Goal: Information Seeking & Learning: Check status

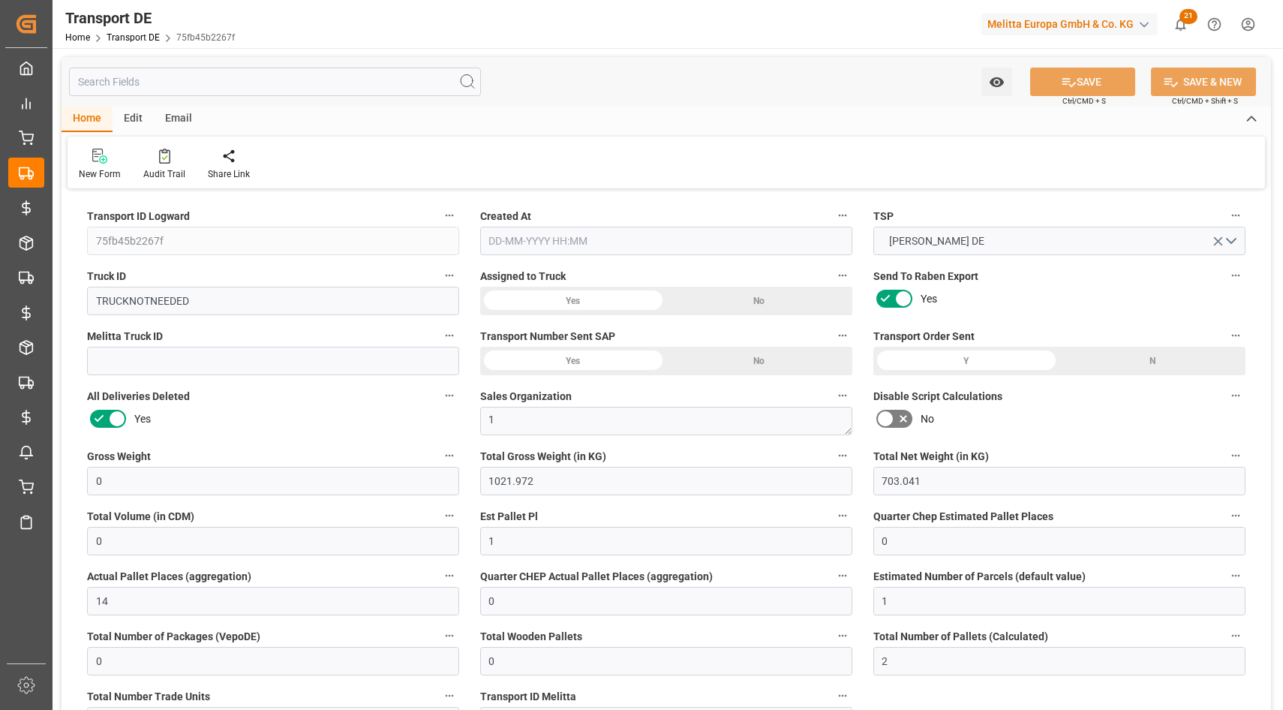
type input "0"
type input "1021.972"
type input "703.041"
type input "0"
type input "1"
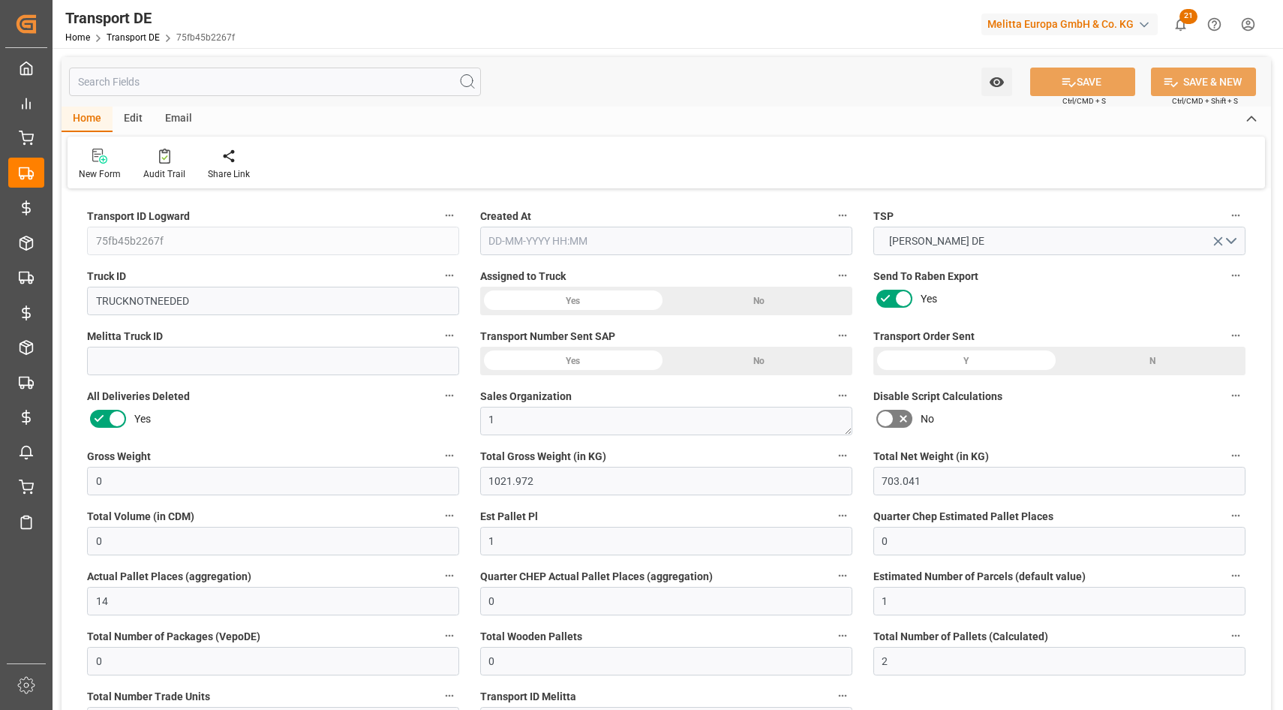
type input "0"
type input "14"
type input "0"
type input "1"
type input "0"
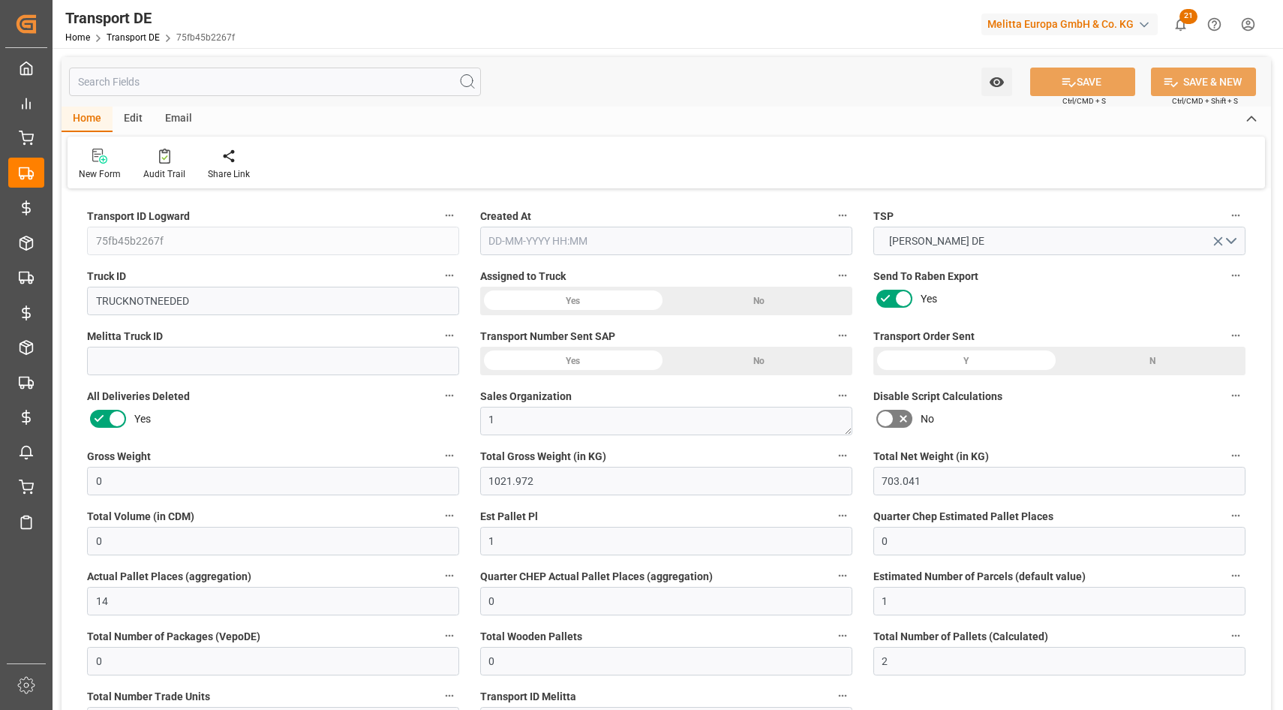
type input "0"
type input "2"
type input "1745"
type input "0"
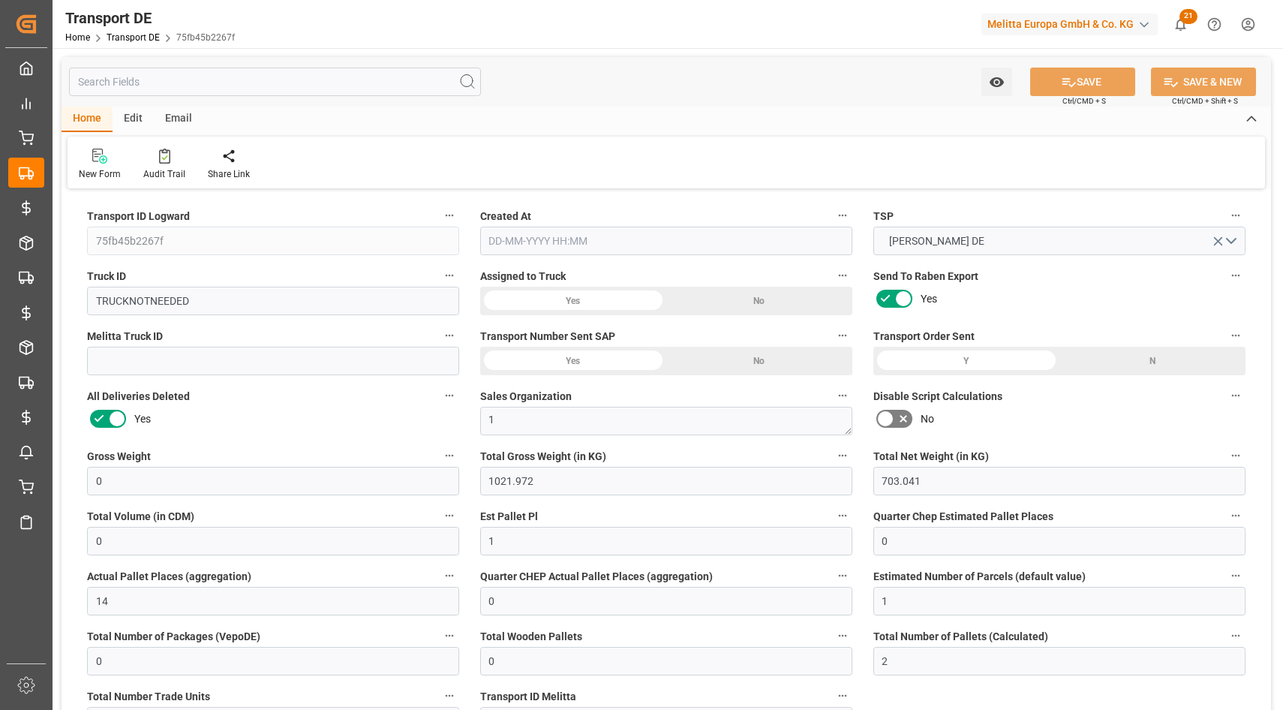
type input "0"
type input "46"
type input "0"
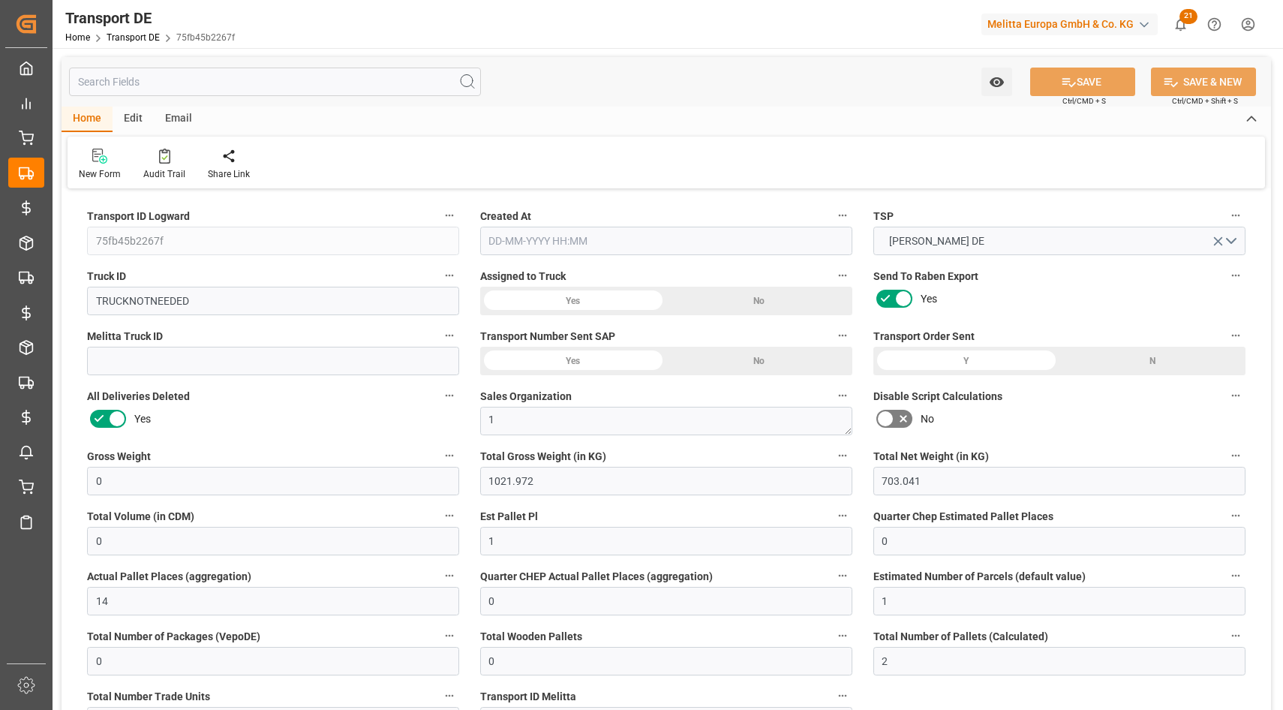
type input "0"
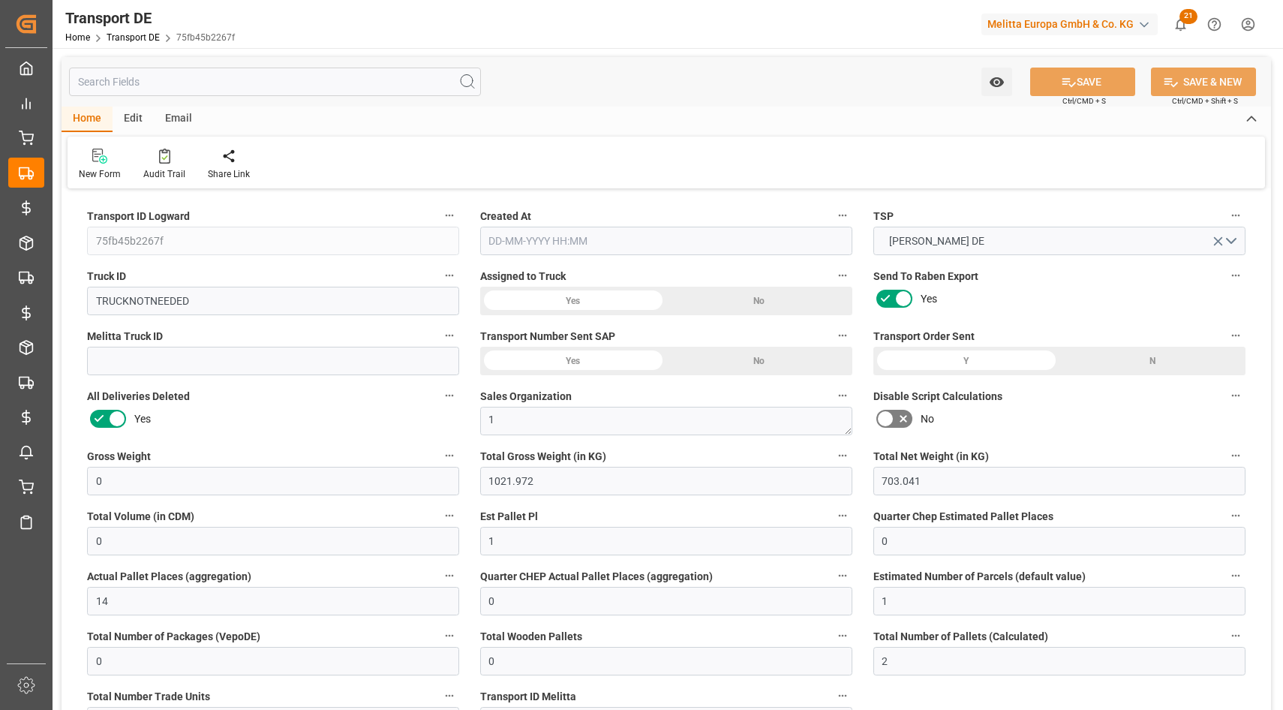
type input "0"
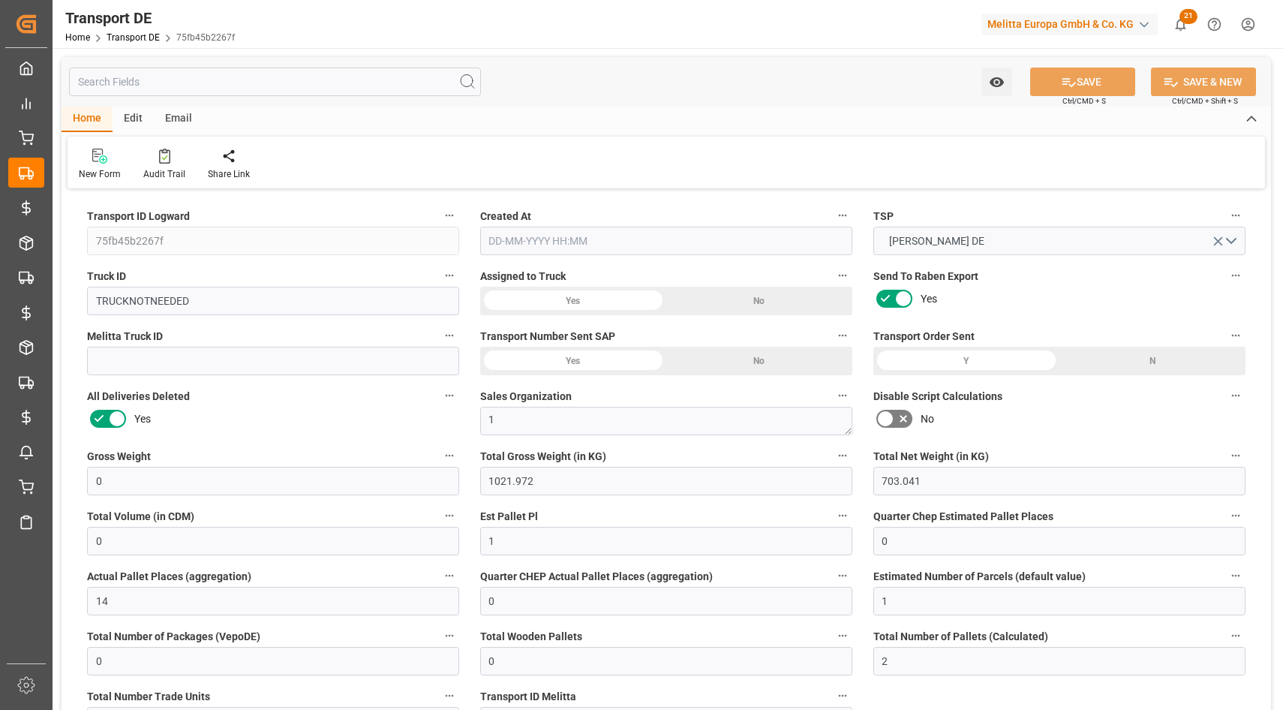
type input "0"
type input "1021.972"
type input "2800"
type input "21"
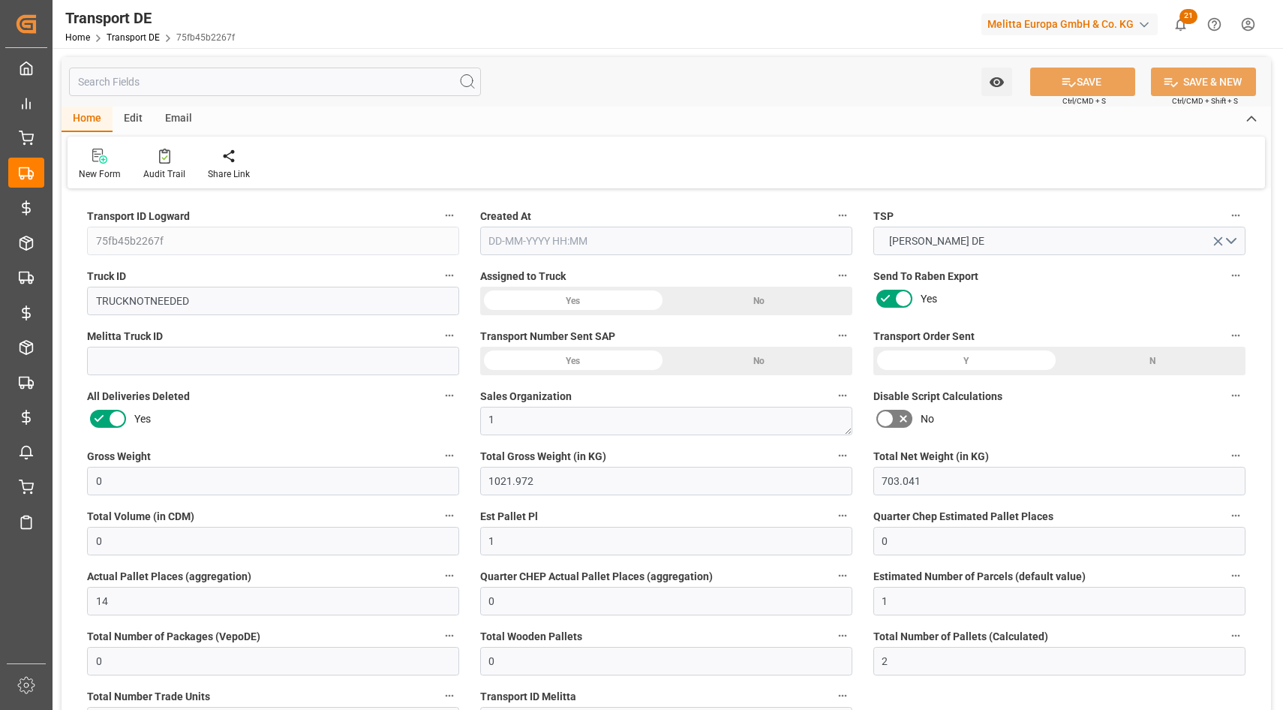
type input "80"
type input "0"
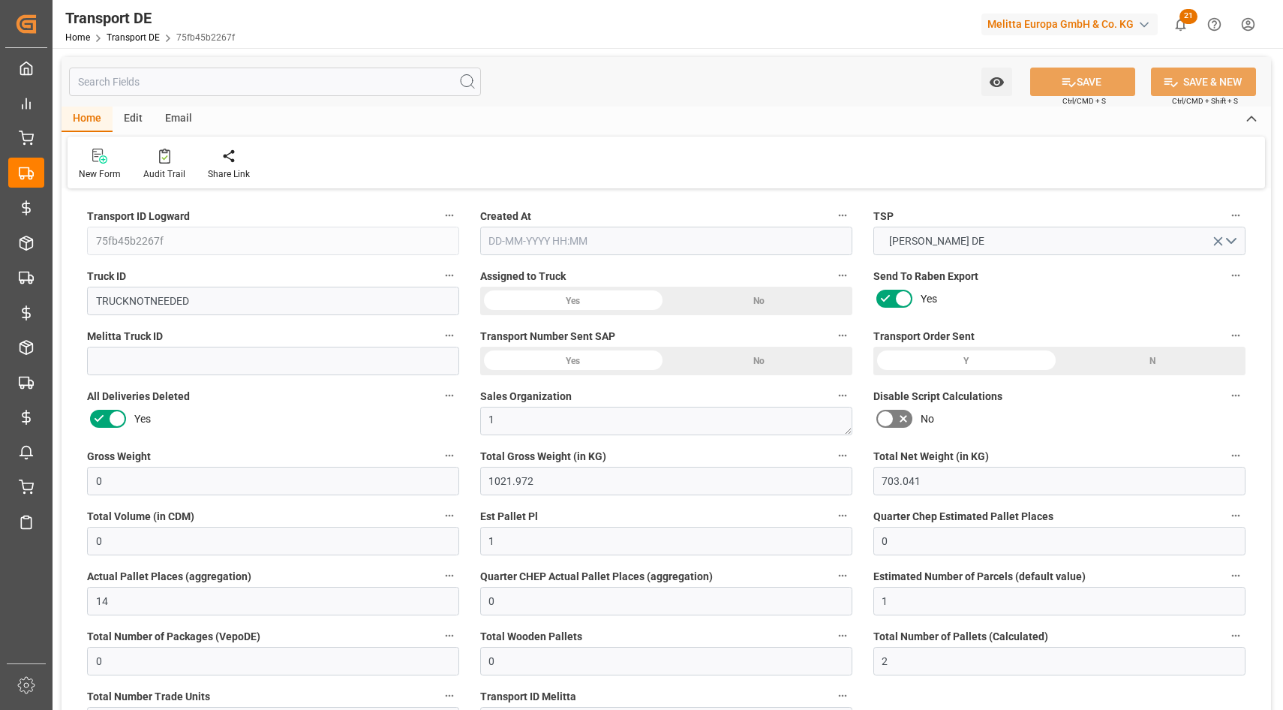
type input "0"
type input "1"
type input "0"
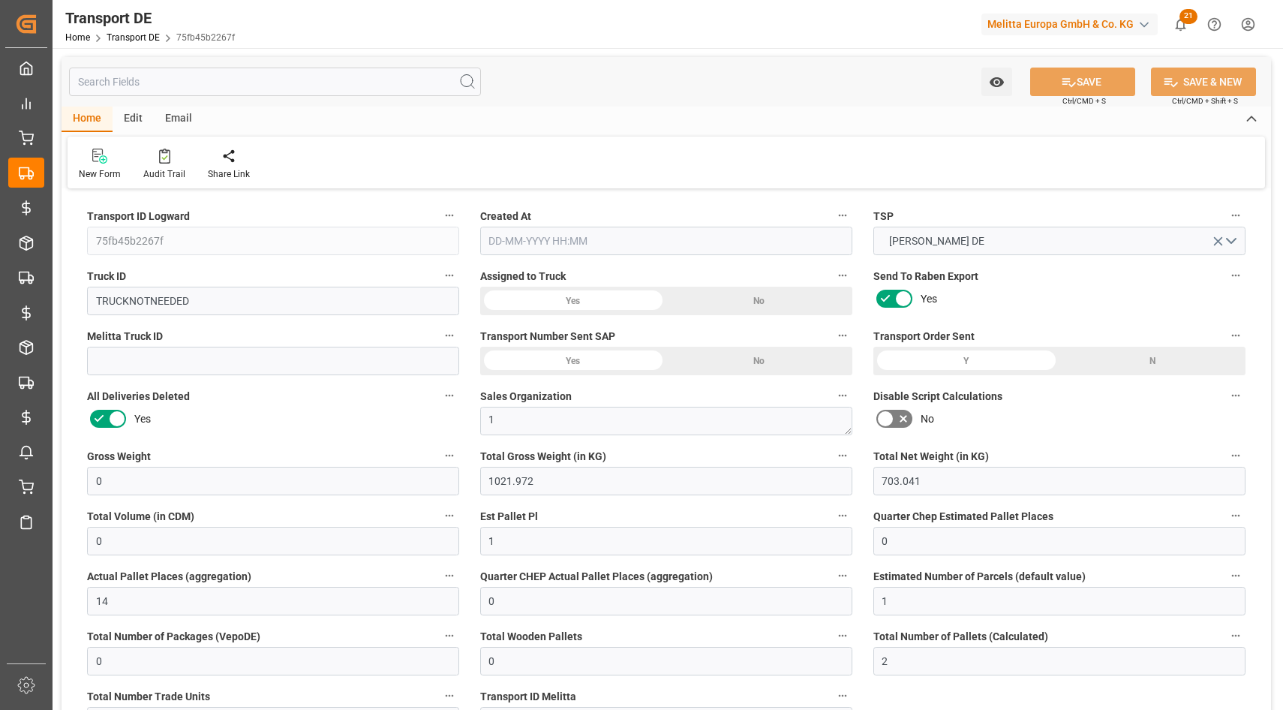
type input "1967"
type input "0"
type input "19-08-2025 07:55"
type input "07-08-2025"
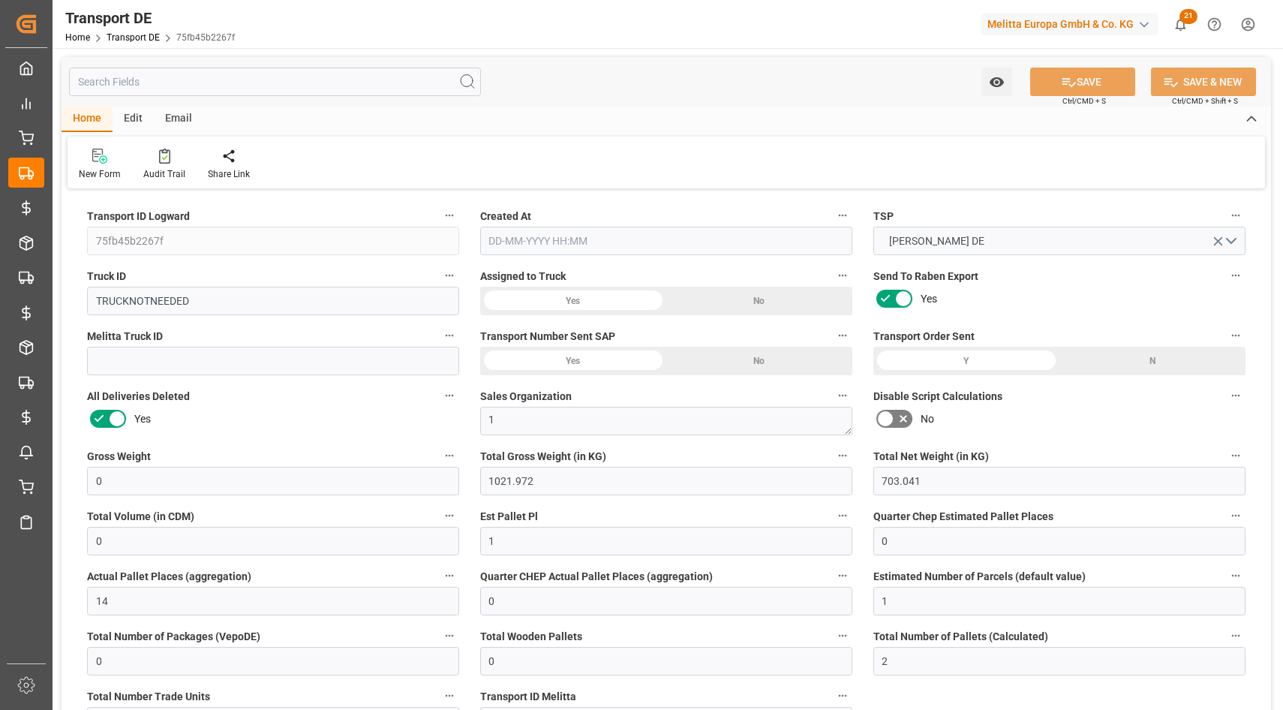
type input "[DATE]"
type input "07-08-2025"
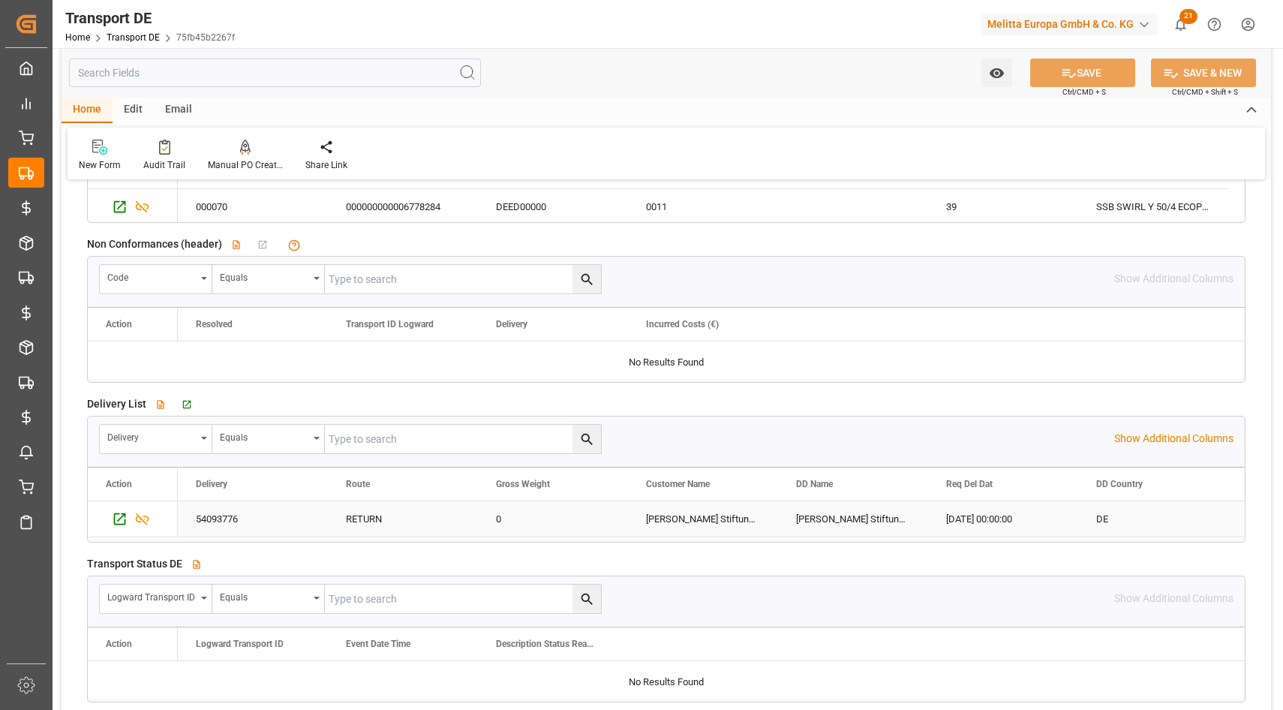
scroll to position [2852, 0]
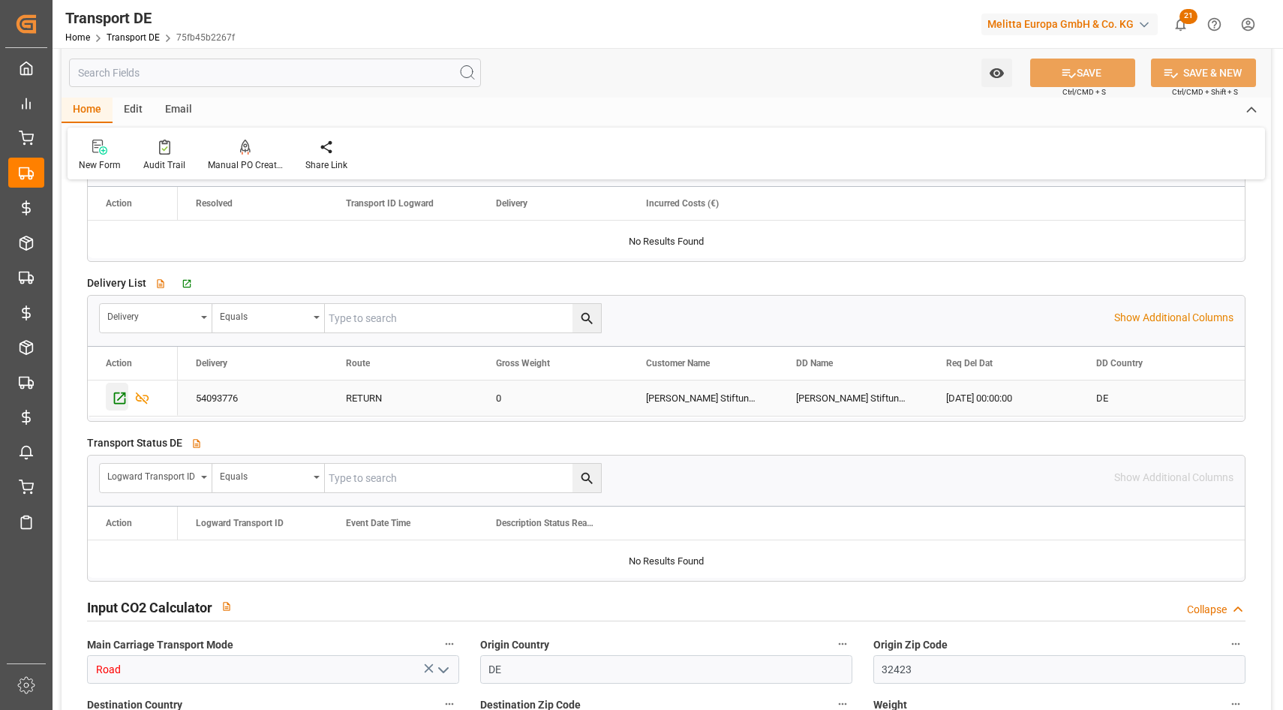
click at [125, 399] on icon "Press SPACE to select this row." at bounding box center [120, 398] width 12 height 12
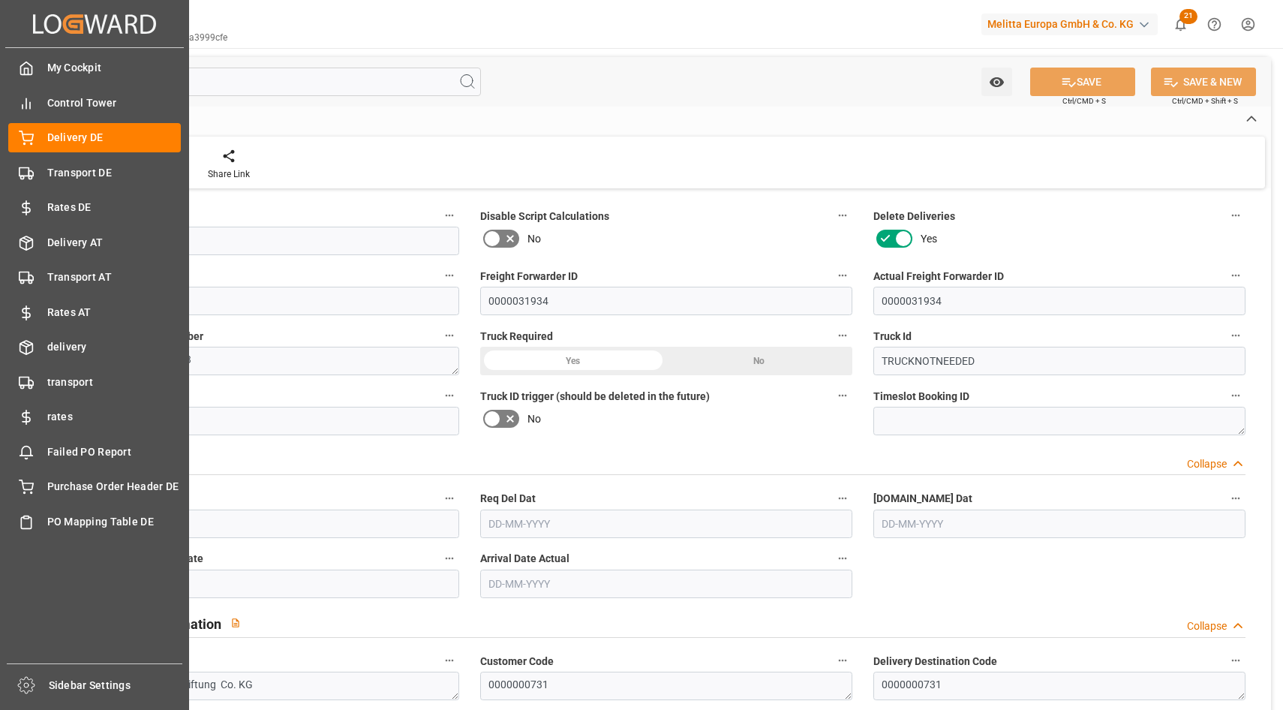
type input "0"
type input "1"
type input "14"
type input "703.041"
type input "0"
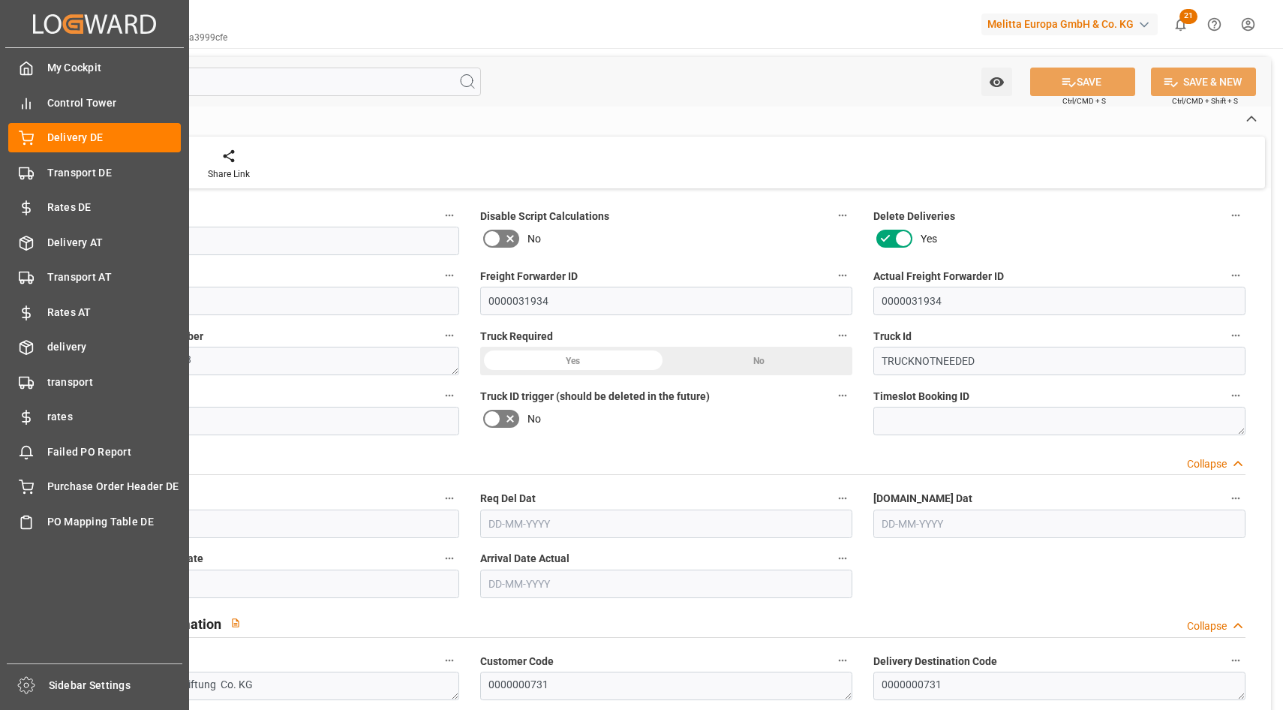
type input "0"
type input "[DATE]"
type input "07-08-2025"
type input "[DATE]"
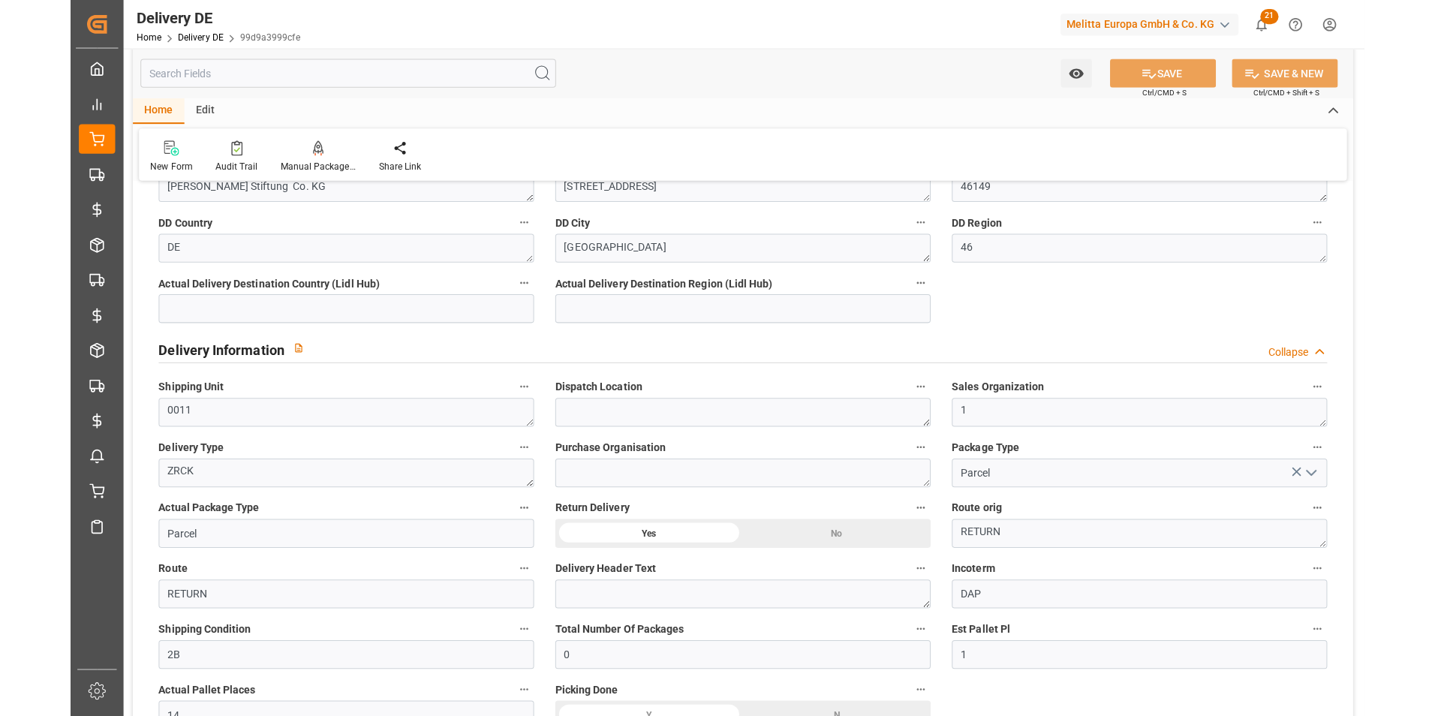
scroll to position [600, 0]
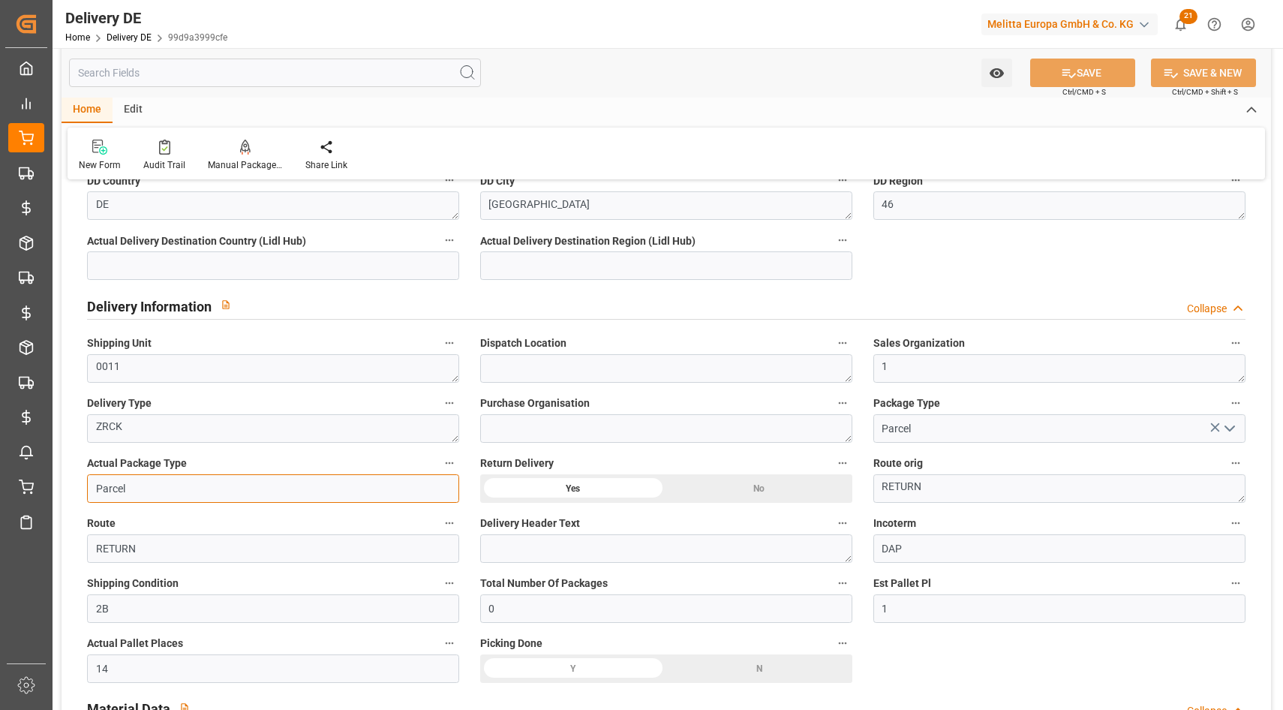
drag, startPoint x: 107, startPoint y: 490, endPoint x: 240, endPoint y: 497, distance: 133.0
click at [240, 497] on input "Parcel" at bounding box center [273, 488] width 372 height 29
type input "Pallet"
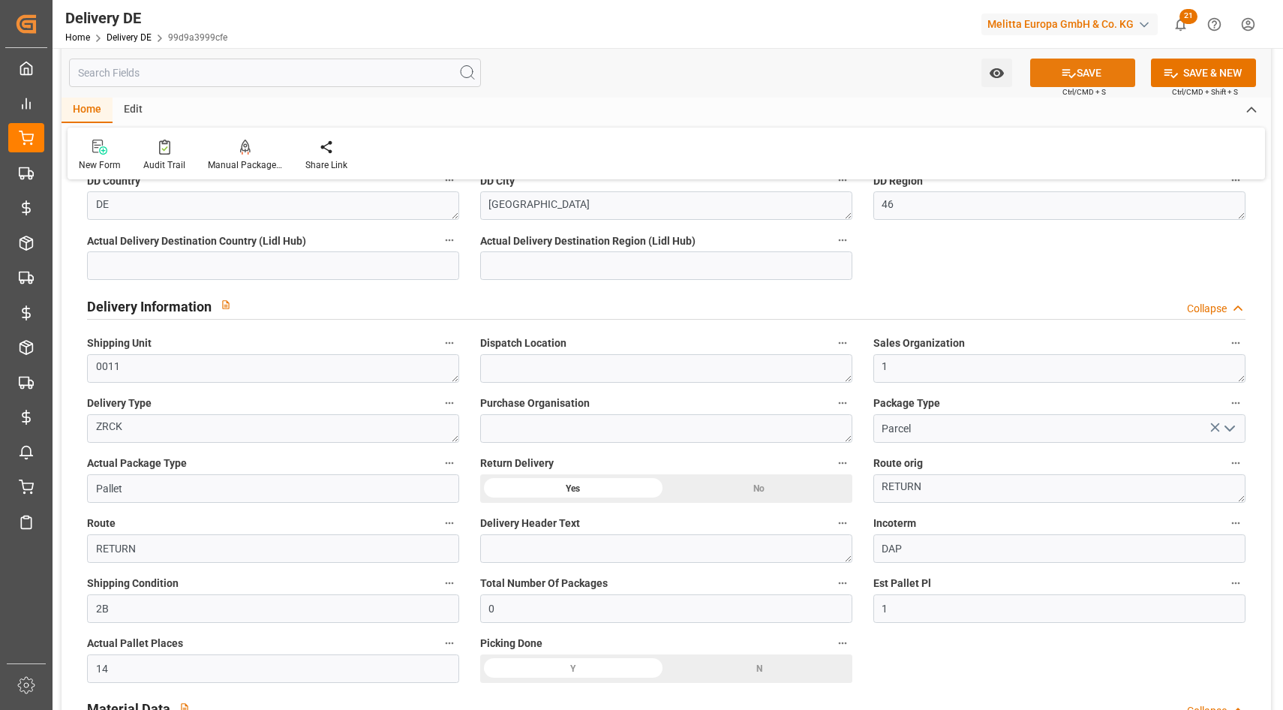
click at [1065, 78] on icon at bounding box center [1069, 73] width 16 height 16
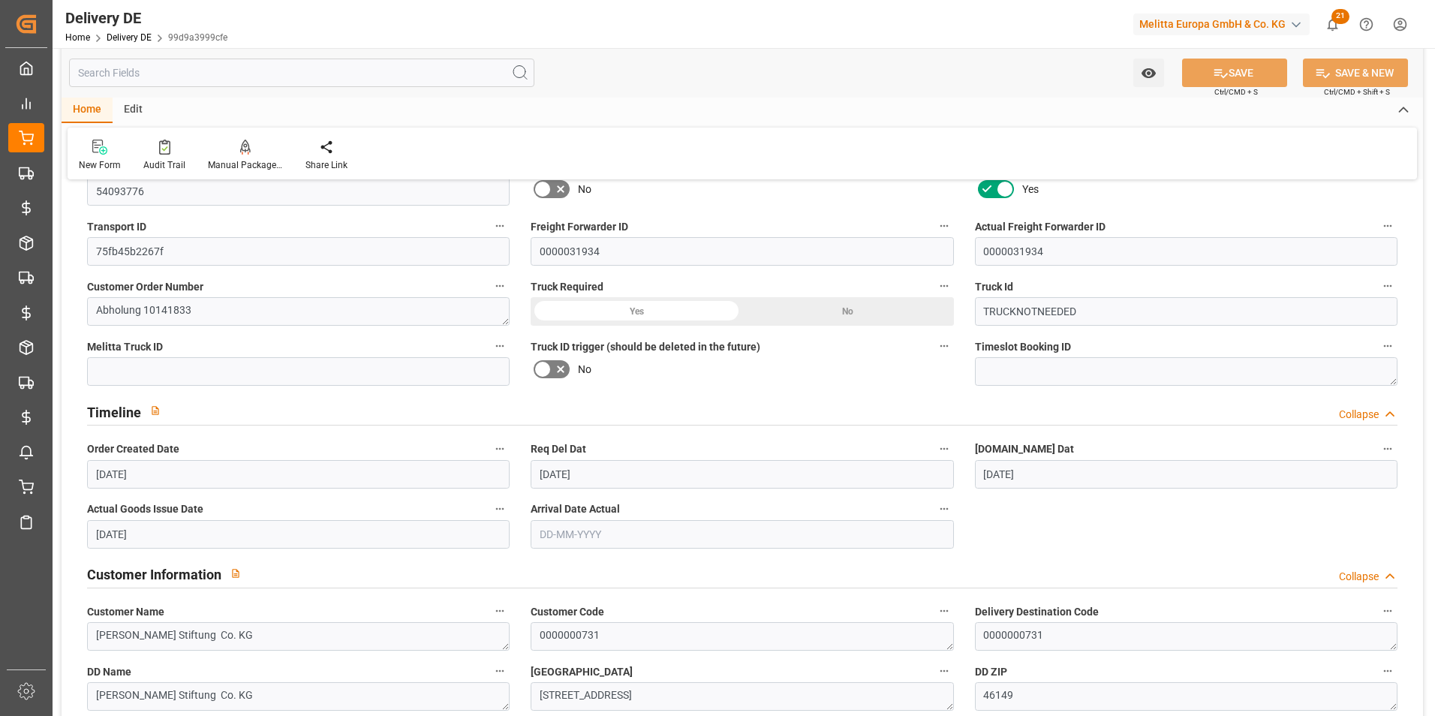
scroll to position [0, 0]
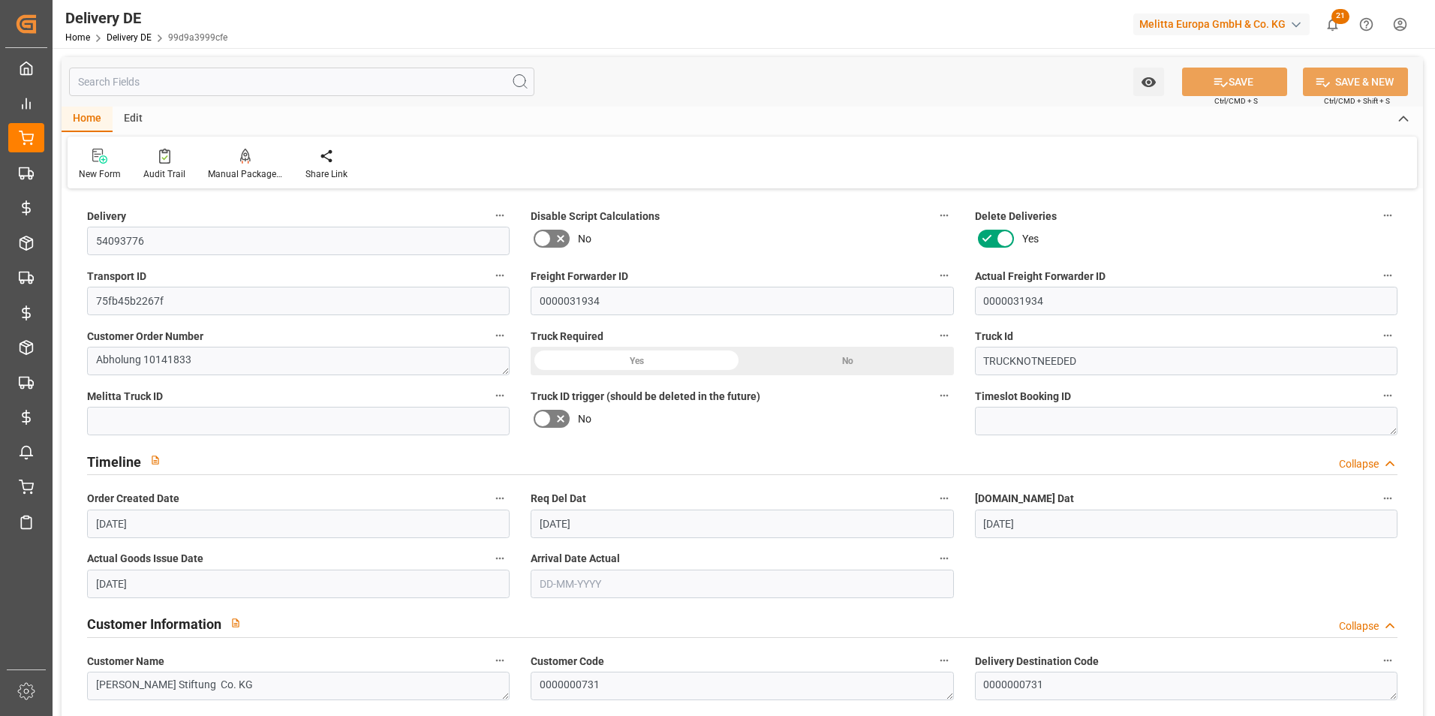
click at [296, 73] on input "text" at bounding box center [301, 82] width 465 height 29
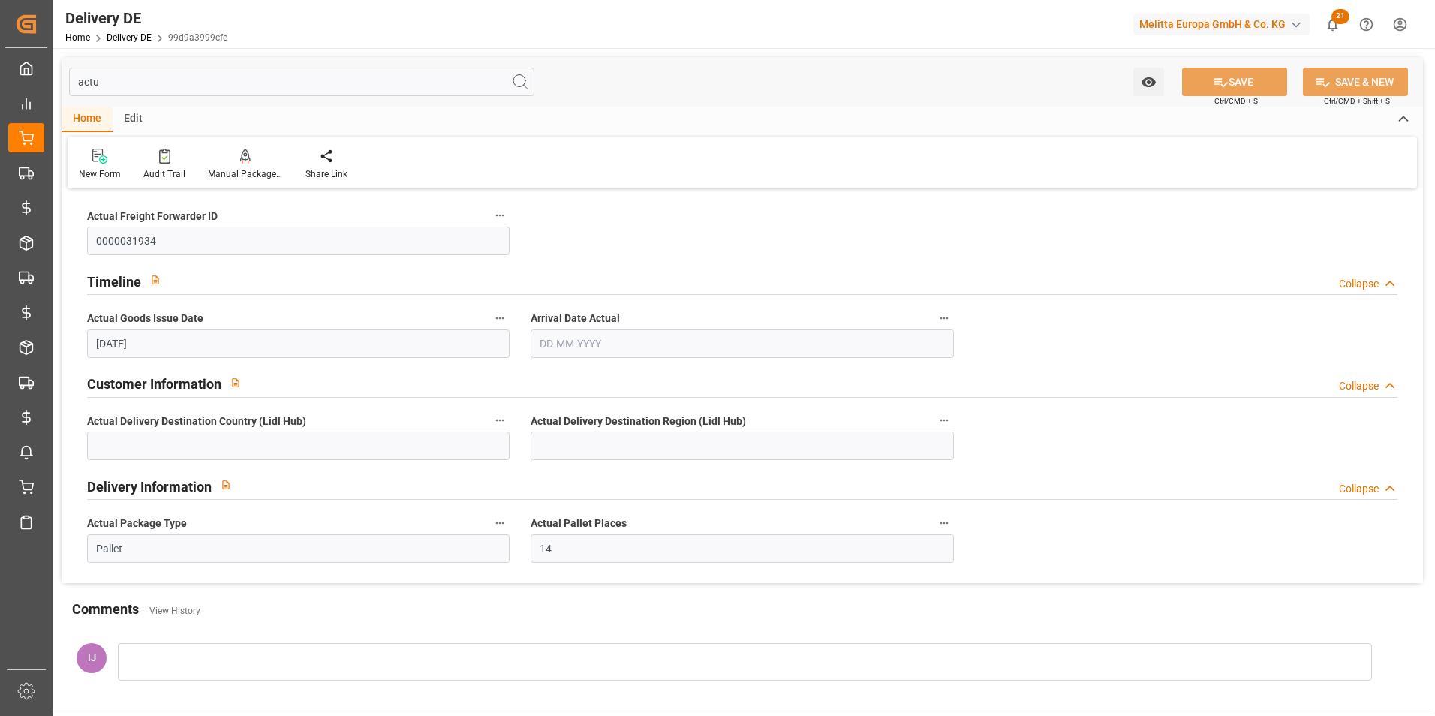
click at [63, 79] on div "actu Watch Option SAVE Ctrl/CMD + S SAVE & NEW Ctrl/CMD + Shift + S" at bounding box center [743, 82] width 1362 height 50
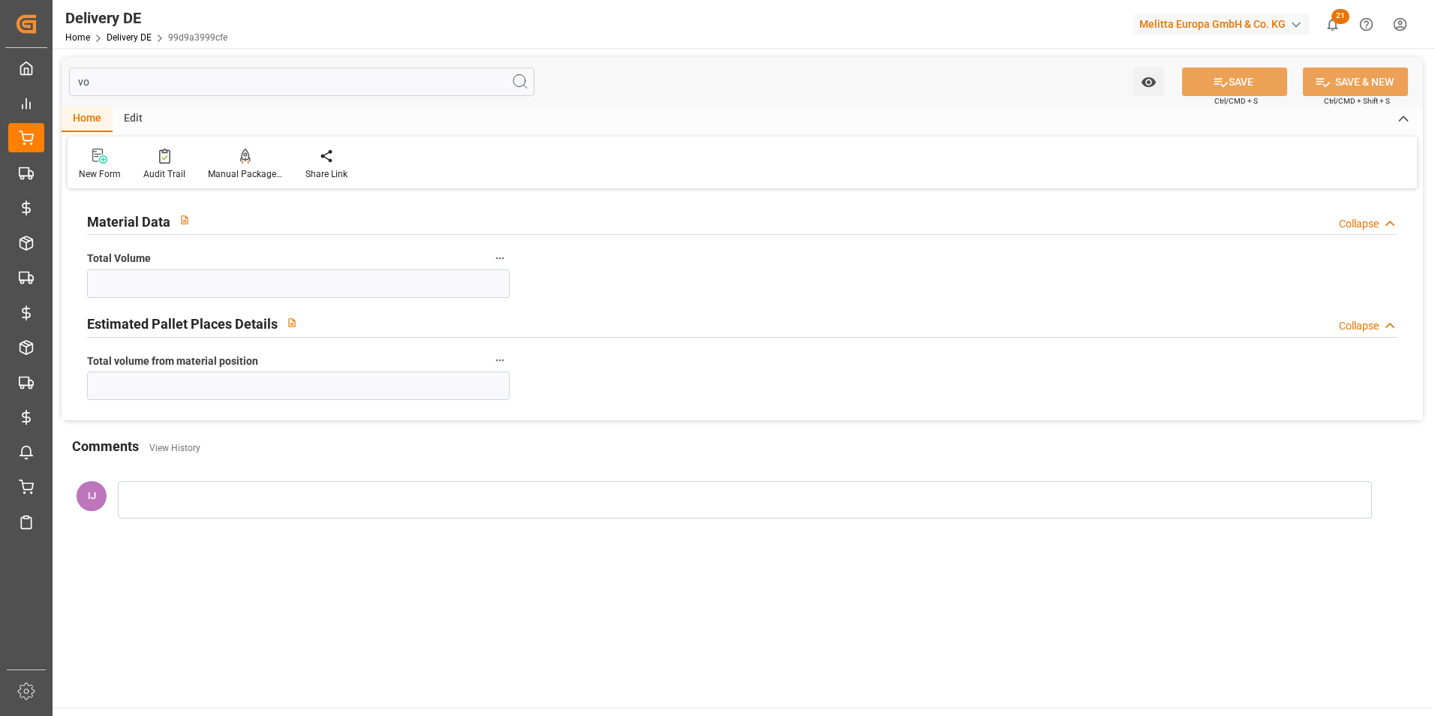
type input "vol"
type input "0"
type input "vol"
drag, startPoint x: 124, startPoint y: 81, endPoint x: 40, endPoint y: 80, distance: 84.1
click at [40, 80] on div "Created by potrace 1.15, written by Peter Selinger 2001-2017 Created by potrace…" at bounding box center [717, 358] width 1435 height 716
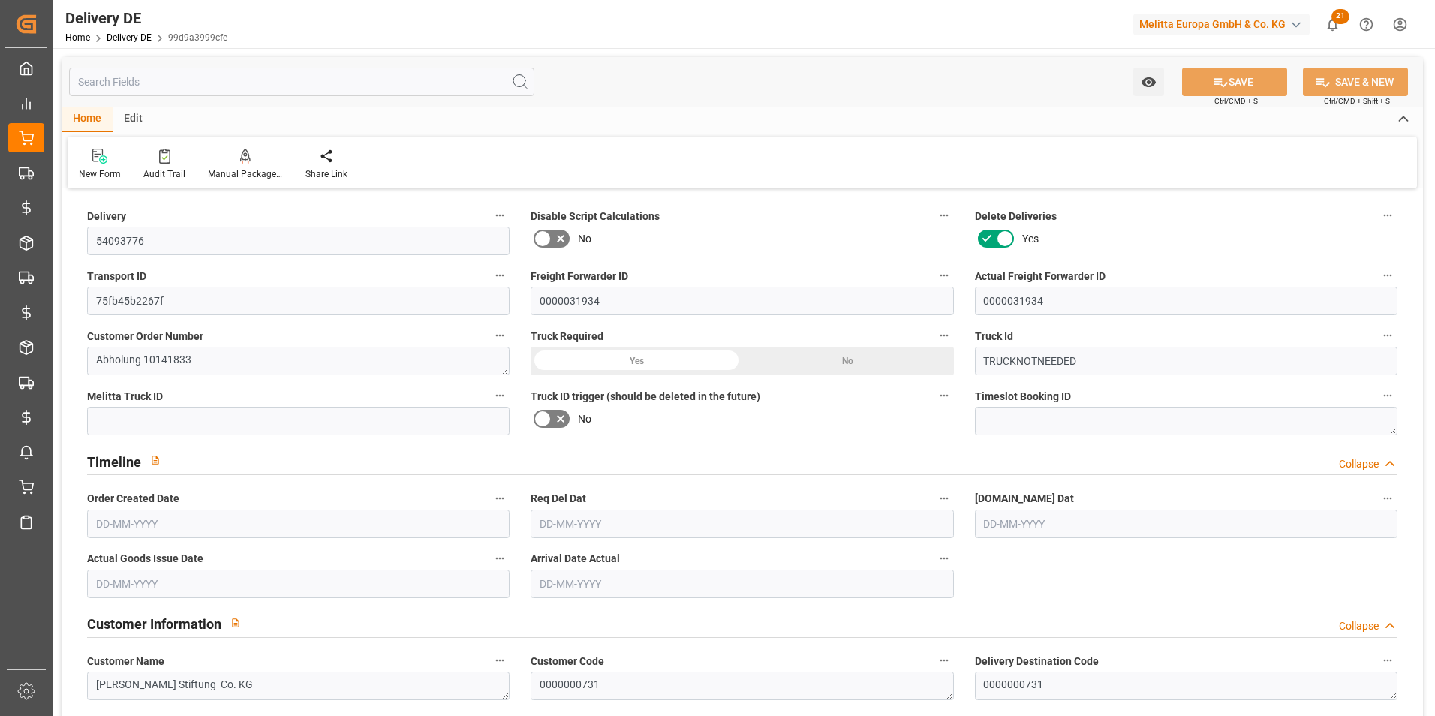
type input "0"
type input "1"
type input "14"
type input "703.041"
type input "0"
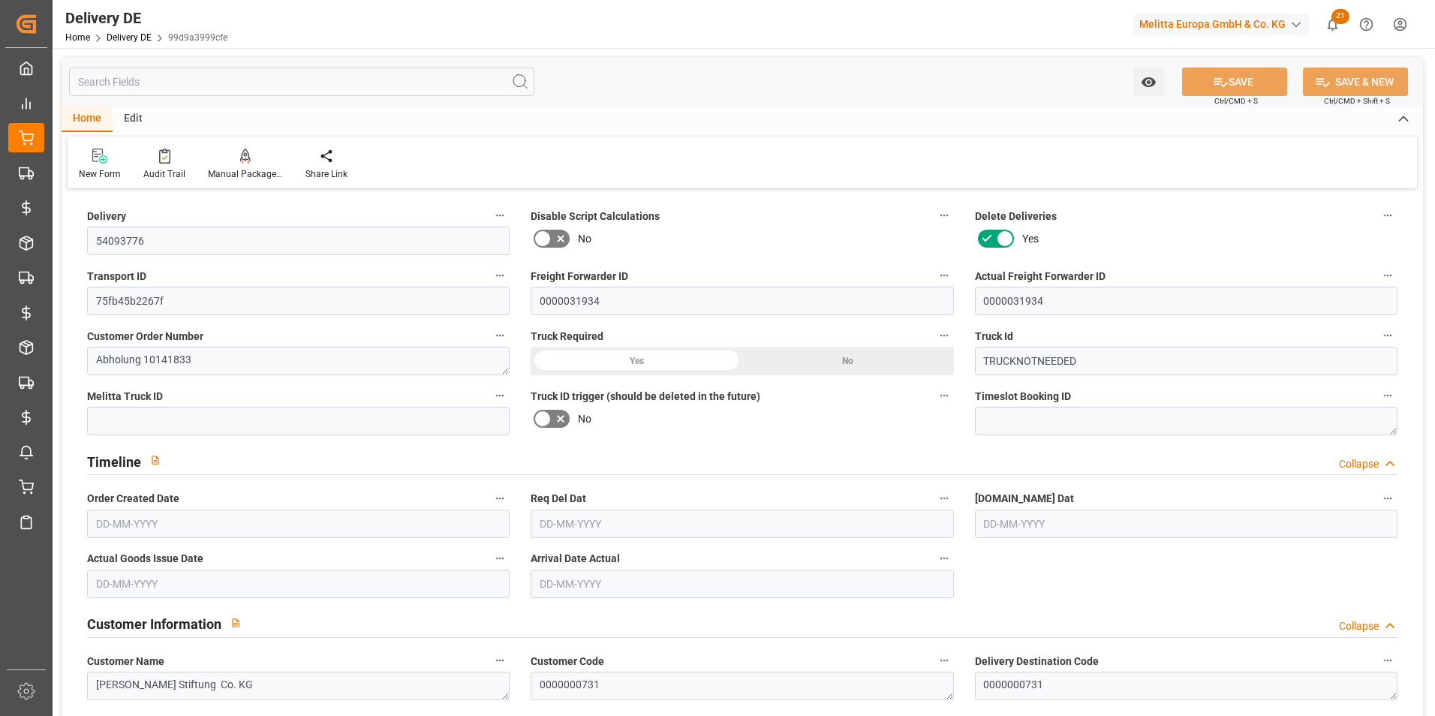
type input "19-08-2025"
type input "07-08-2025"
type input "19-08-2025"
drag, startPoint x: 161, startPoint y: 244, endPoint x: 83, endPoint y: 244, distance: 78.8
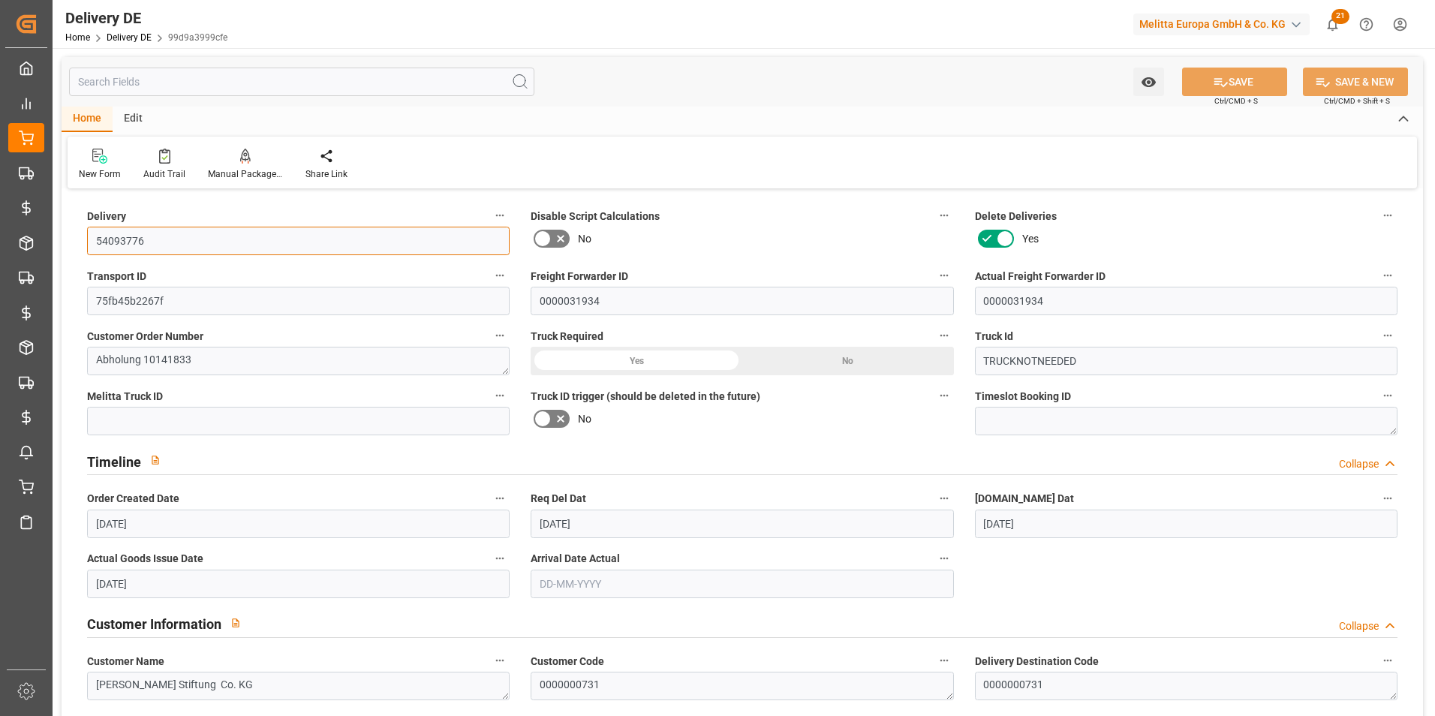
click at [83, 243] on div "Delivery 54093776" at bounding box center [299, 230] width 444 height 60
click at [178, 78] on input "text" at bounding box center [301, 82] width 465 height 29
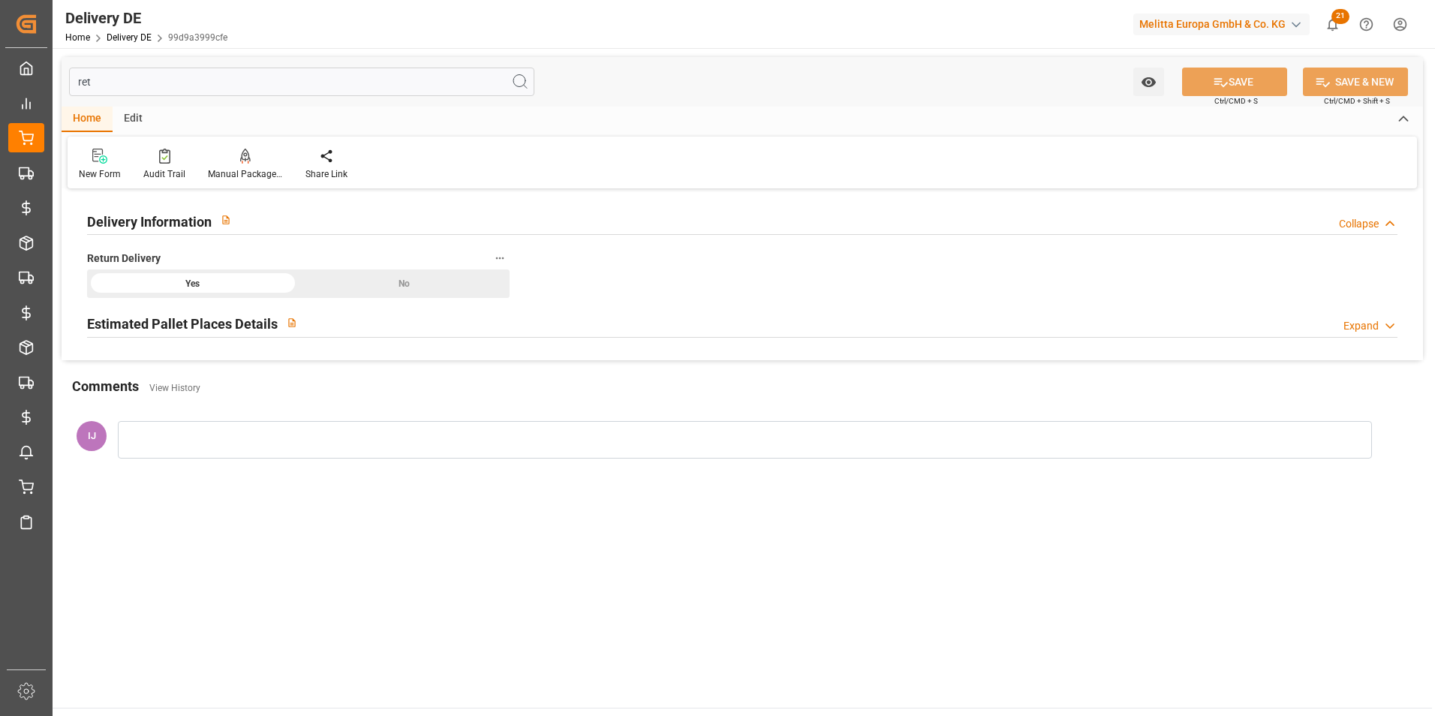
type input "ret"
click at [223, 317] on h2 "Estimated Pallet Places Details" at bounding box center [182, 324] width 191 height 20
click at [240, 322] on h2 "Estimated Pallet Places Details" at bounding box center [182, 324] width 191 height 20
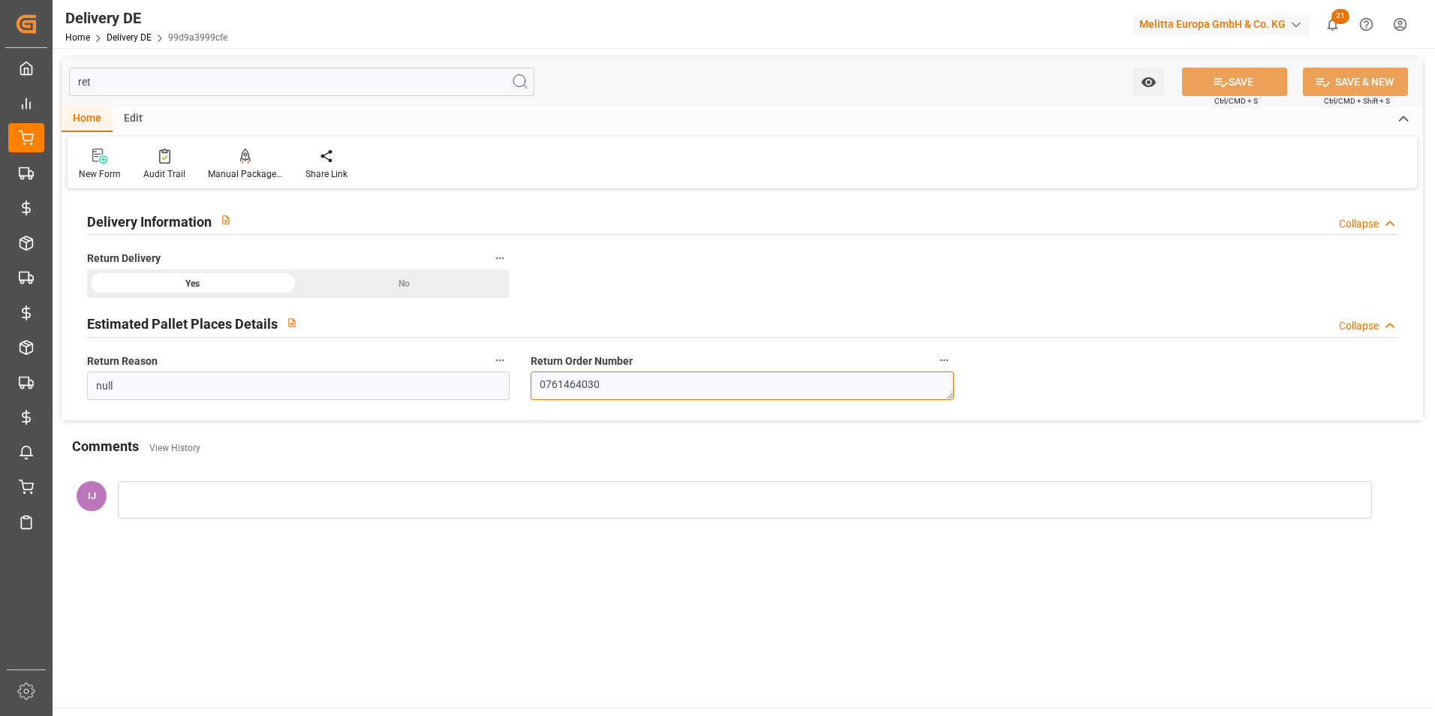
drag, startPoint x: 620, startPoint y: 387, endPoint x: 505, endPoint y: 382, distance: 115.0
click at [501, 384] on div "Delivery Information Collapse Return Delivery Yes No Estimated Pallet Places De…" at bounding box center [743, 306] width 1362 height 227
drag, startPoint x: 143, startPoint y: 83, endPoint x: 37, endPoint y: 69, distance: 107.5
click at [38, 69] on div "Created by potrace 1.15, written by Peter Selinger 2001-2017 Created by potrace…" at bounding box center [717, 358] width 1435 height 716
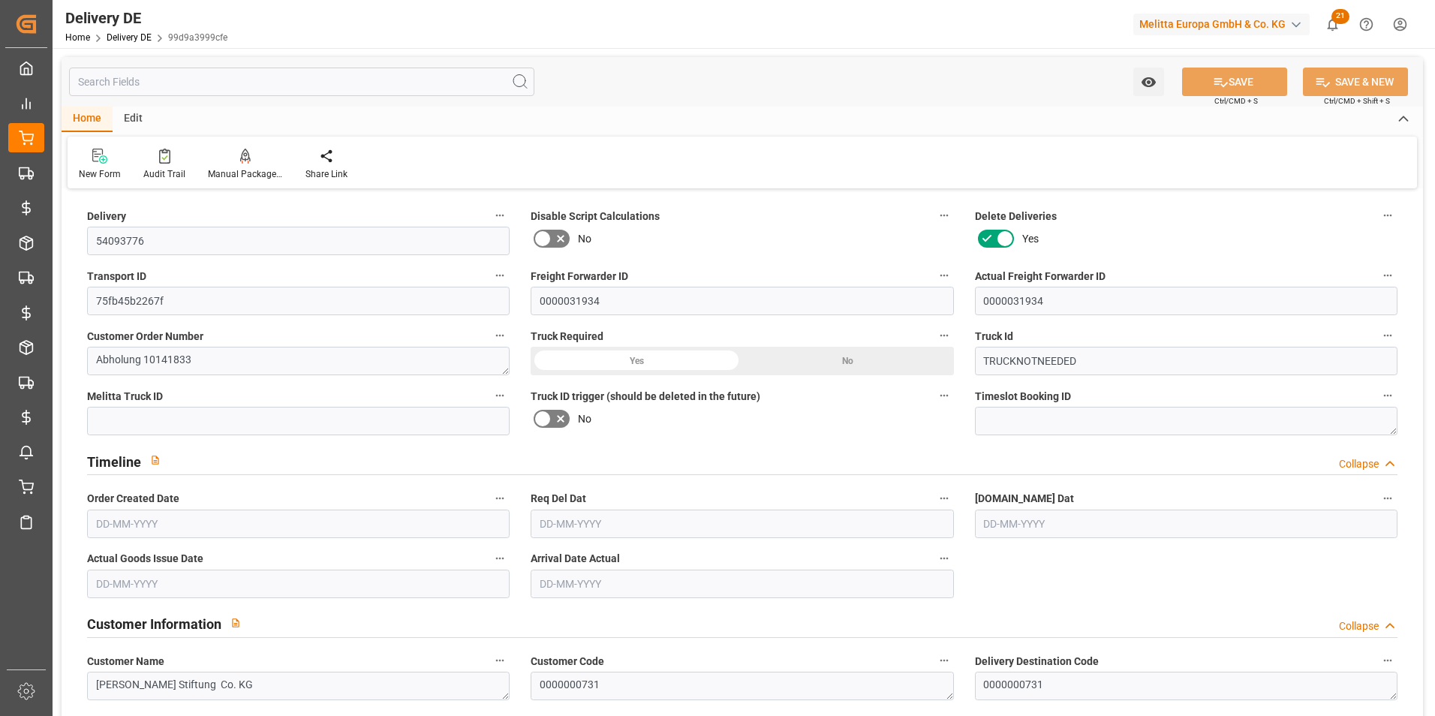
type input "0"
type input "1"
type input "14"
type input "703.041"
type input "0"
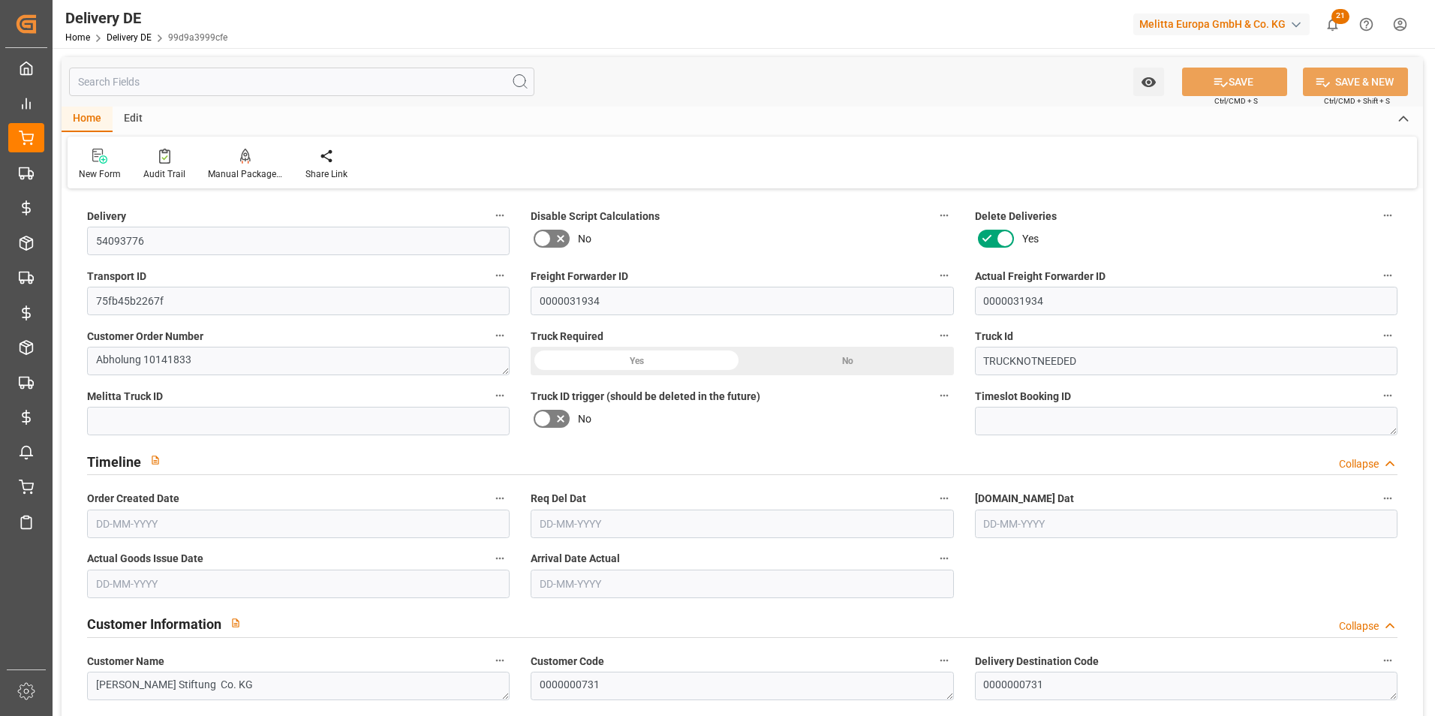
type input "0"
type input "19-08-2025"
type input "07-08-2025"
type input "19-08-2025"
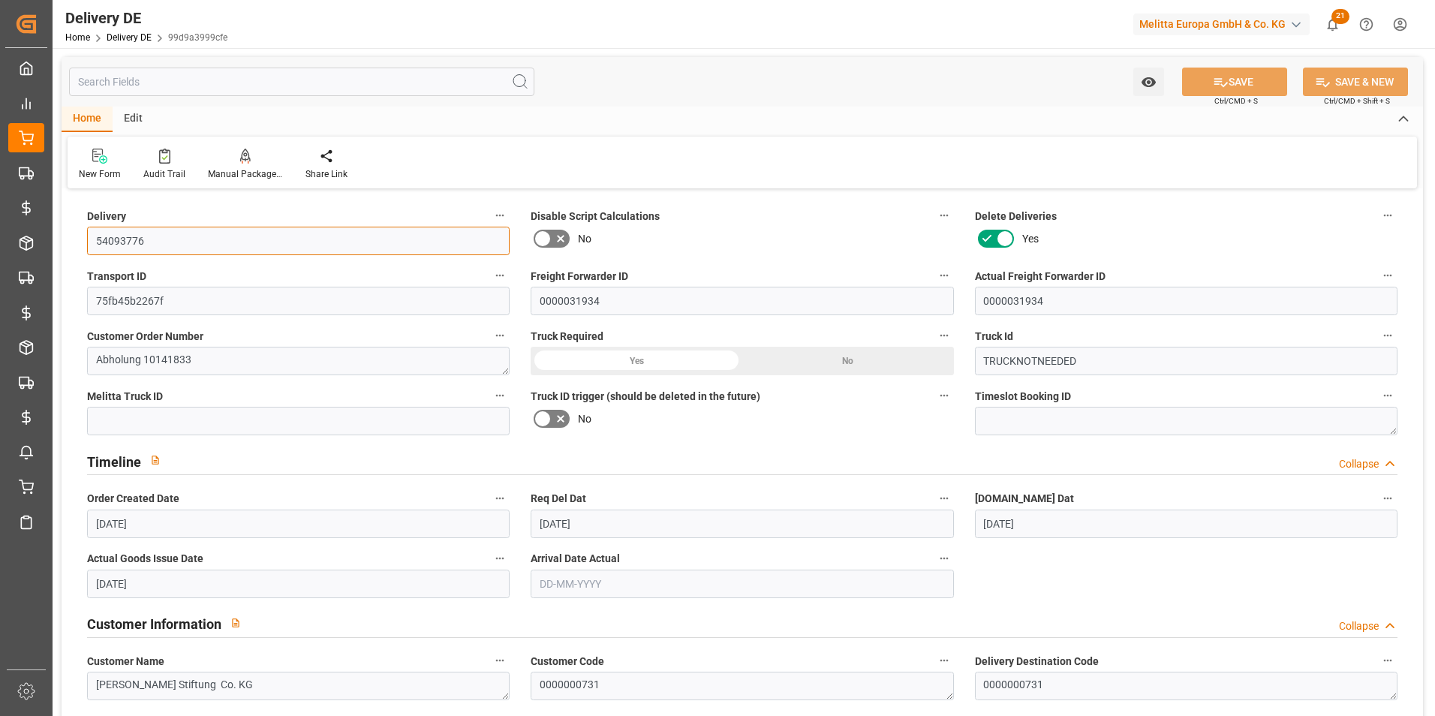
drag, startPoint x: 157, startPoint y: 235, endPoint x: 80, endPoint y: 242, distance: 77.6
click at [80, 242] on div "Delivery 54093776" at bounding box center [299, 230] width 444 height 60
click at [161, 166] on div "Audit Trail" at bounding box center [164, 164] width 65 height 33
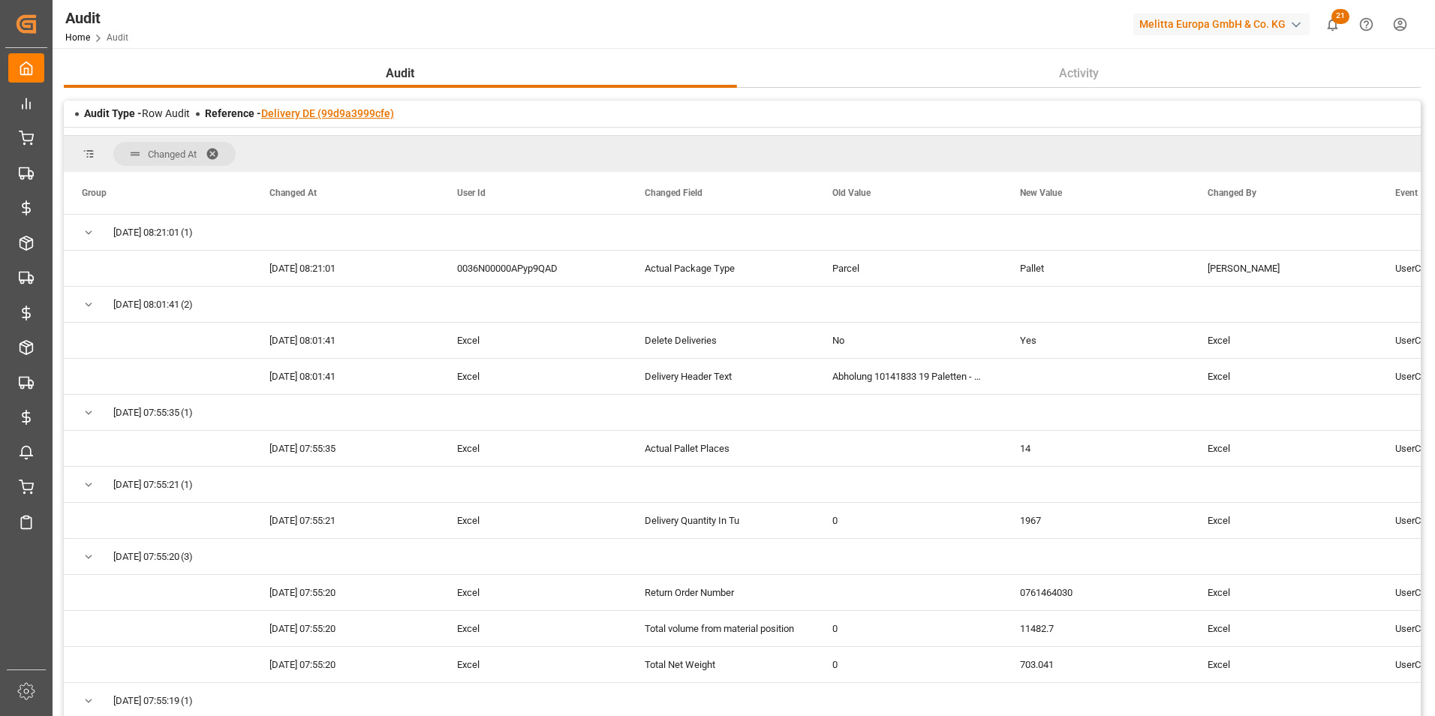
click at [364, 109] on link "Delivery DE (99d9a3999cfe)" at bounding box center [327, 113] width 133 height 12
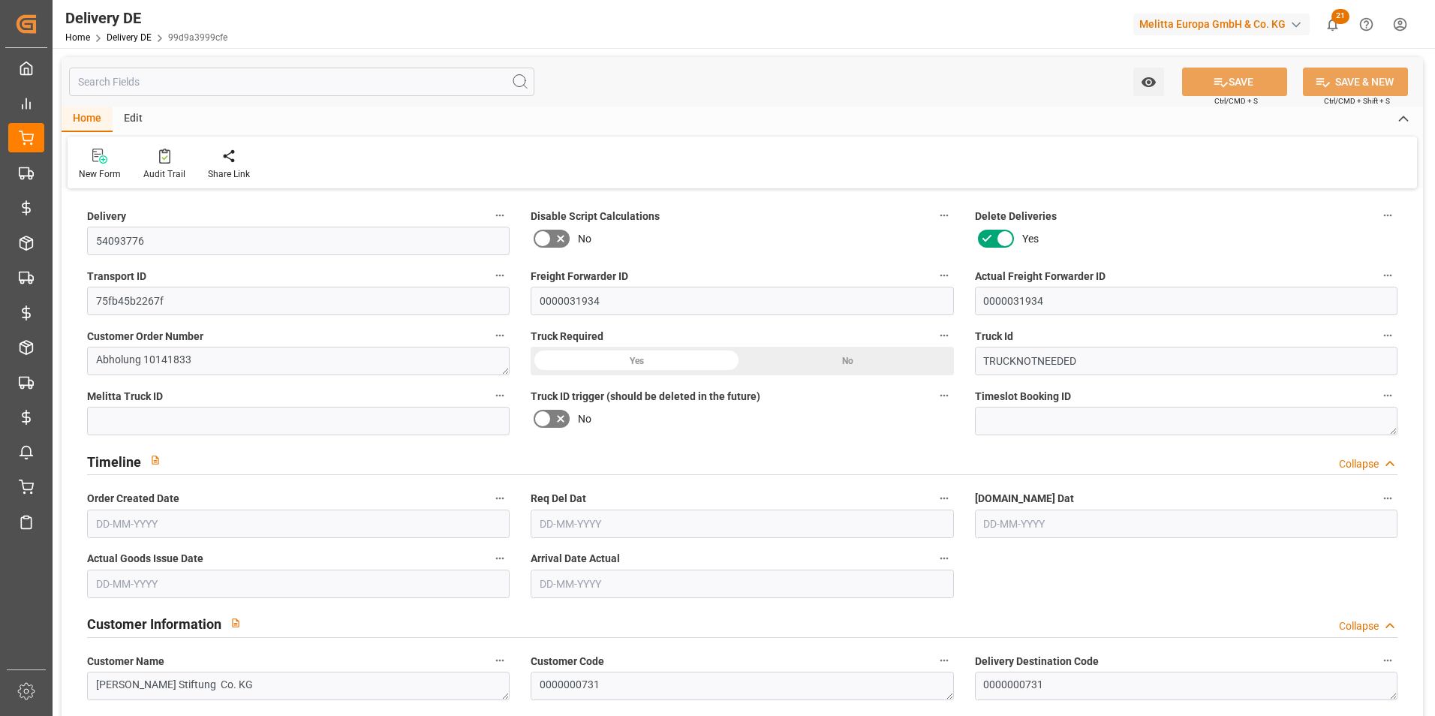
type input "0"
type input "1"
type input "14"
type input "703.041"
type input "0"
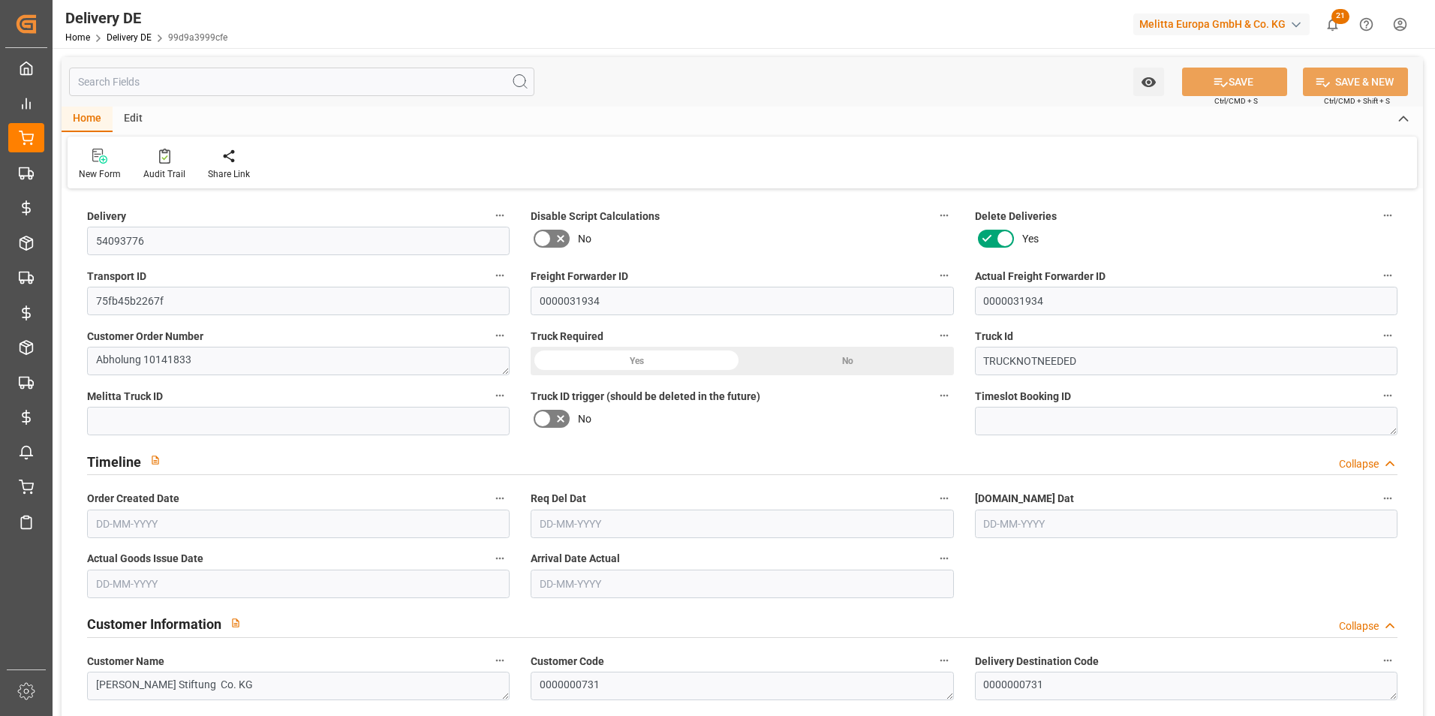
type input "0"
type input "[DATE]"
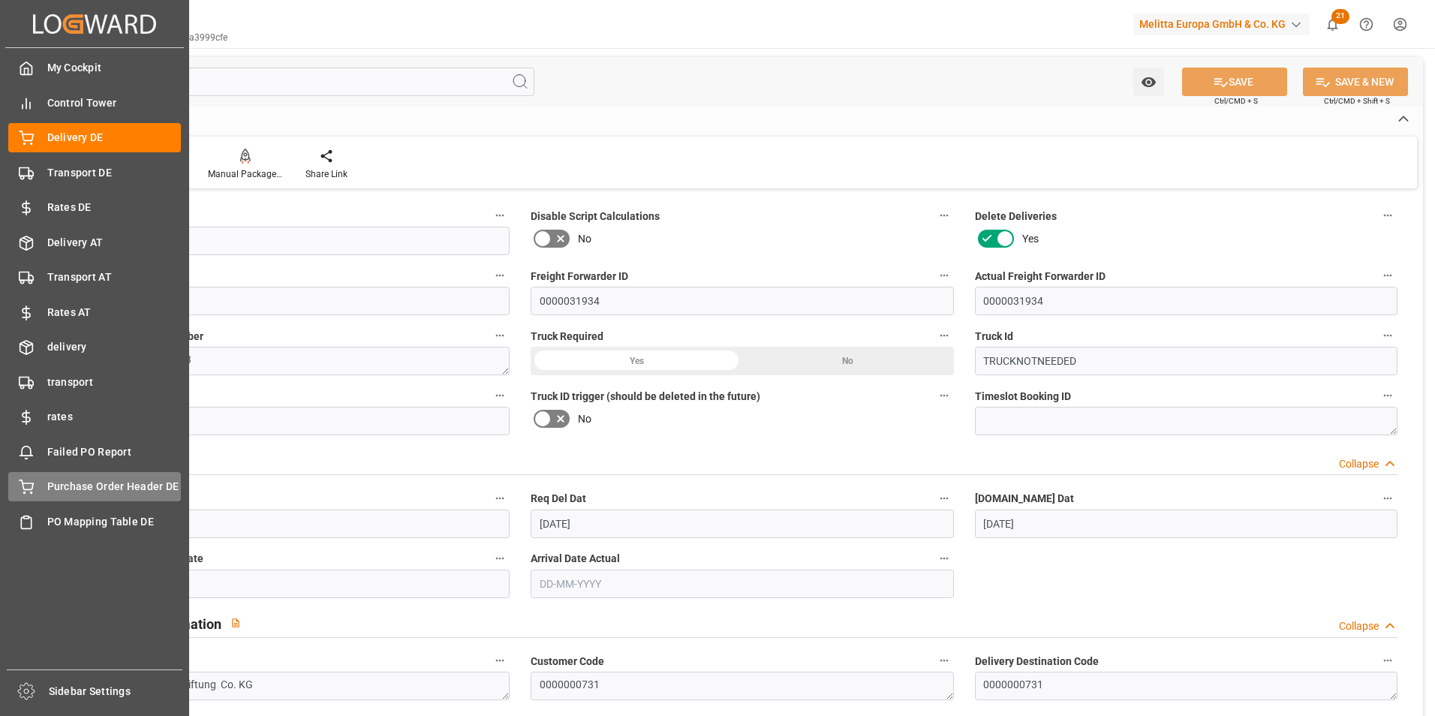
click at [38, 491] on div "Purchase Order Header DE Purchase Order Header DE" at bounding box center [94, 486] width 173 height 29
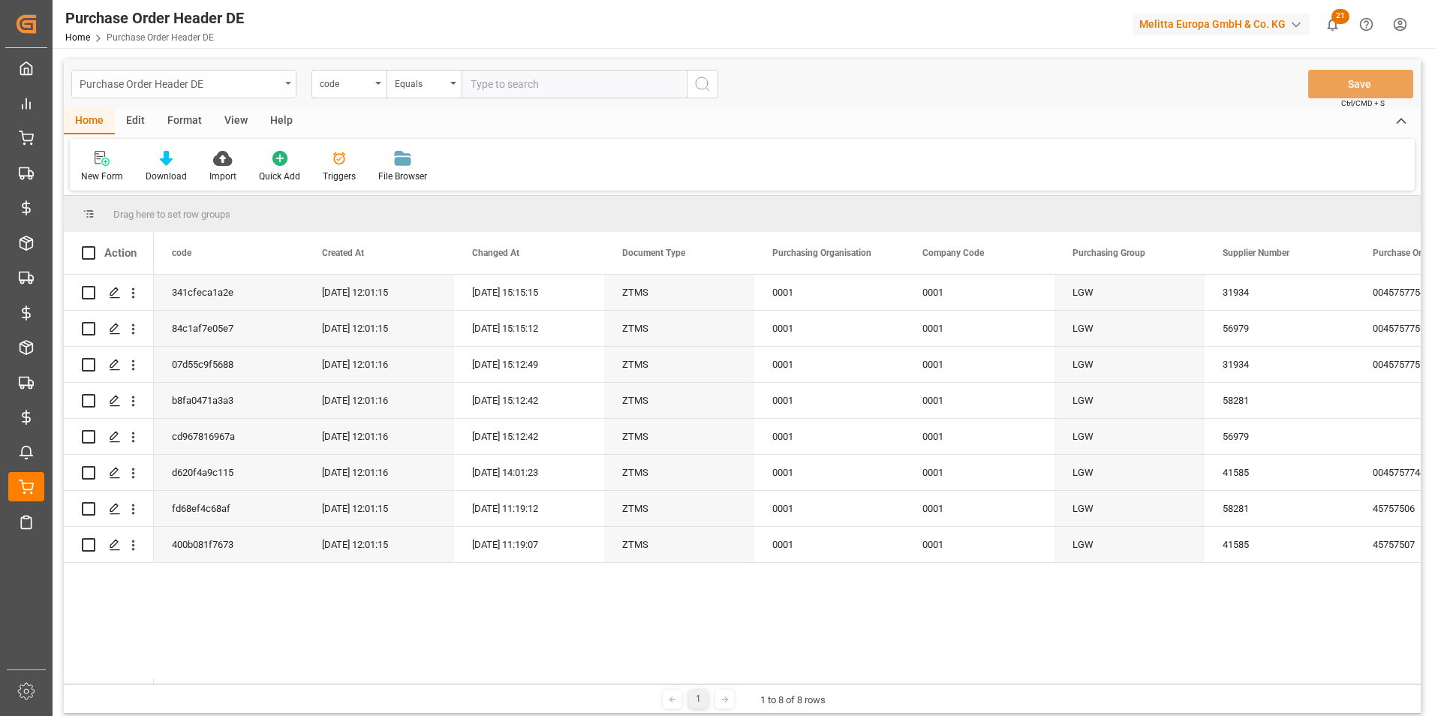
click at [246, 77] on div "Purchase Order Header DE" at bounding box center [180, 83] width 200 height 19
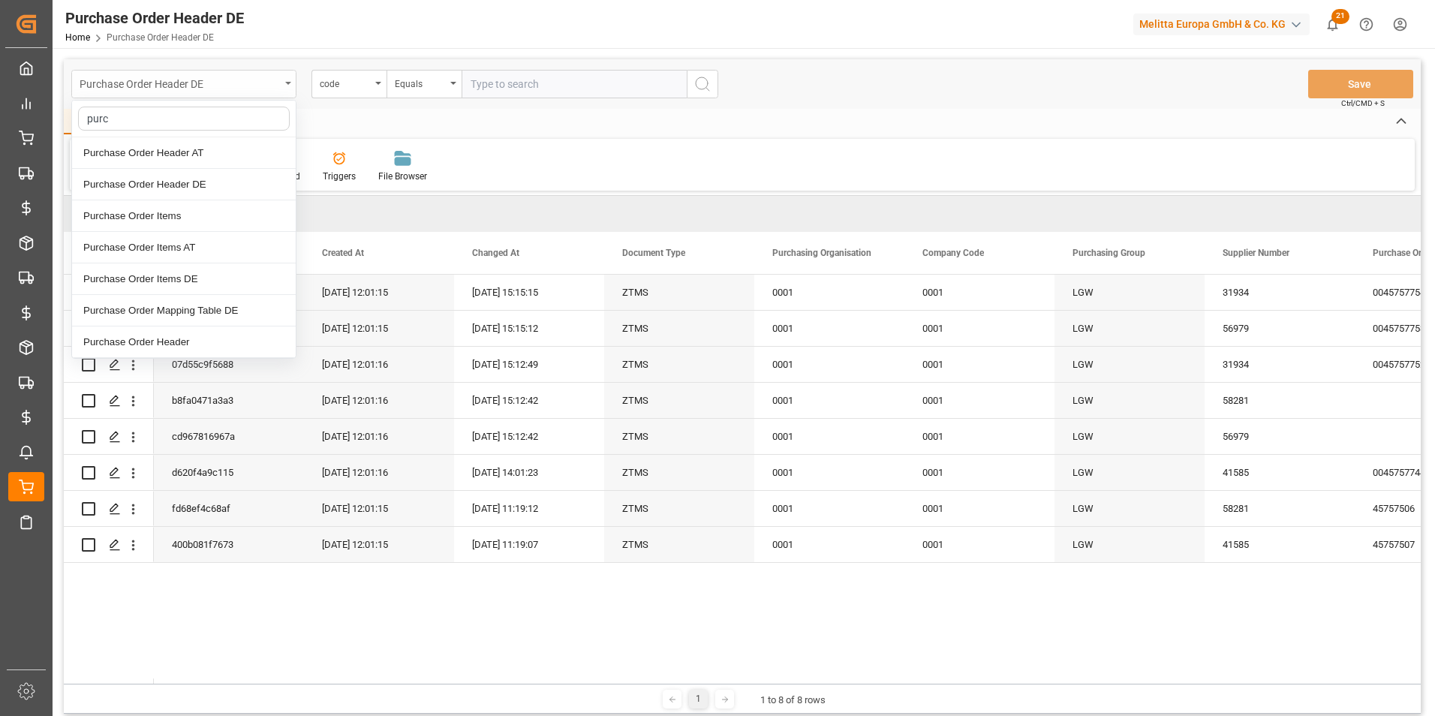
type input "purch"
click at [199, 283] on div "Purchase Order Items DE" at bounding box center [184, 279] width 224 height 32
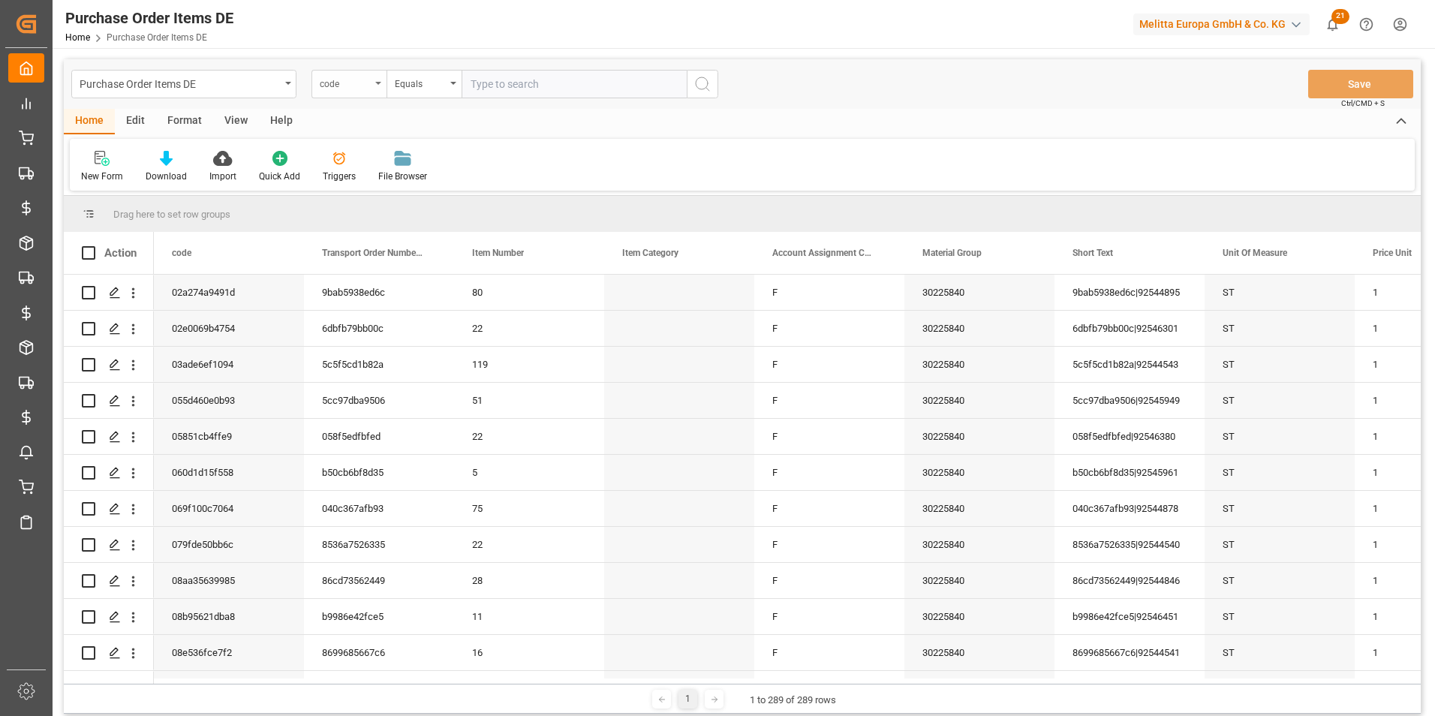
click at [381, 89] on div "code" at bounding box center [348, 84] width 75 height 29
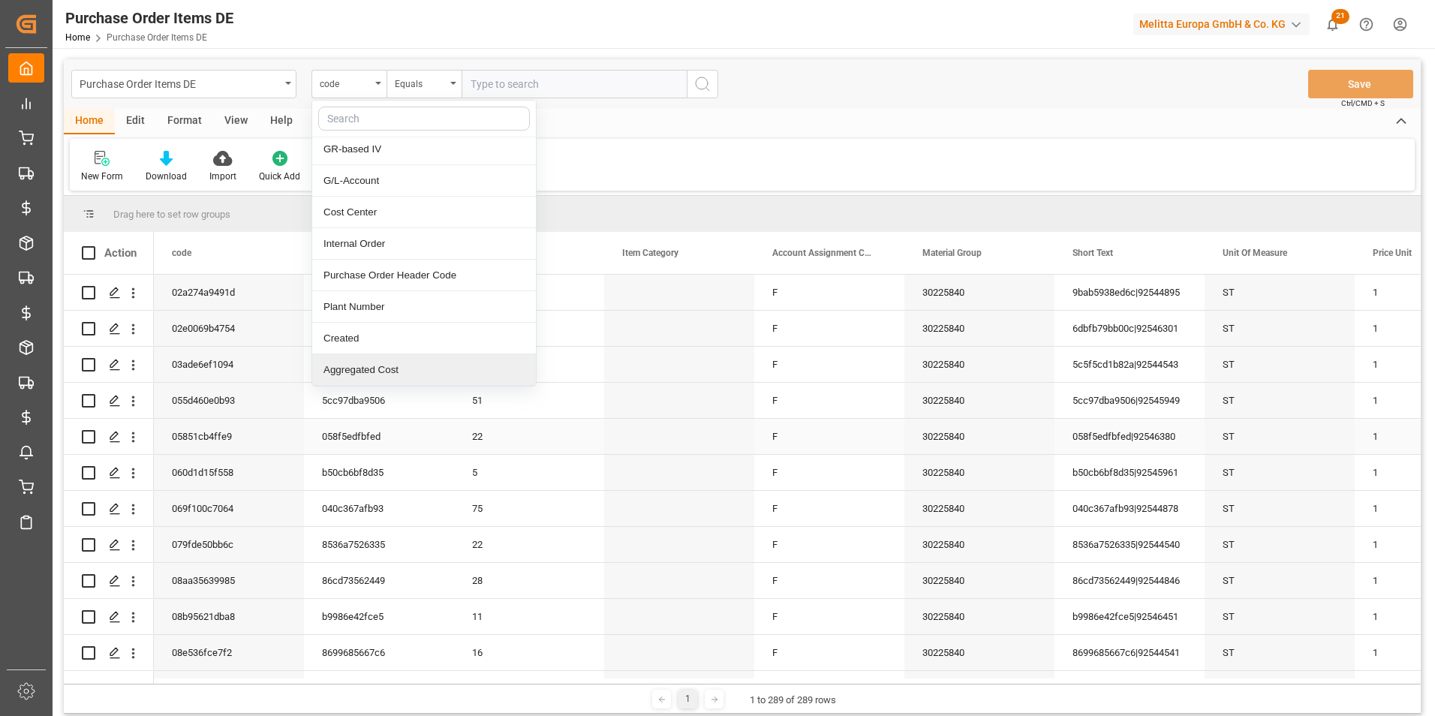
scroll to position [174, 0]
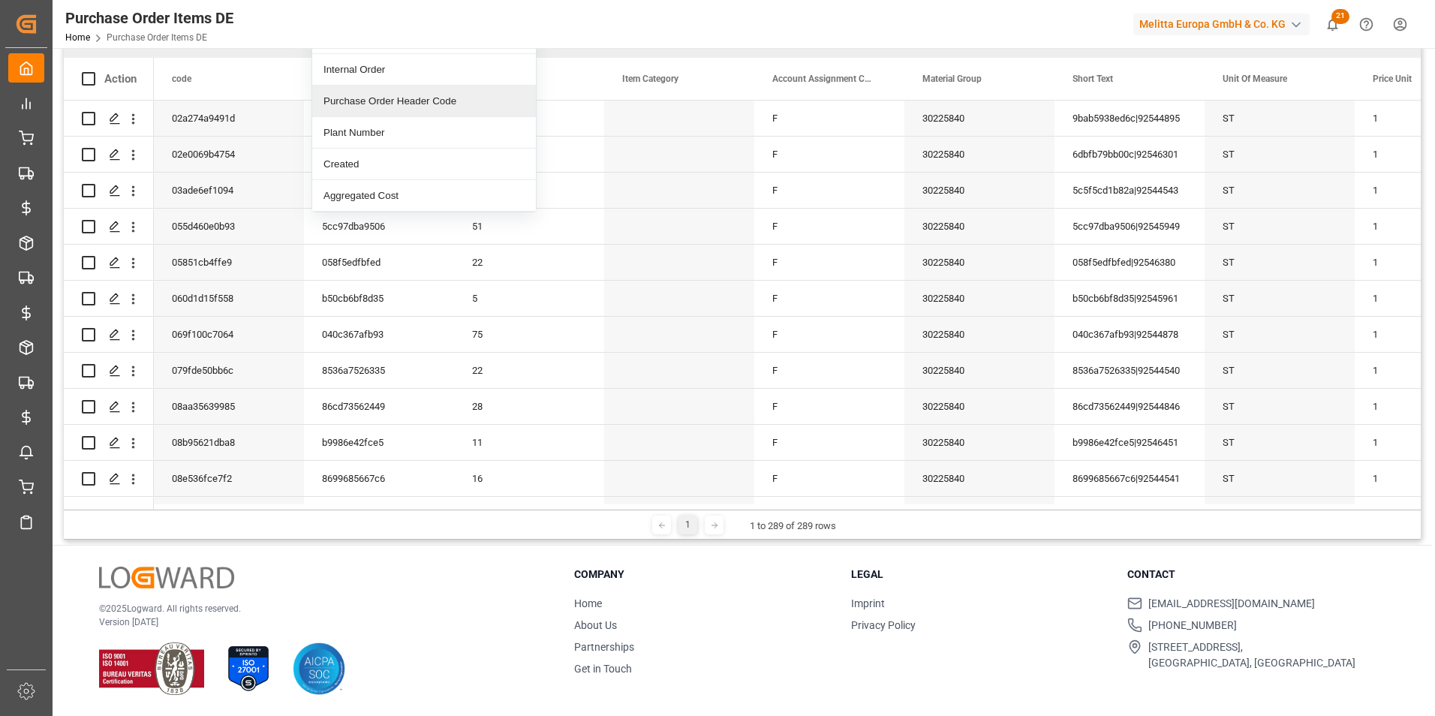
click at [428, 109] on div "Purchase Order Header Code" at bounding box center [424, 102] width 224 height 32
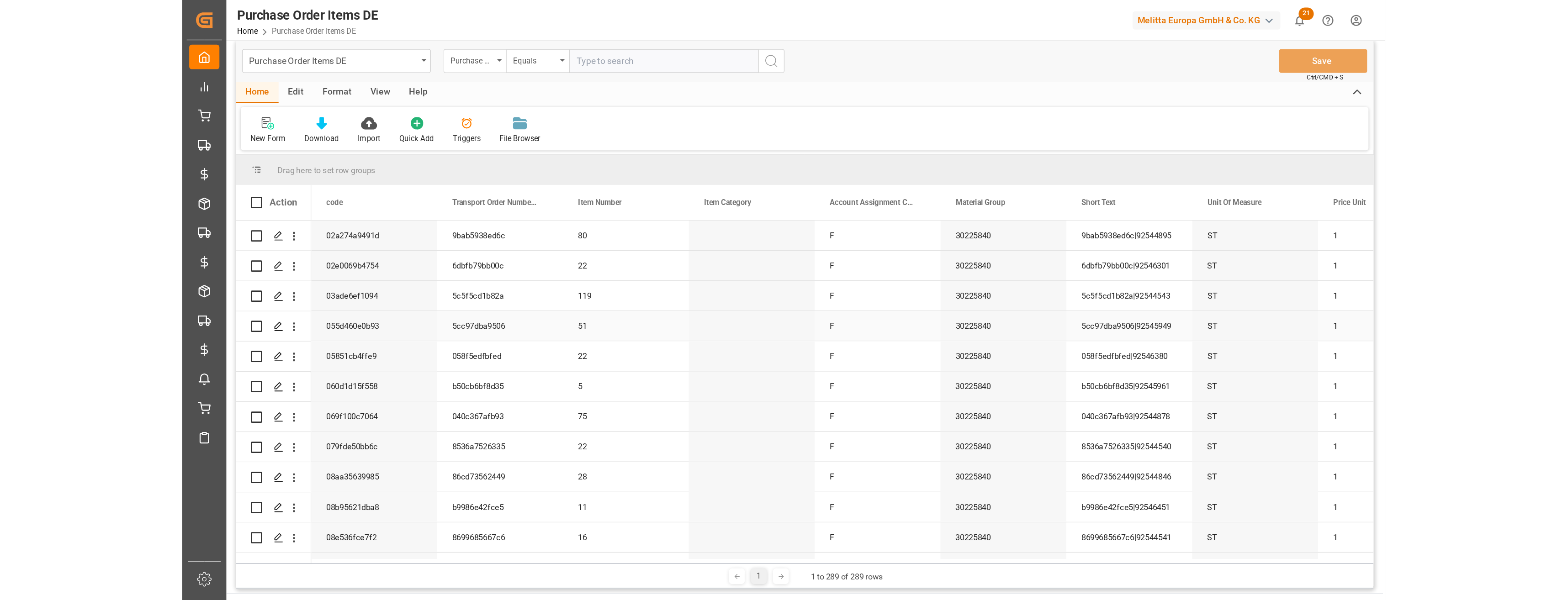
scroll to position [0, 0]
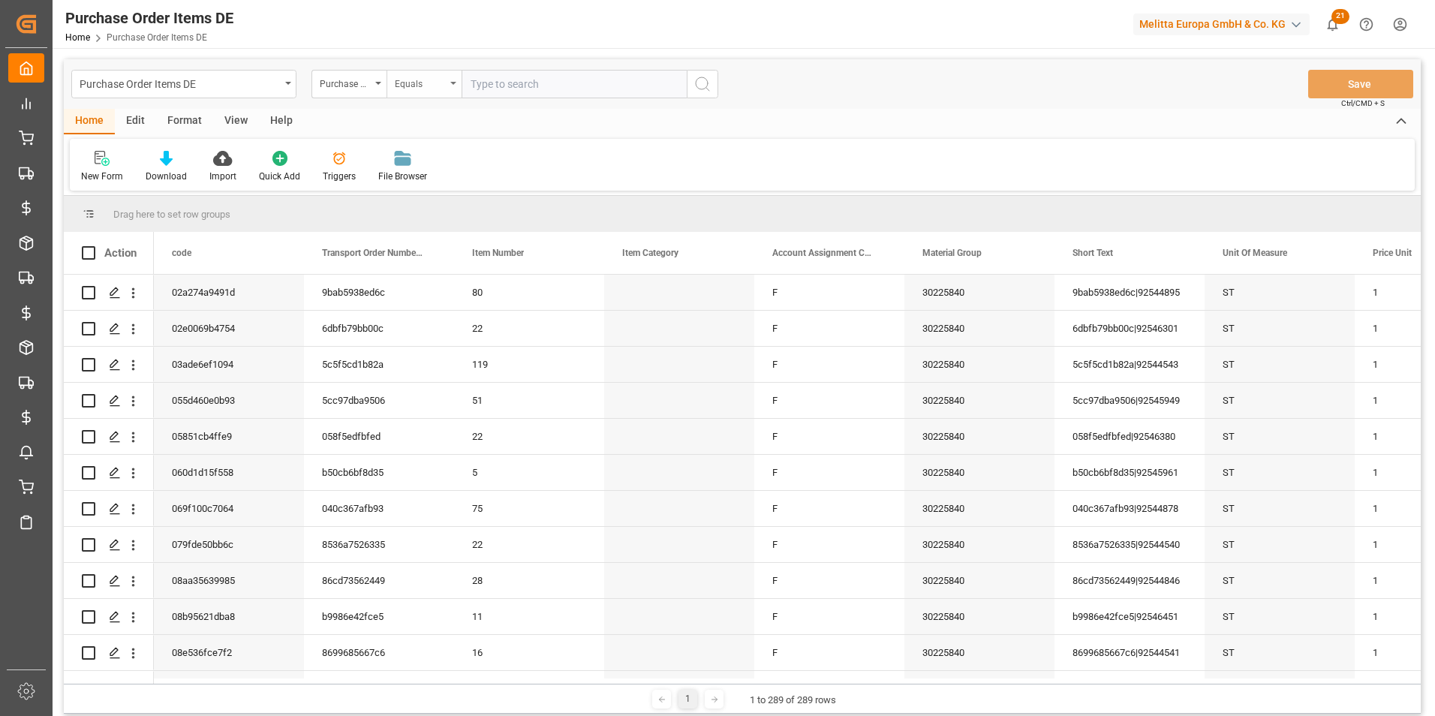
click at [415, 83] on div "Equals" at bounding box center [420, 82] width 51 height 17
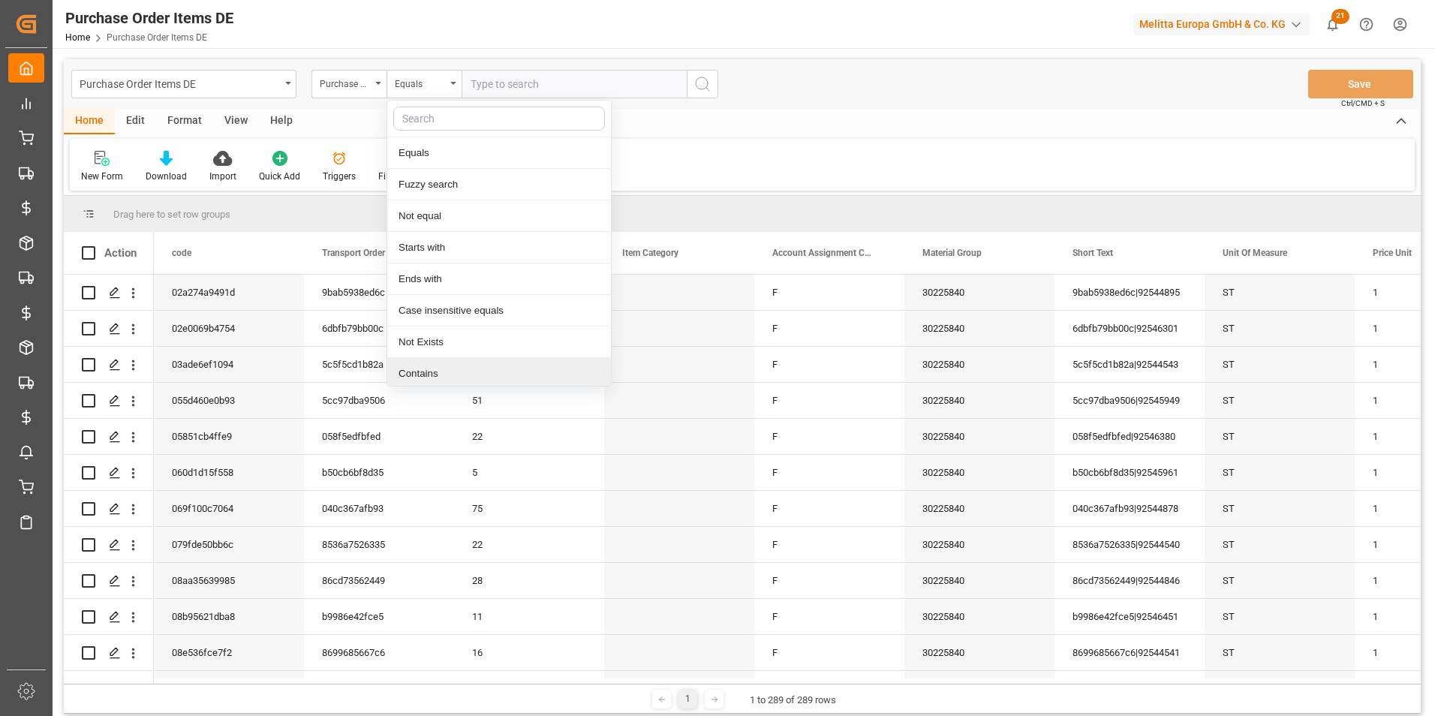
drag, startPoint x: 432, startPoint y: 373, endPoint x: 446, endPoint y: 336, distance: 40.1
click at [432, 373] on div "Contains" at bounding box center [499, 374] width 224 height 32
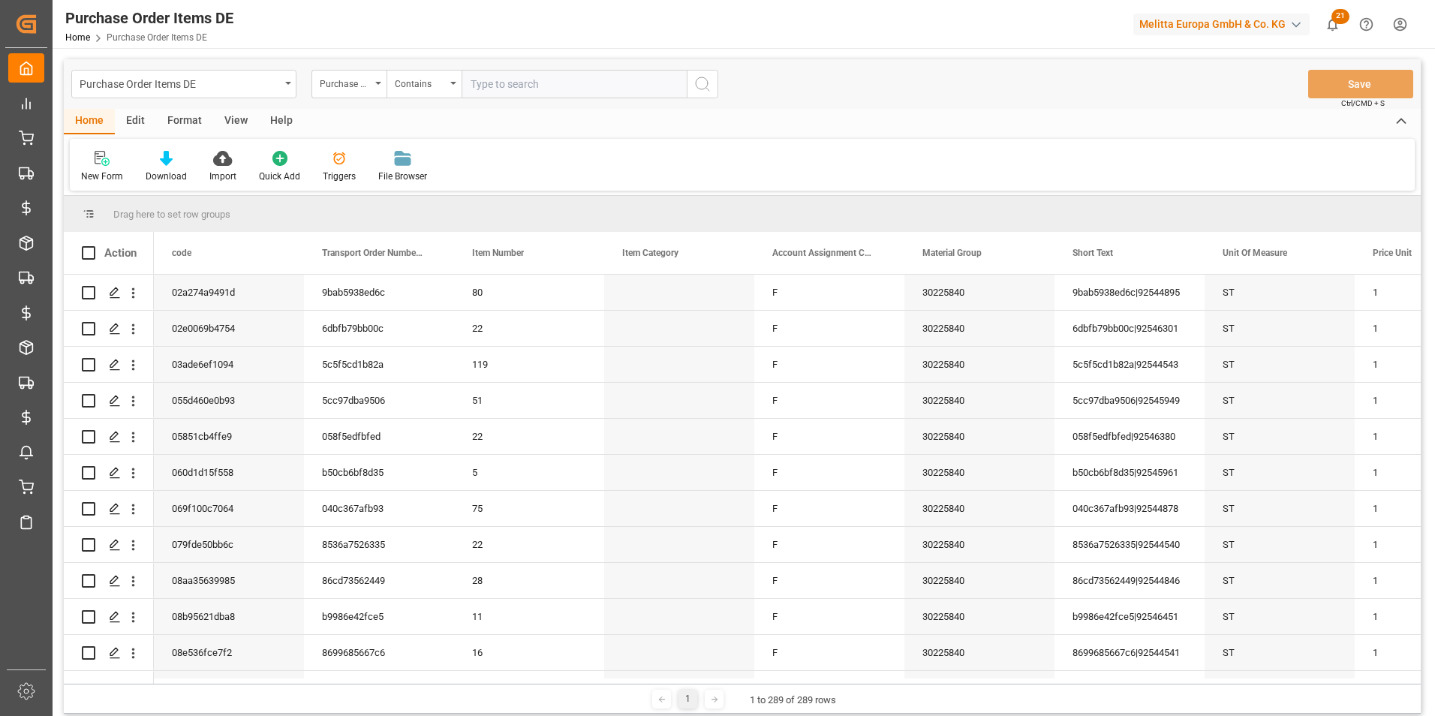
click at [497, 73] on input "text" at bounding box center [574, 84] width 225 height 29
paste input "b8fa0471a3a3"
click at [584, 83] on input "b8fa0471a3a3," at bounding box center [574, 84] width 225 height 29
paste input "cd967816967a"
type input "b8fa0471a3a3,cd967816967a"
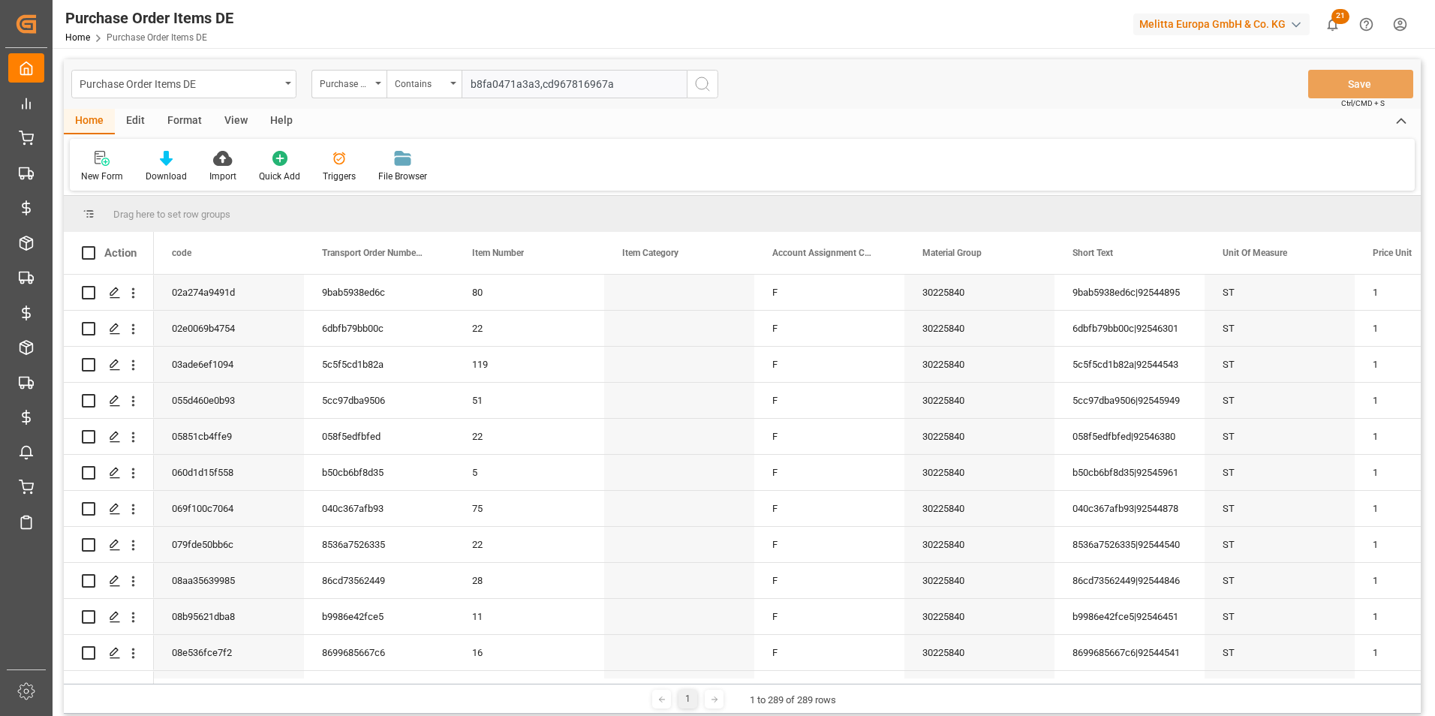
click at [706, 86] on icon "search button" at bounding box center [703, 84] width 18 height 18
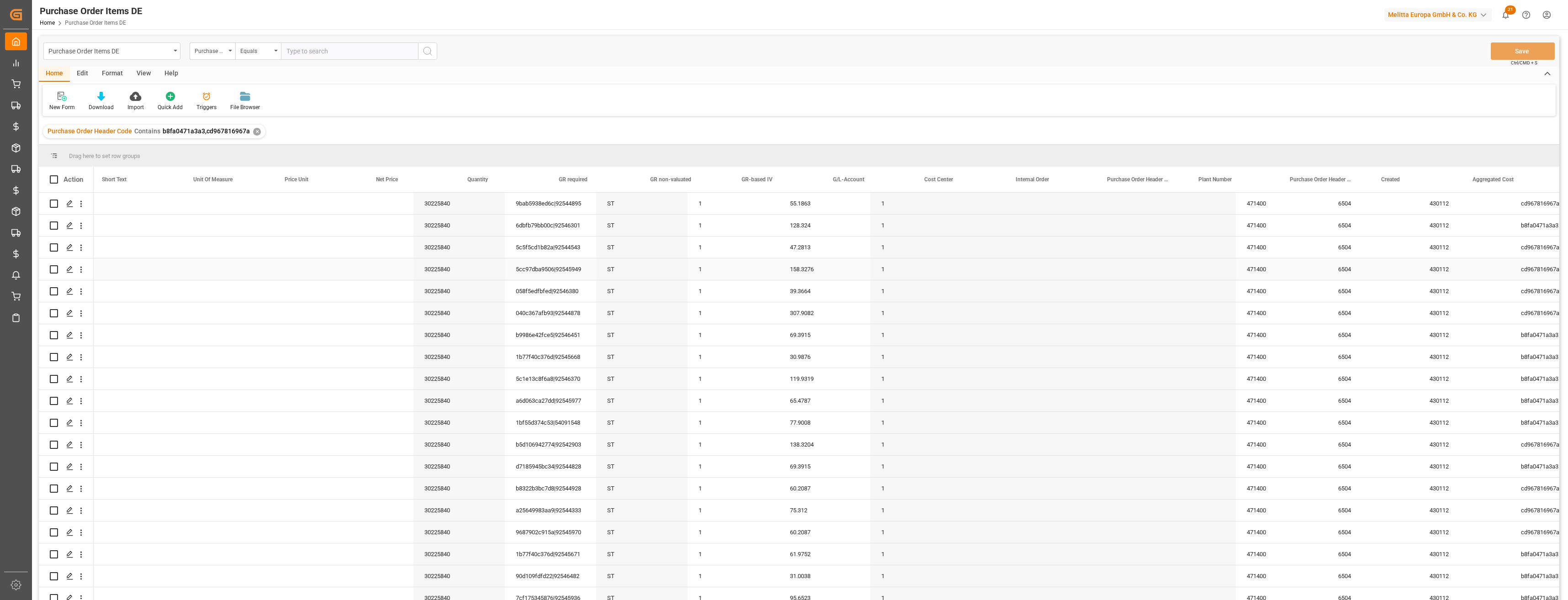
scroll to position [0, 548]
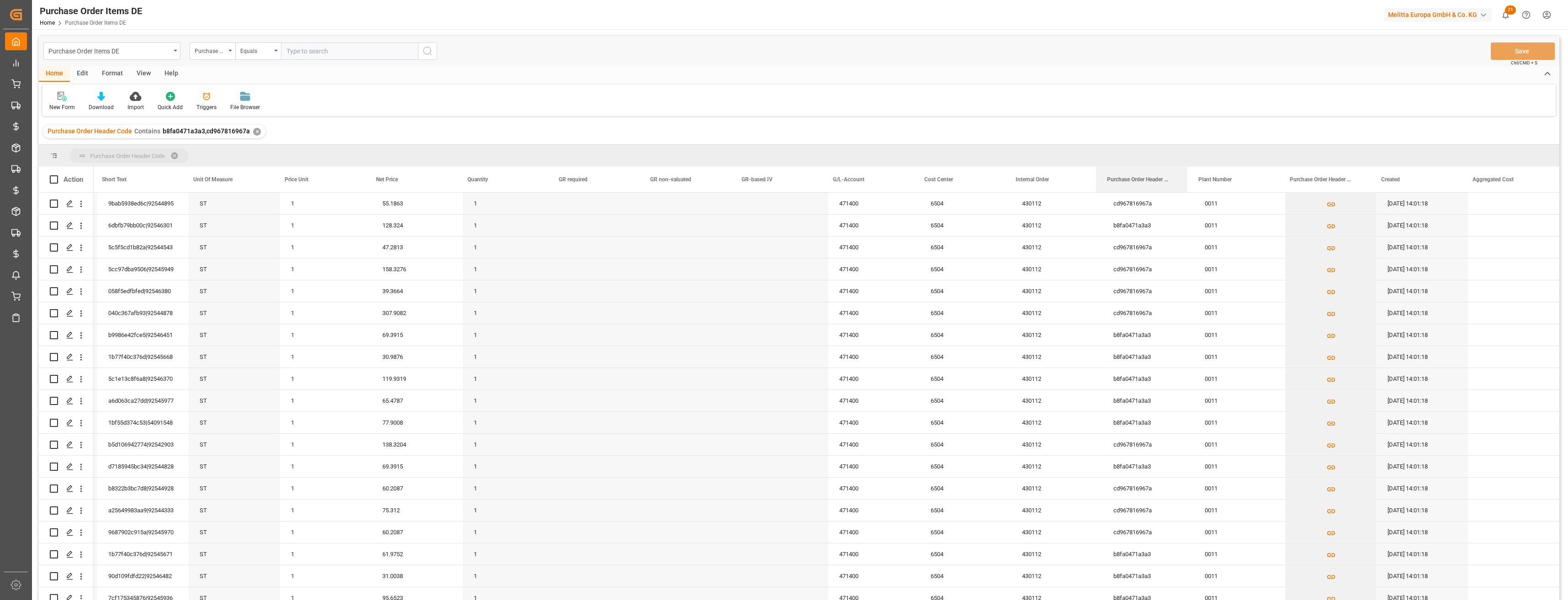
drag, startPoint x: 1122, startPoint y: 156, endPoint x: 1111, endPoint y: 150, distance: 12.5
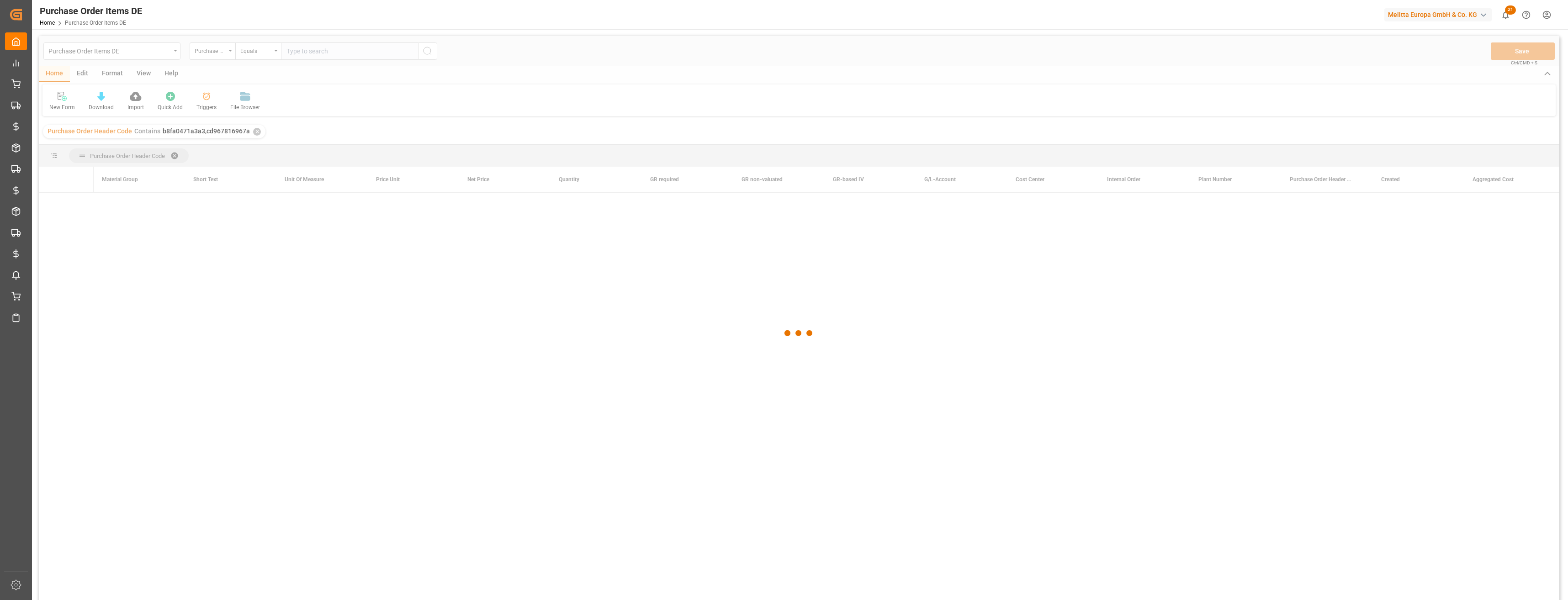
scroll to position [0, 545]
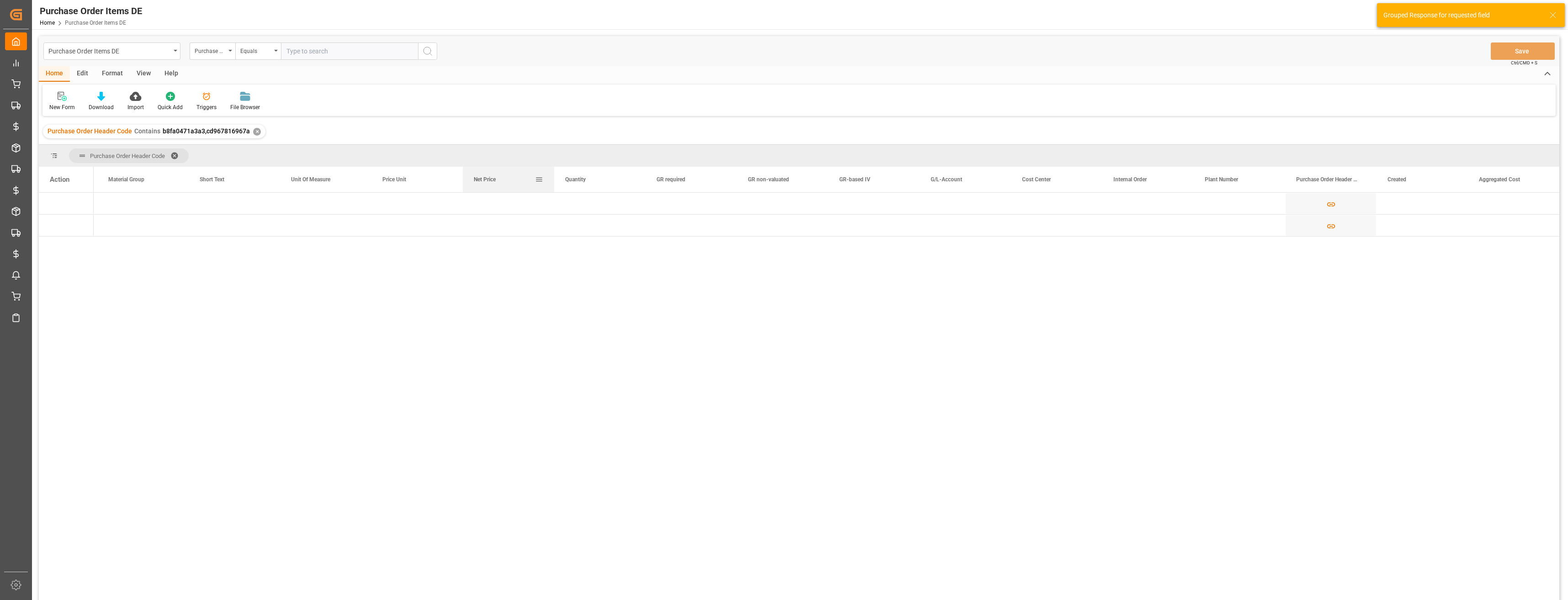
drag, startPoint x: 506, startPoint y: 184, endPoint x: 499, endPoint y: 181, distance: 7.6
click at [499, 181] on div "Net Price" at bounding box center [504, 180] width 61 height 26
click at [781, 184] on div "Net Price" at bounding box center [1049, 180] width 61 height 26
click at [107, 203] on span "Press SPACE to select this row." at bounding box center [109, 204] width 9 height 9
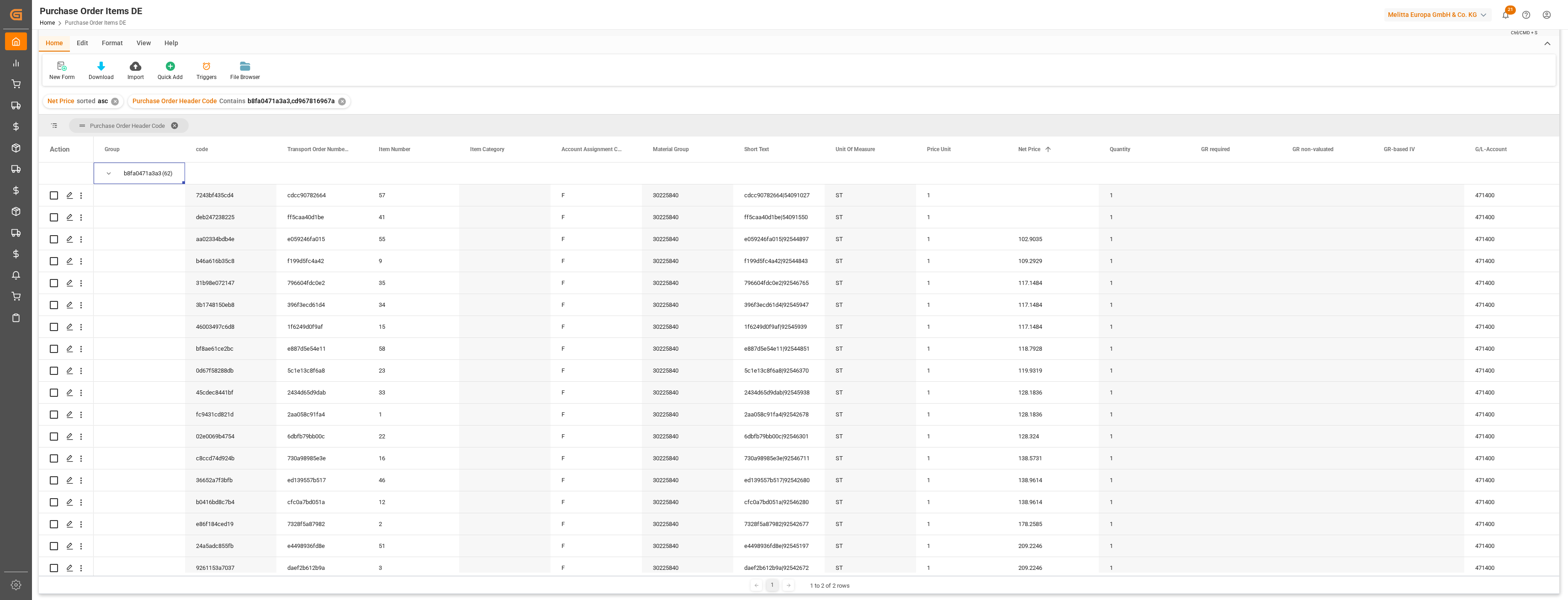
scroll to position [46, 0]
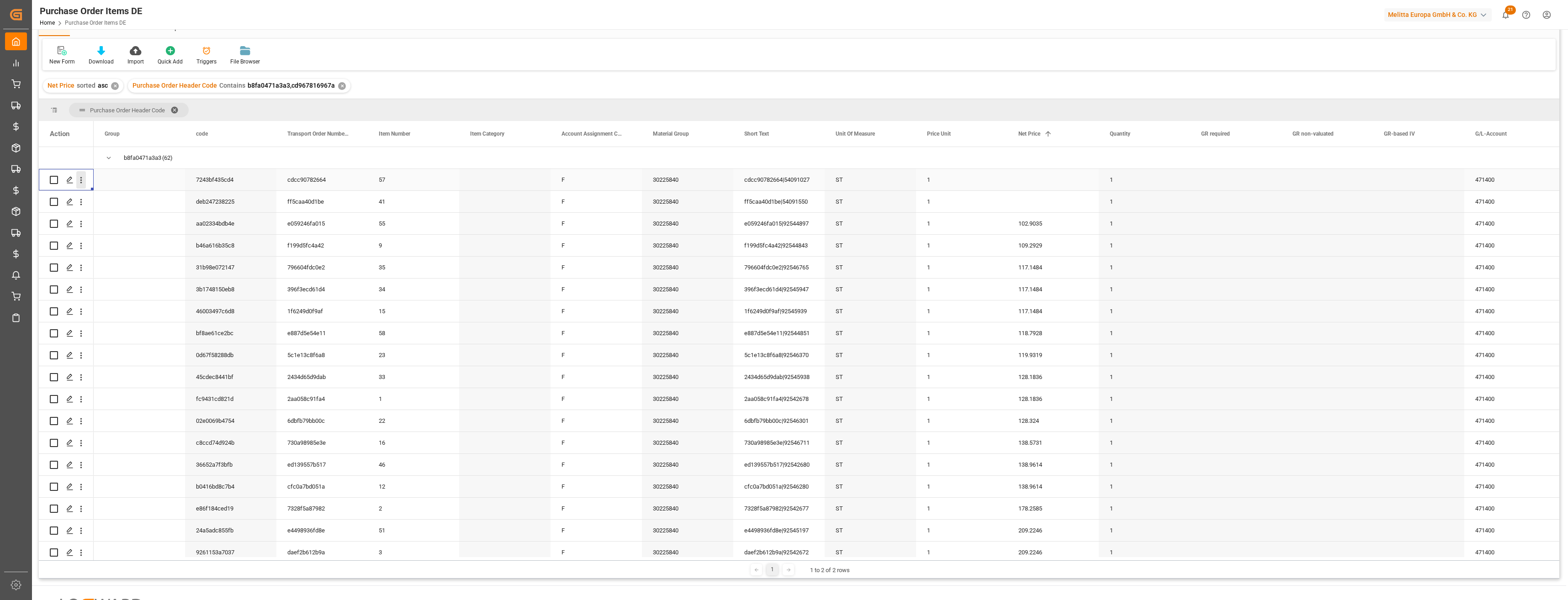
click at [82, 180] on icon "open menu" at bounding box center [81, 180] width 10 height 10
click at [93, 199] on span "Press SPACE to select this row." at bounding box center [91, 200] width 16 height 10
click at [84, 203] on icon "open menu" at bounding box center [81, 202] width 10 height 10
click at [102, 219] on span "Open in new tab" at bounding box center [141, 222] width 83 height 10
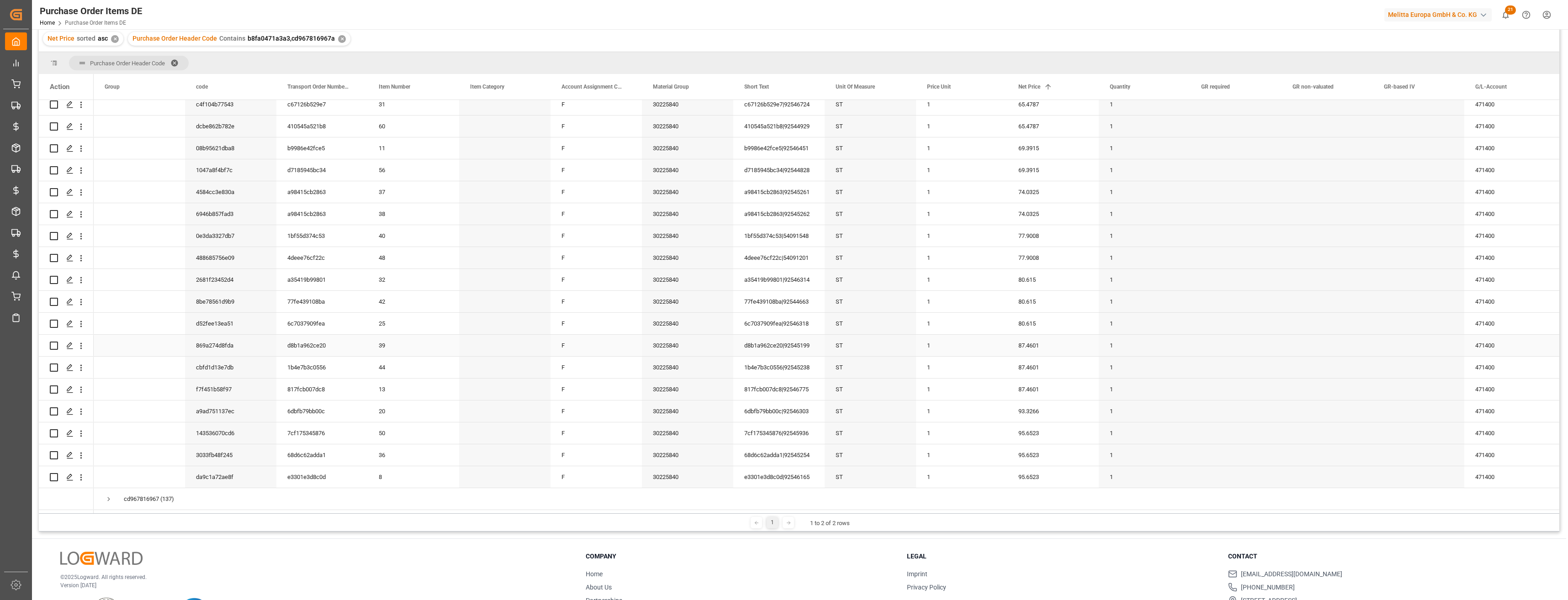
scroll to position [135, 0]
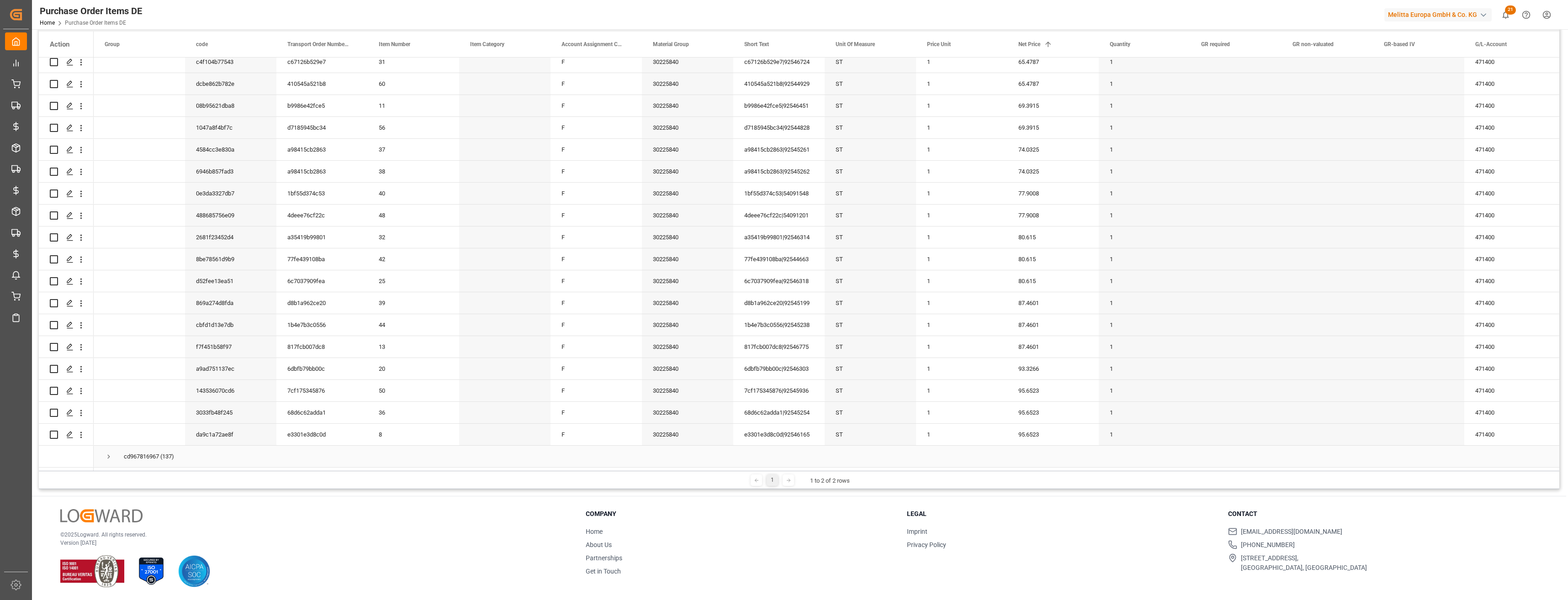
click at [108, 431] on span "Press SPACE to select this row." at bounding box center [109, 457] width 9 height 9
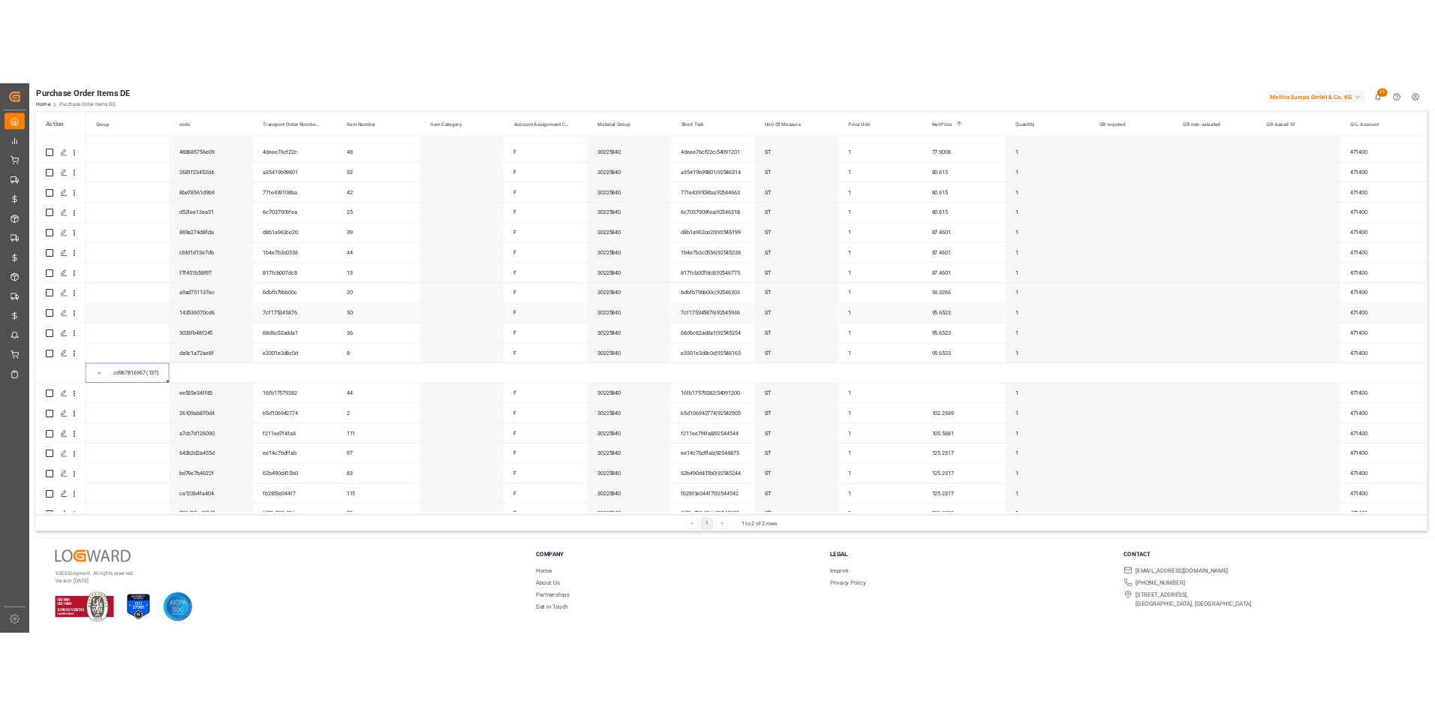
scroll to position [1937, 0]
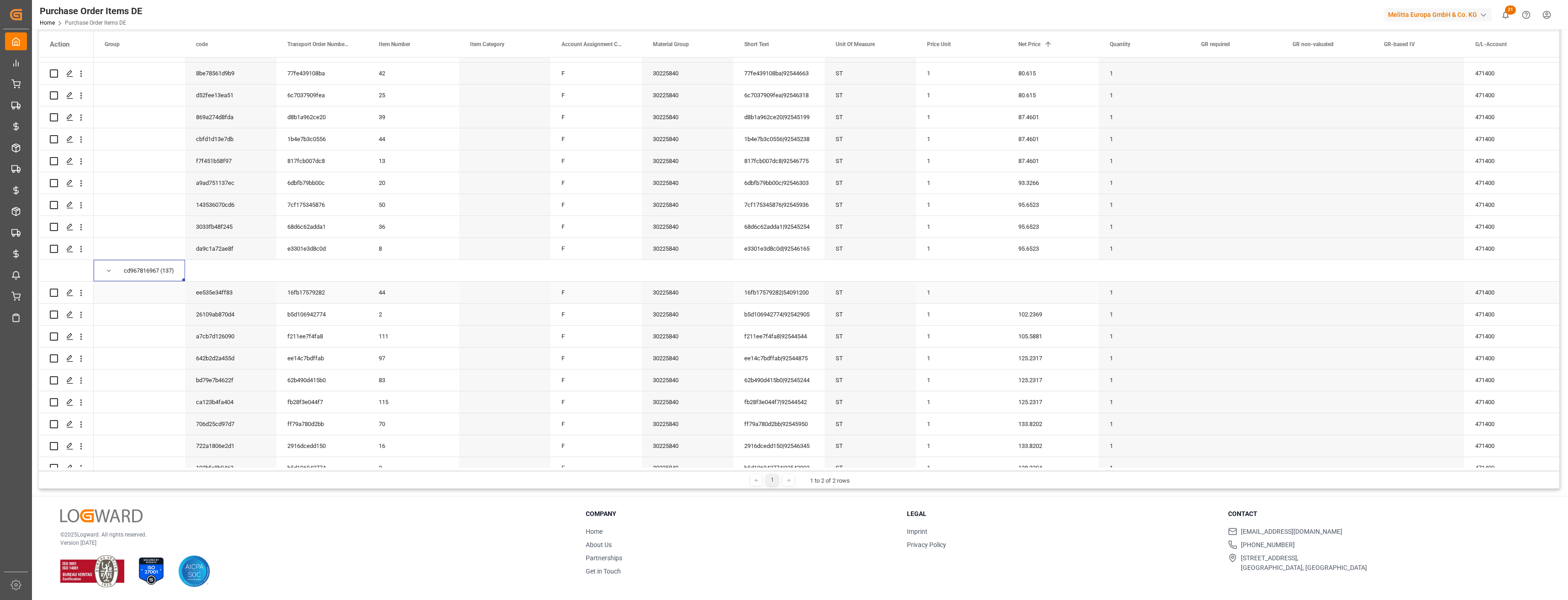
drag, startPoint x: 82, startPoint y: 295, endPoint x: 87, endPoint y: 295, distance: 5.0
click at [82, 294] on icon "open menu" at bounding box center [81, 293] width 10 height 10
click at [121, 310] on span "Open in new tab" at bounding box center [141, 312] width 83 height 10
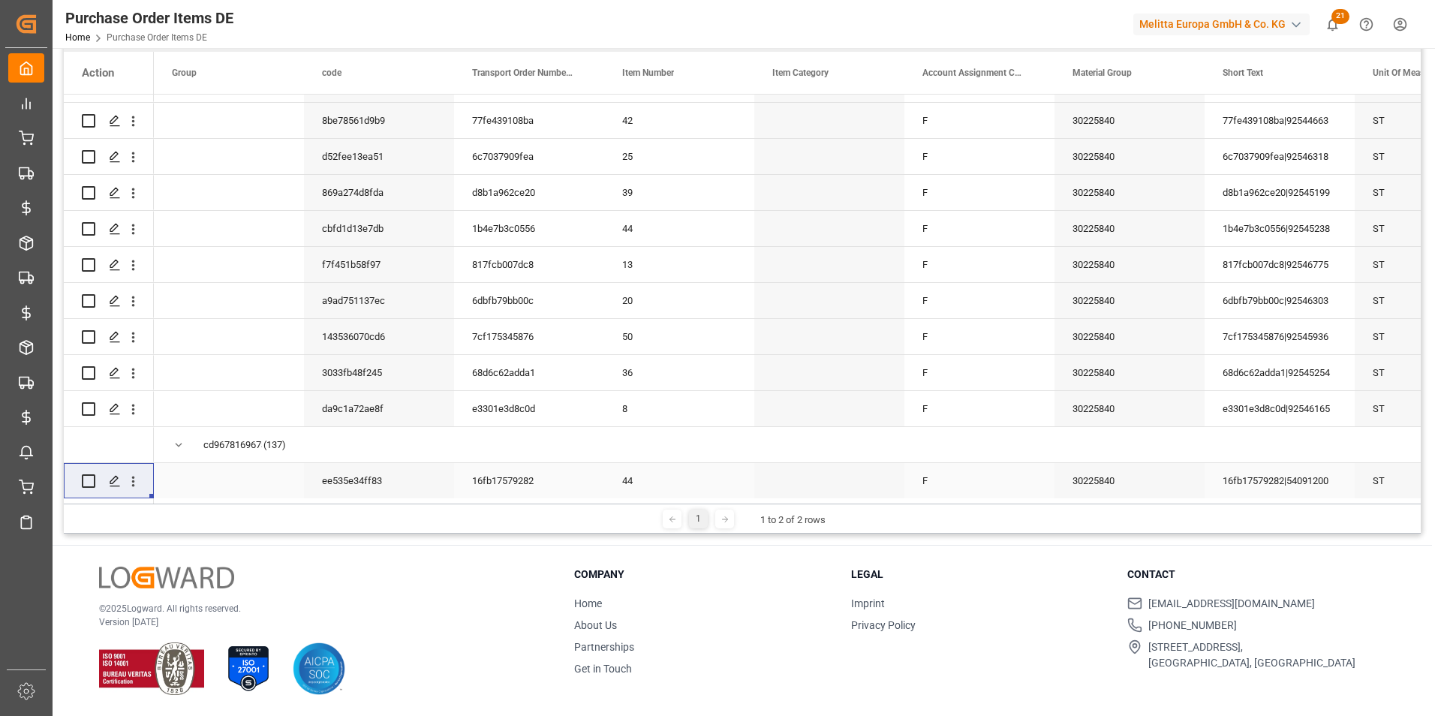
click at [85, 480] on input "Press Space to toggle row selection (unchecked)" at bounding box center [89, 481] width 14 height 14
checkbox input "true"
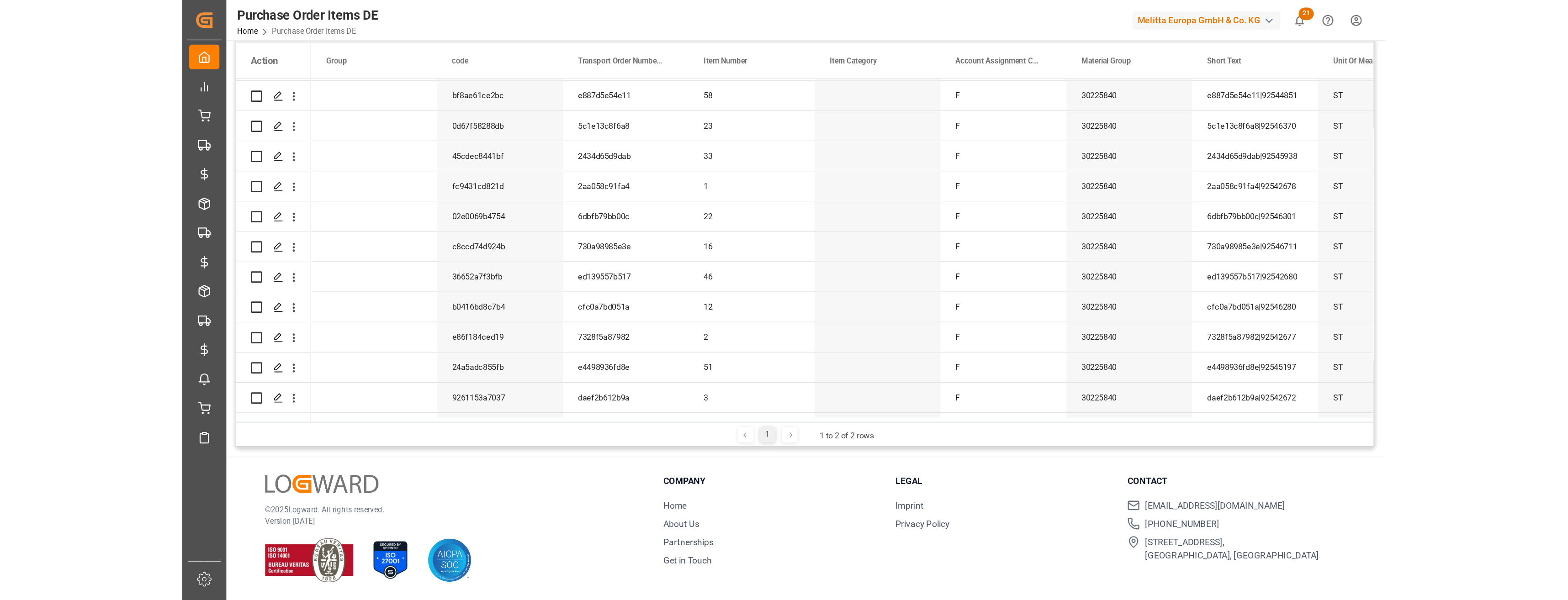
scroll to position [0, 0]
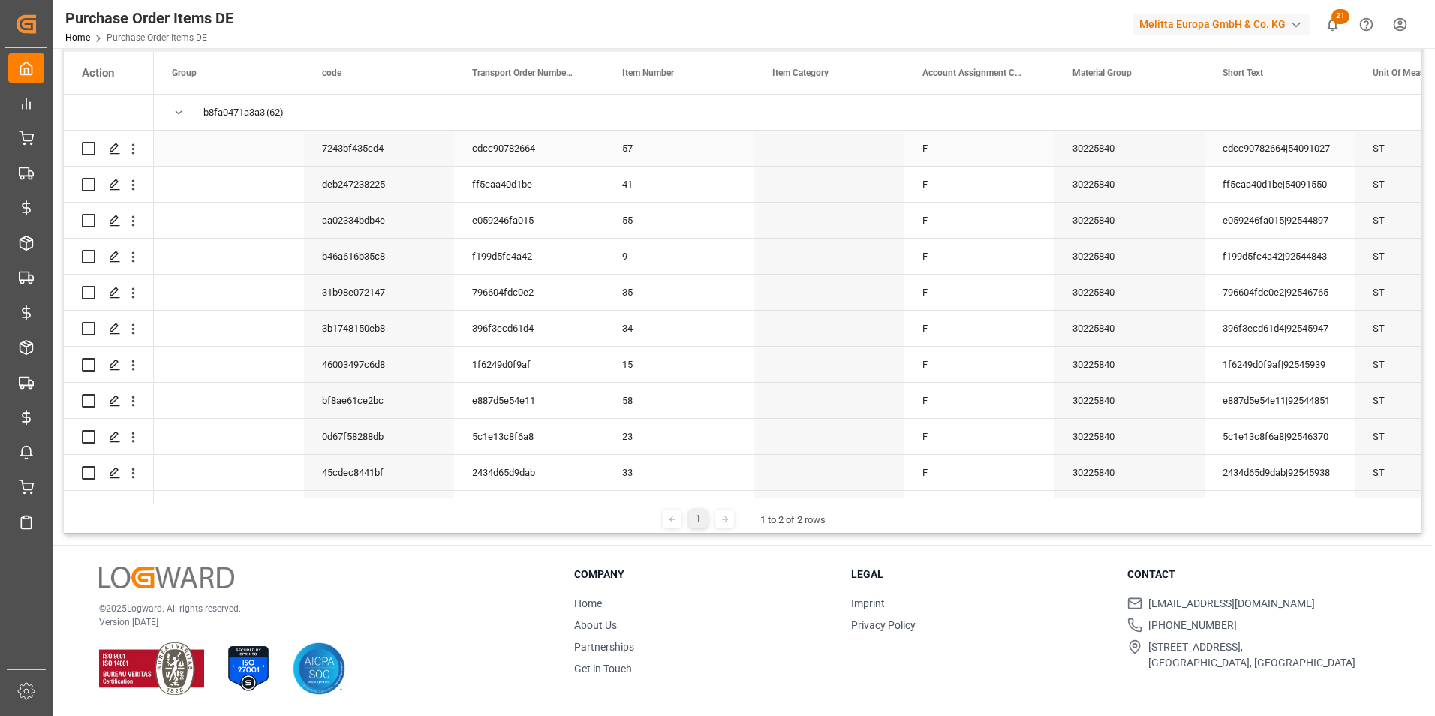
click at [92, 146] on input "Press Space to toggle row selection (unchecked)" at bounding box center [89, 149] width 14 height 14
checkbox input "true"
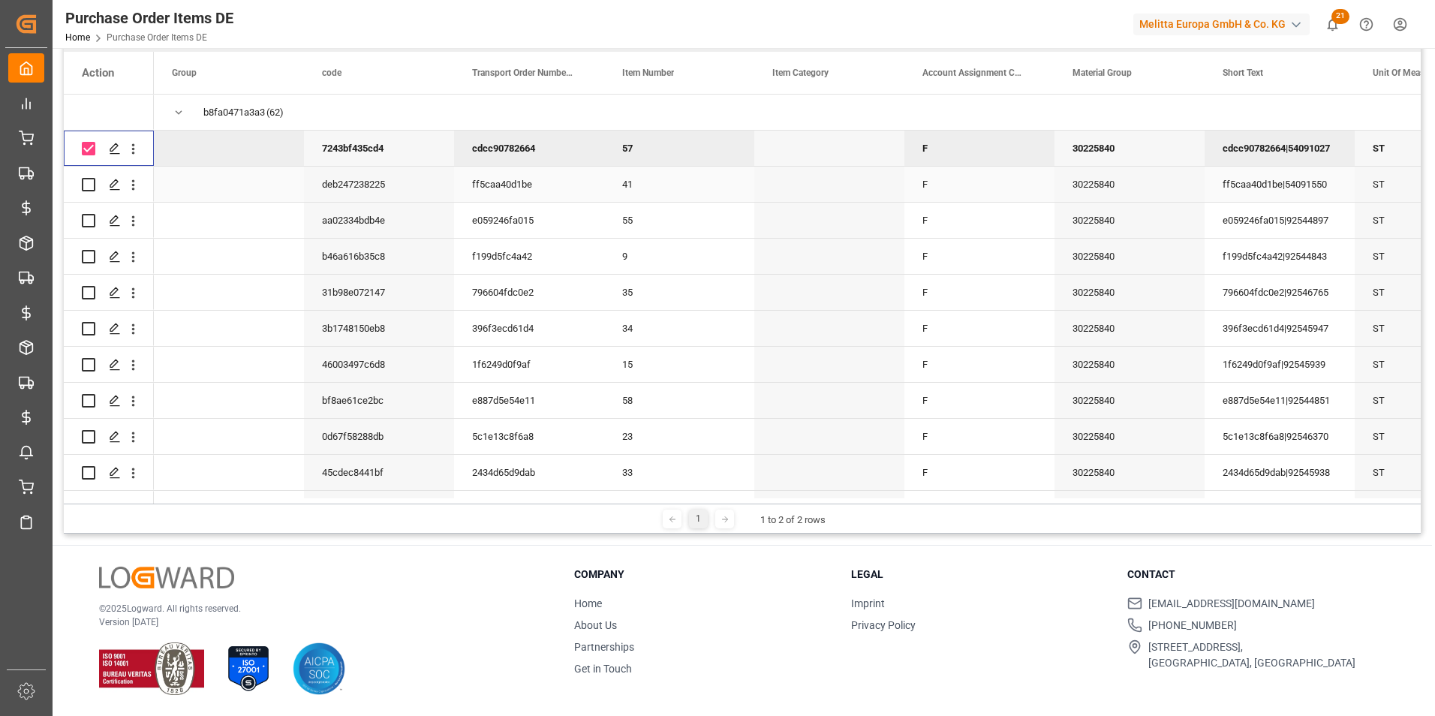
drag, startPoint x: 89, startPoint y: 181, endPoint x: 498, endPoint y: 116, distance: 413.4
click at [89, 182] on input "Press Space to toggle row selection (unchecked)" at bounding box center [89, 185] width 14 height 14
checkbox input "true"
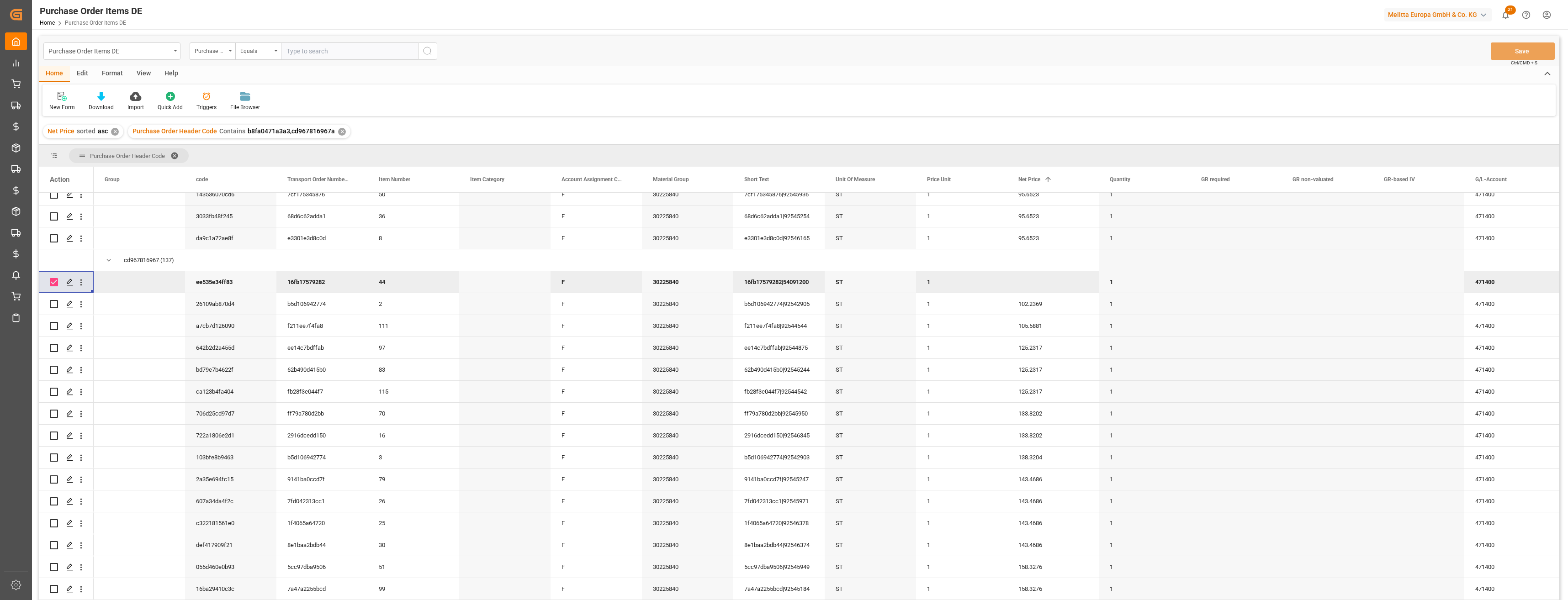
click at [88, 74] on div "Edit" at bounding box center [82, 74] width 25 height 16
click at [115, 94] on icon at bounding box center [111, 96] width 7 height 9
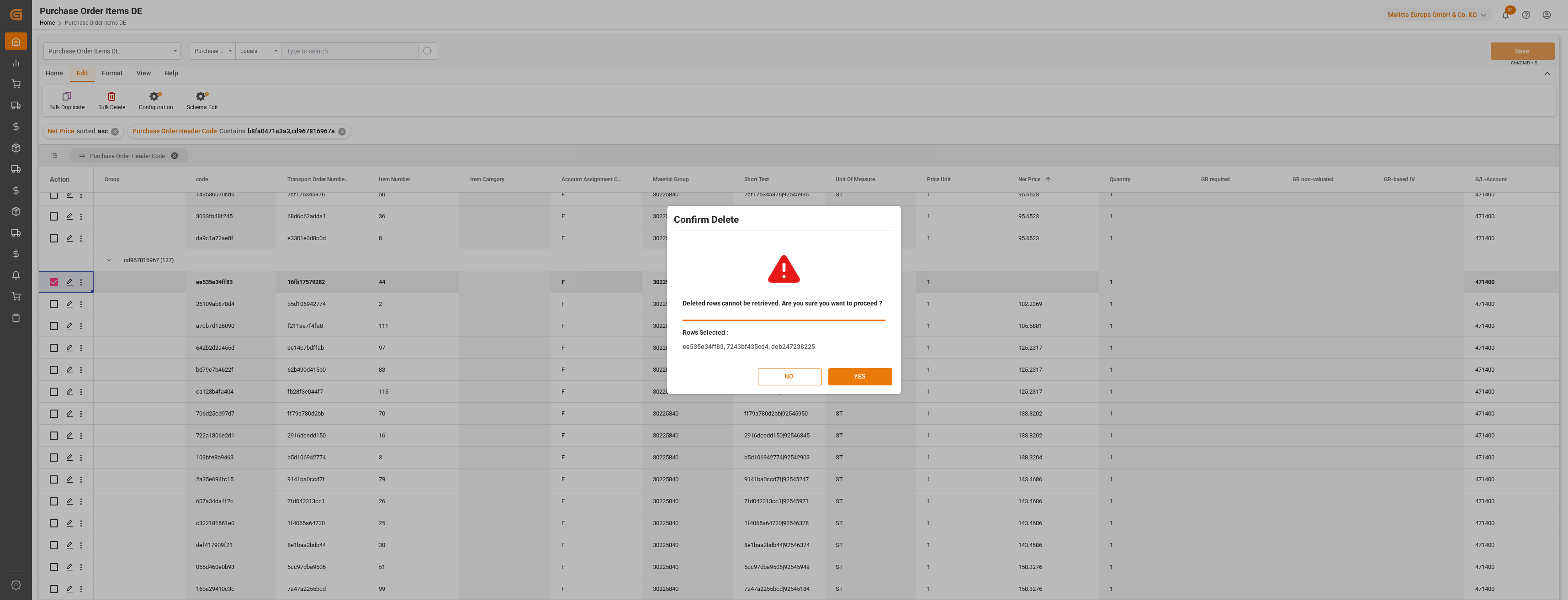
click at [781, 380] on button "YES" at bounding box center [860, 377] width 64 height 18
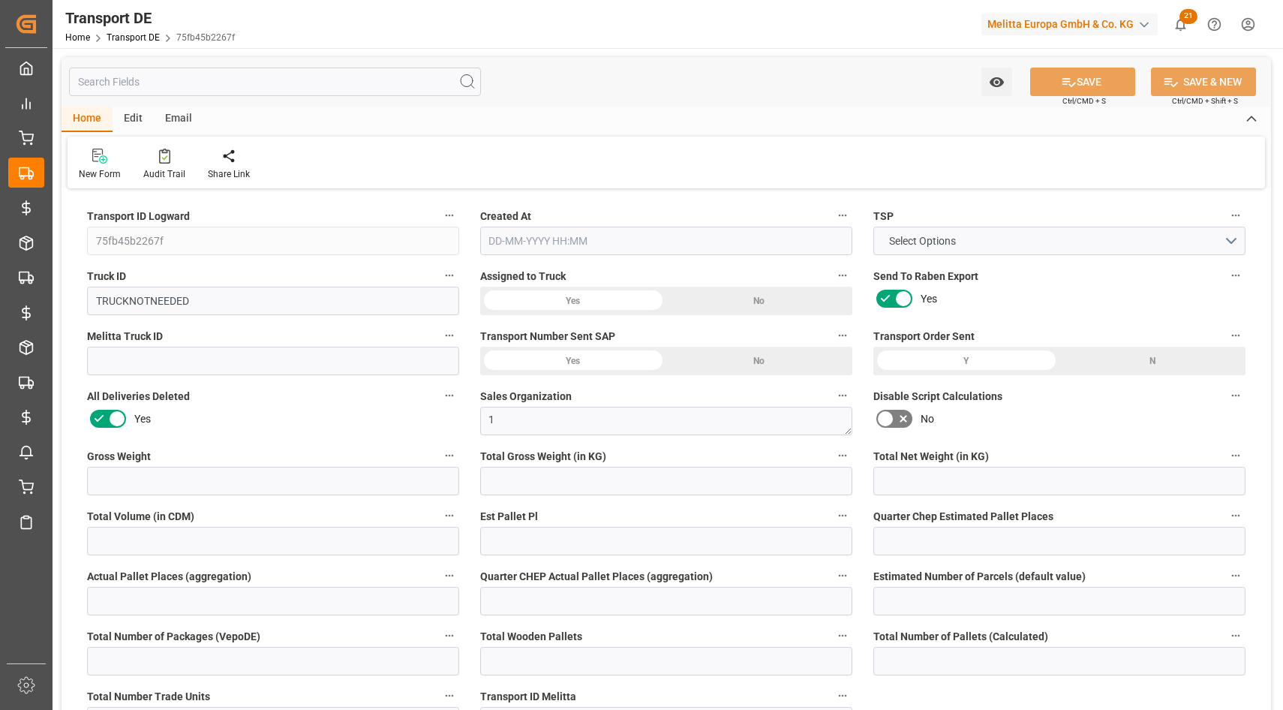
type input "0"
type input "1021.972"
type input "703.041"
type input "0"
type input "1"
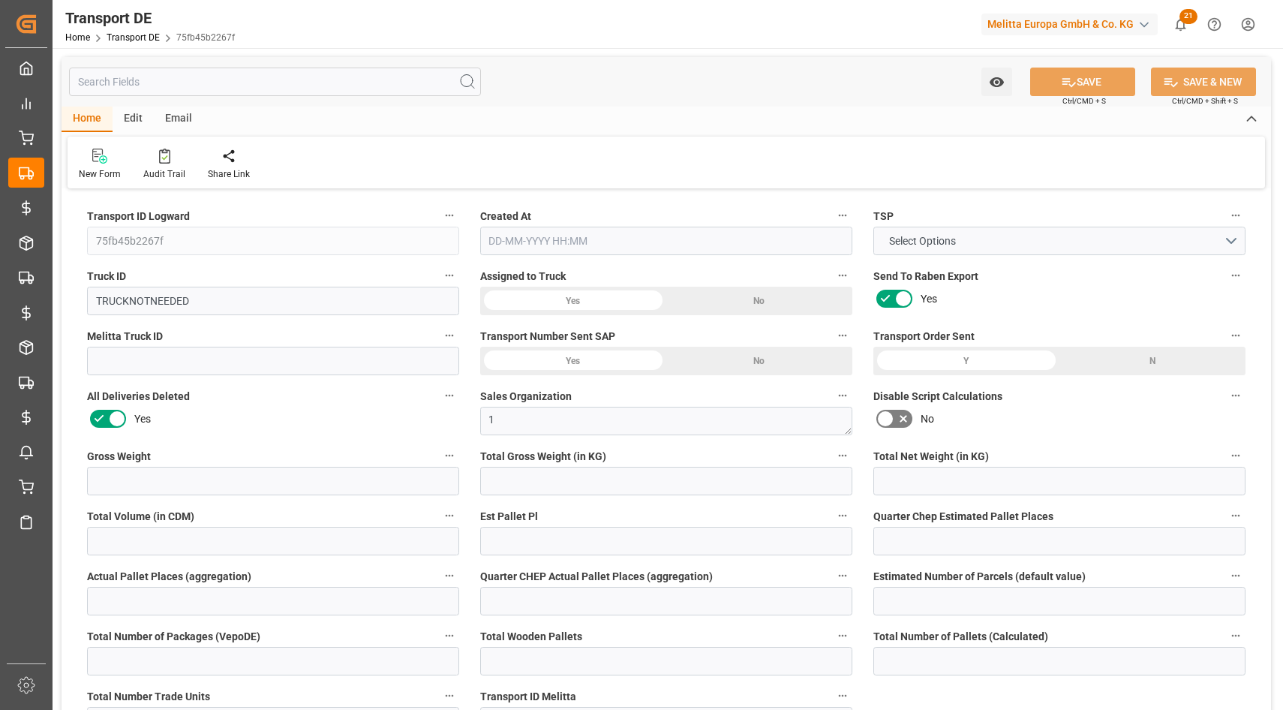
type input "0"
type input "14"
type input "0"
type input "1"
type input "0"
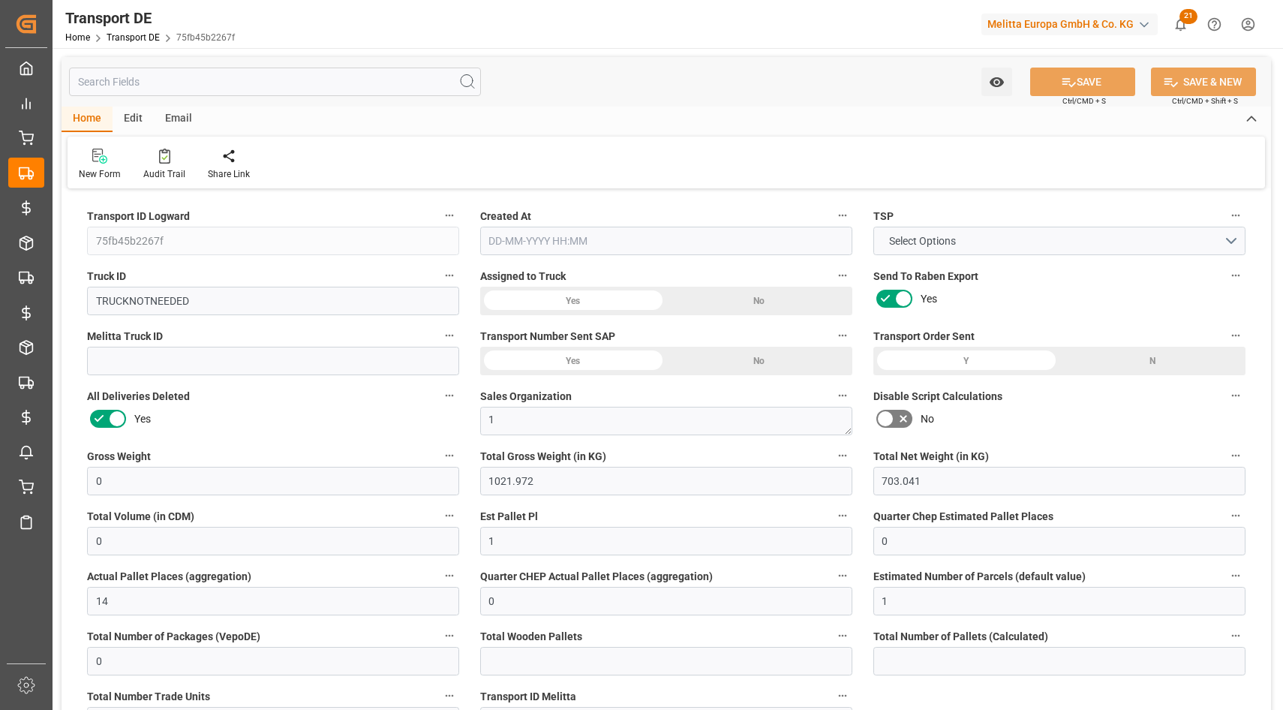
type input "0"
type input "2"
type input "1745"
type input "0"
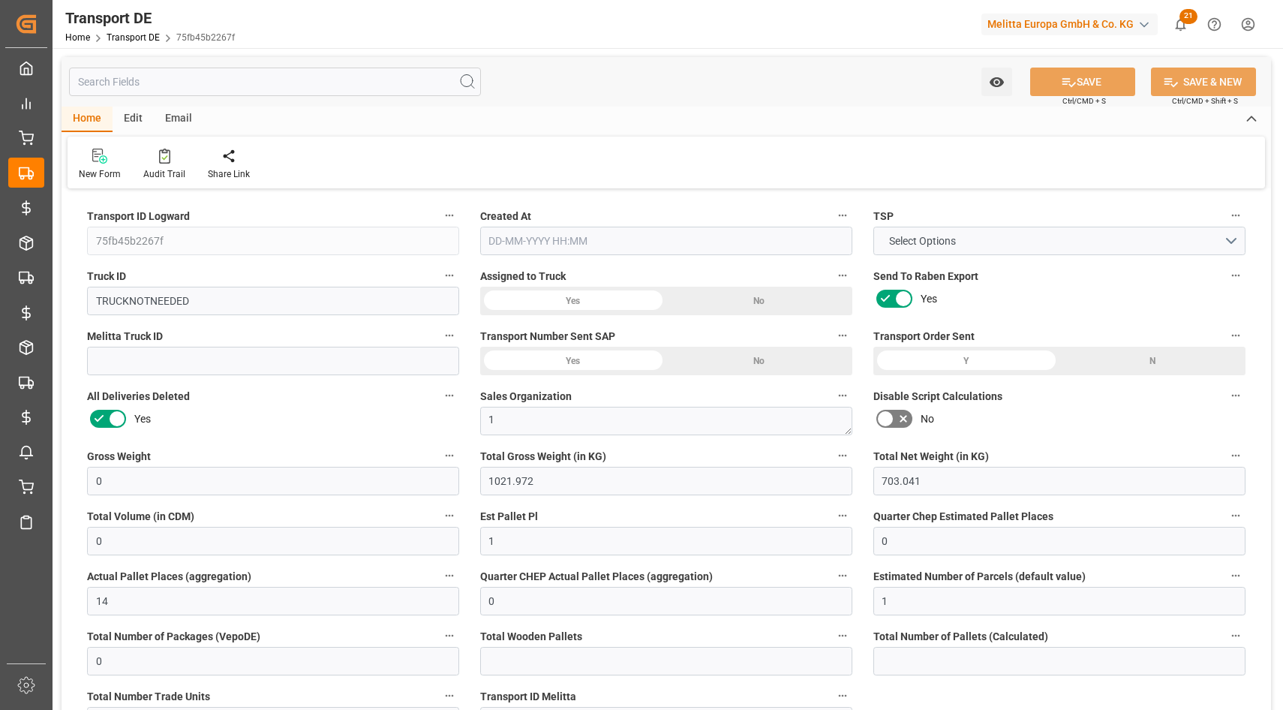
type input "0"
type input "46"
type input "0"
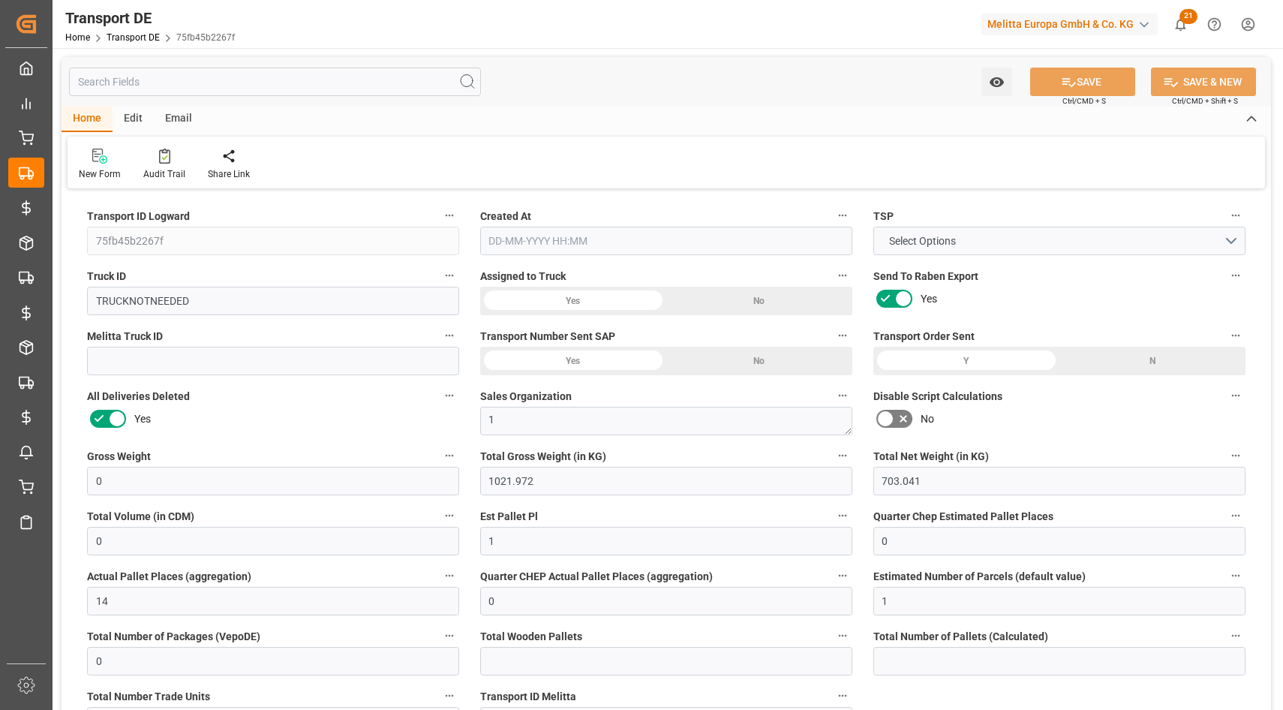
type input "0"
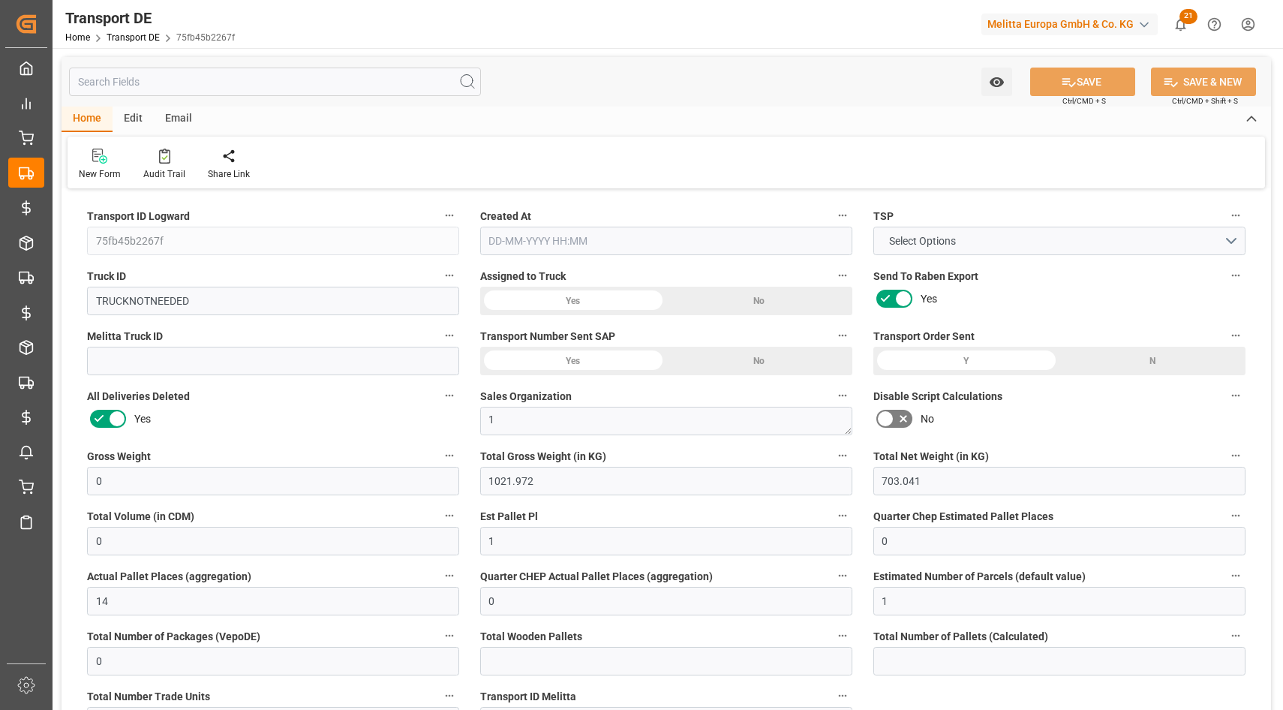
type input "0"
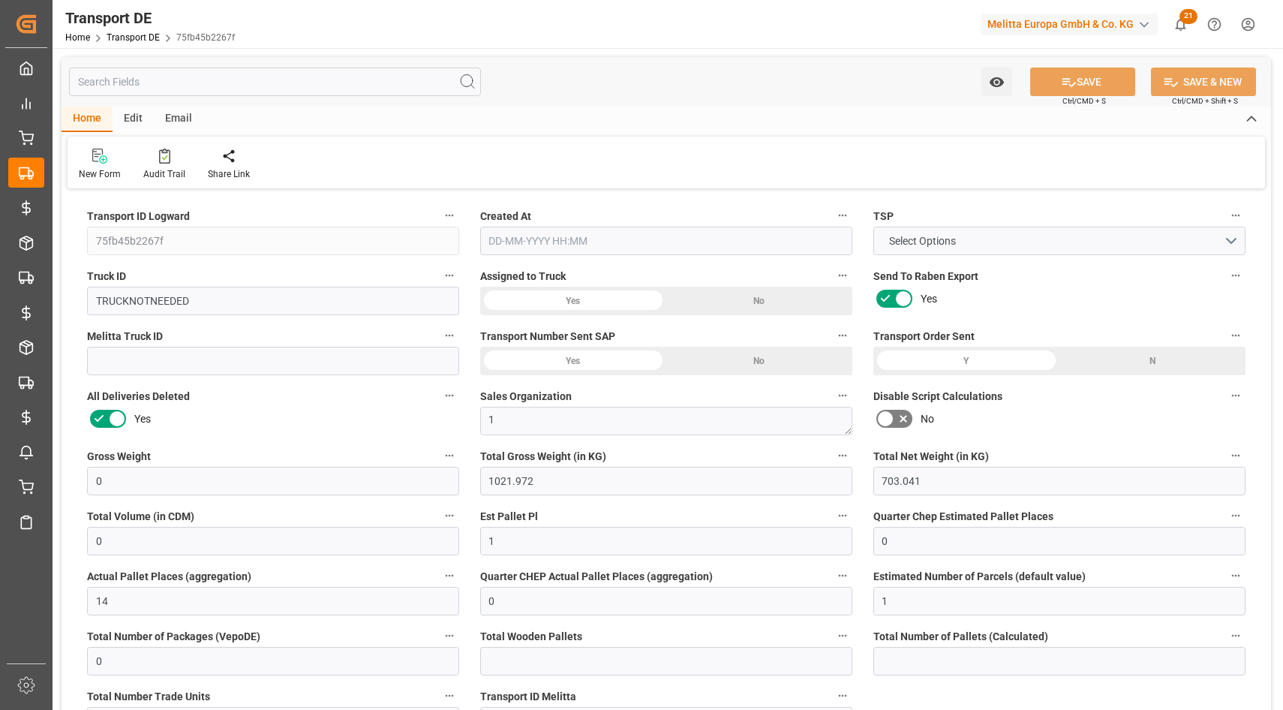
type input "0"
type input "1021.972"
type input "2800"
type input "21"
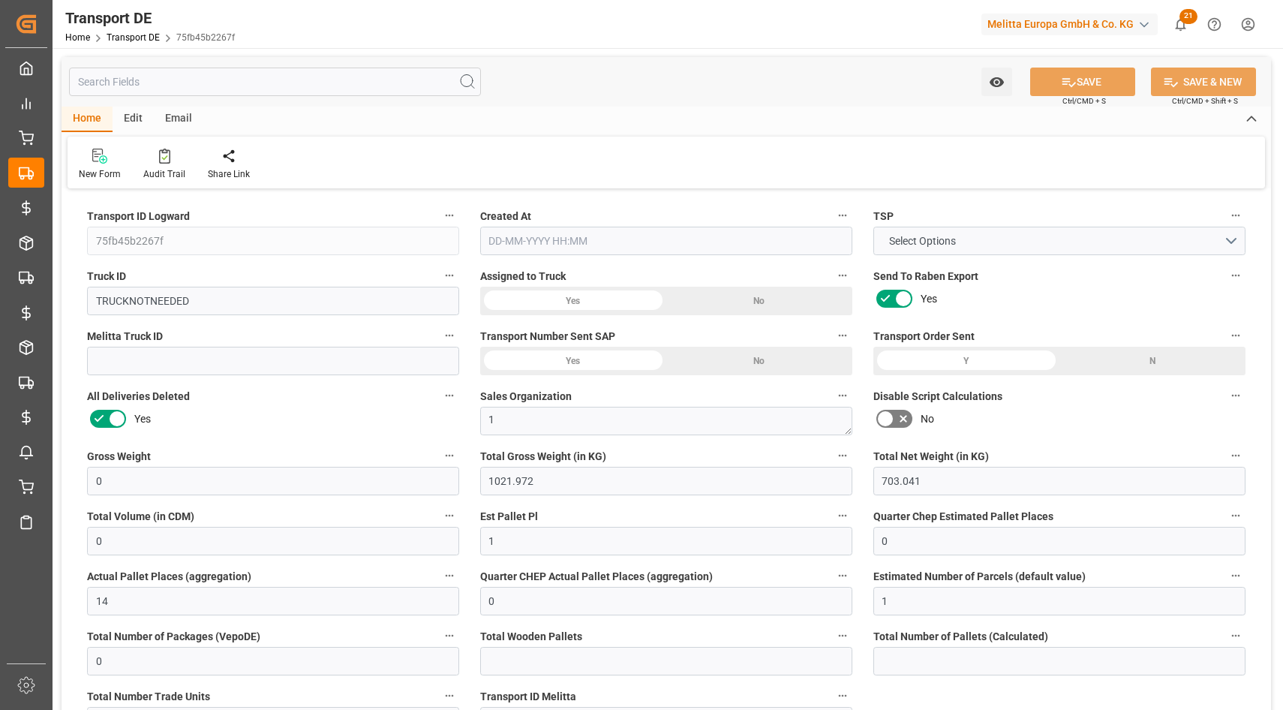
type input "80"
type input "0"
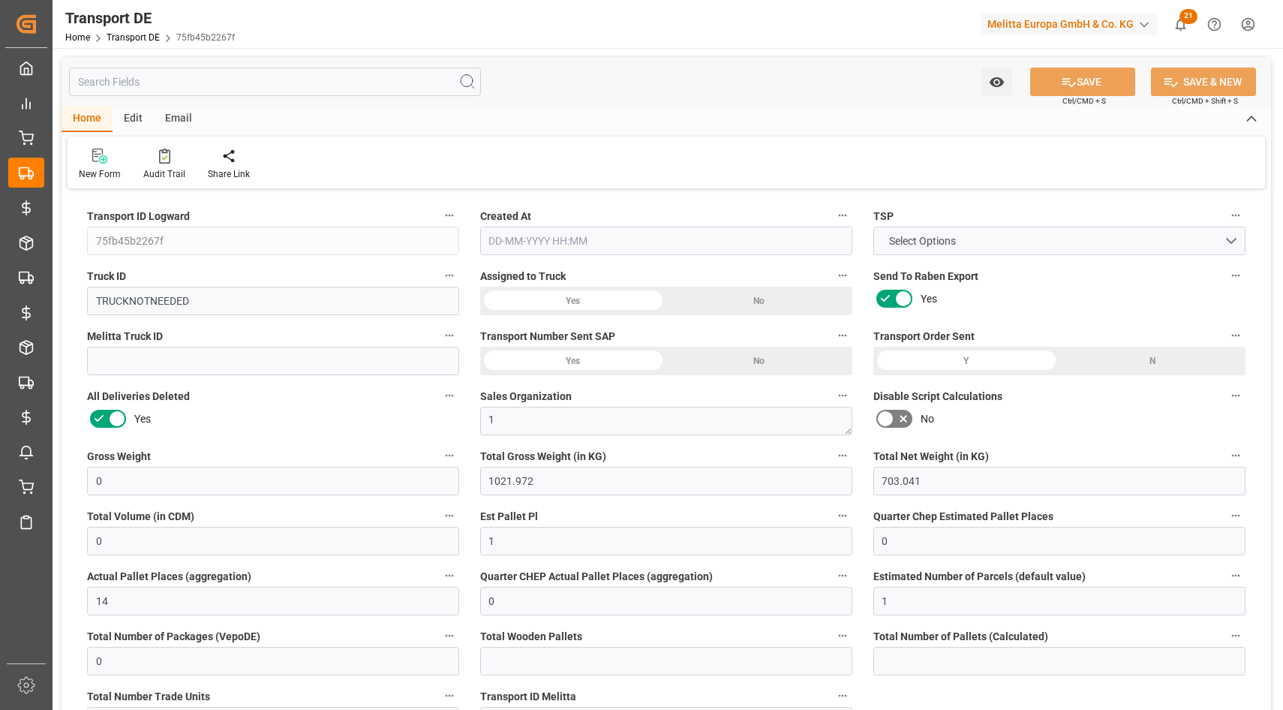
type input "0"
type input "1"
type input "0"
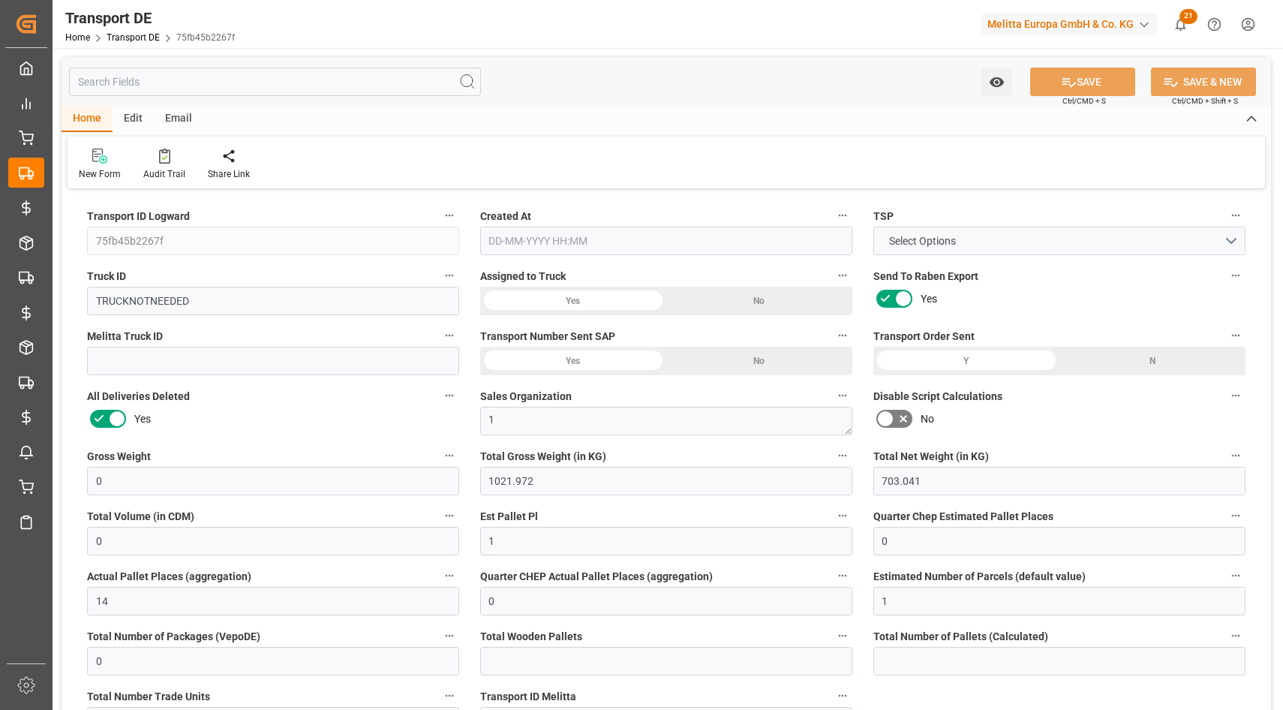
type input "1967"
type input "0"
type input "19-08-2025 07:55"
type input "07-08-2025"
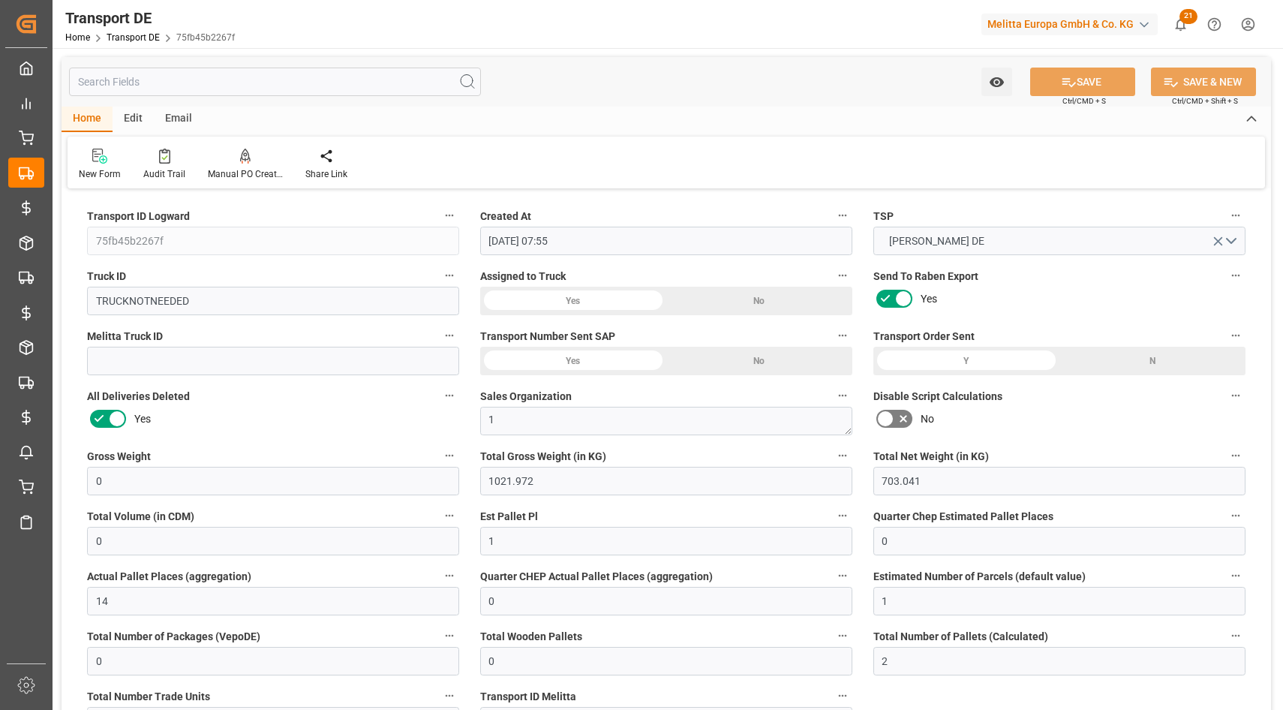
type input "[DATE]"
type input "07-08-2025"
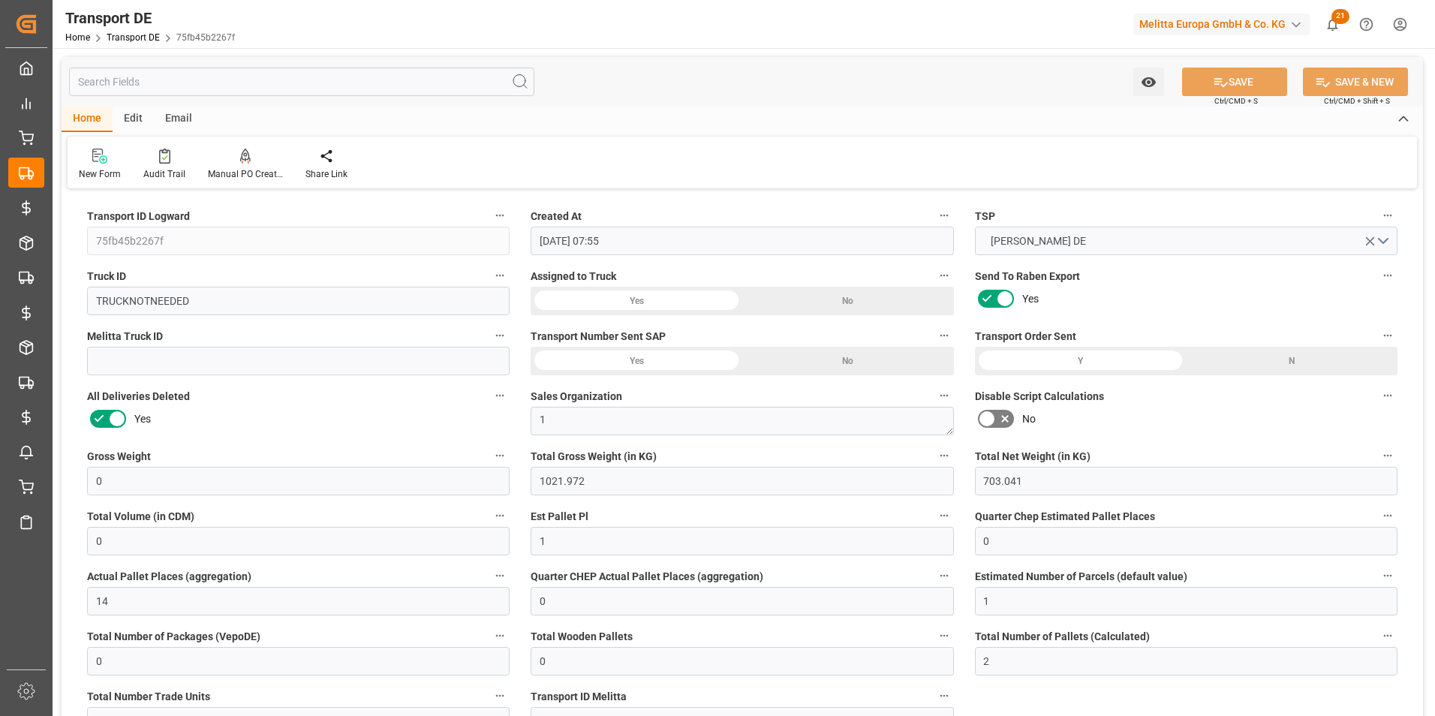
scroll to position [150, 0]
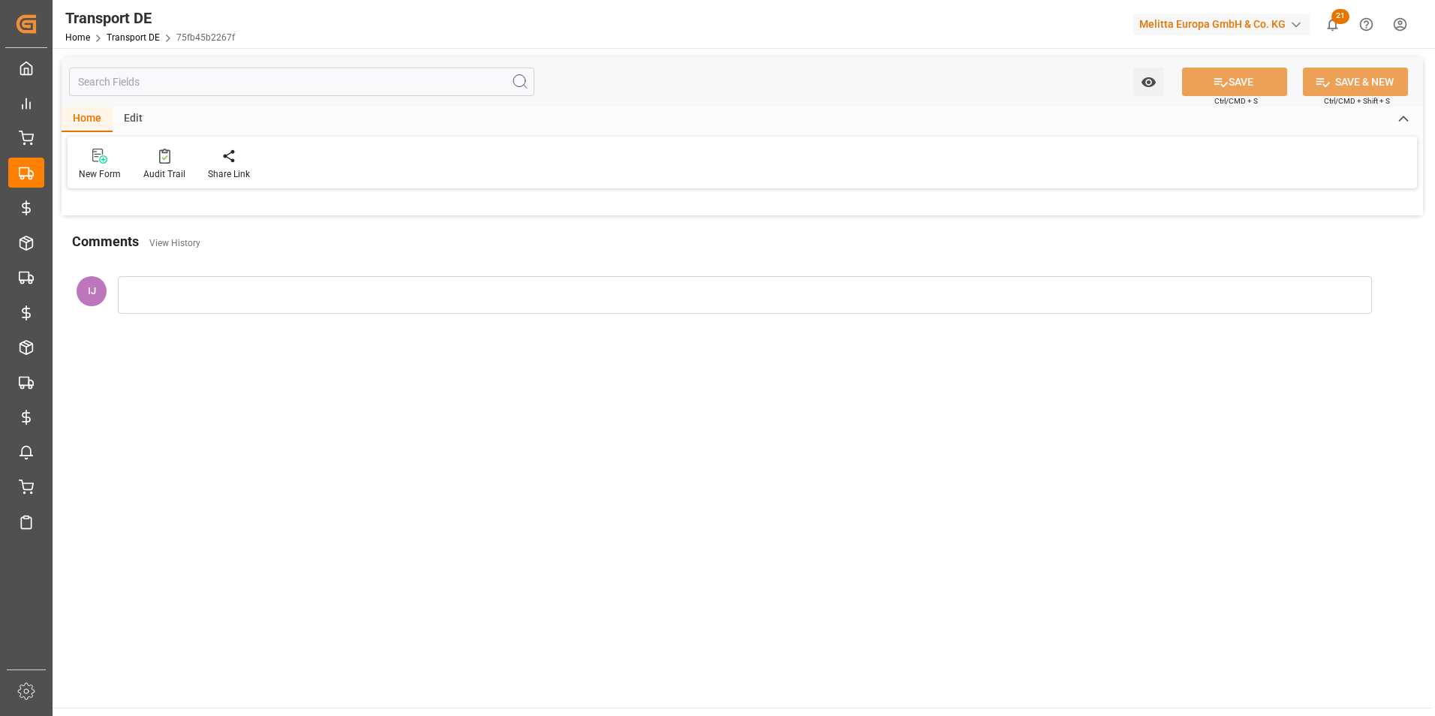
click at [158, 83] on input "text" at bounding box center [301, 82] width 465 height 29
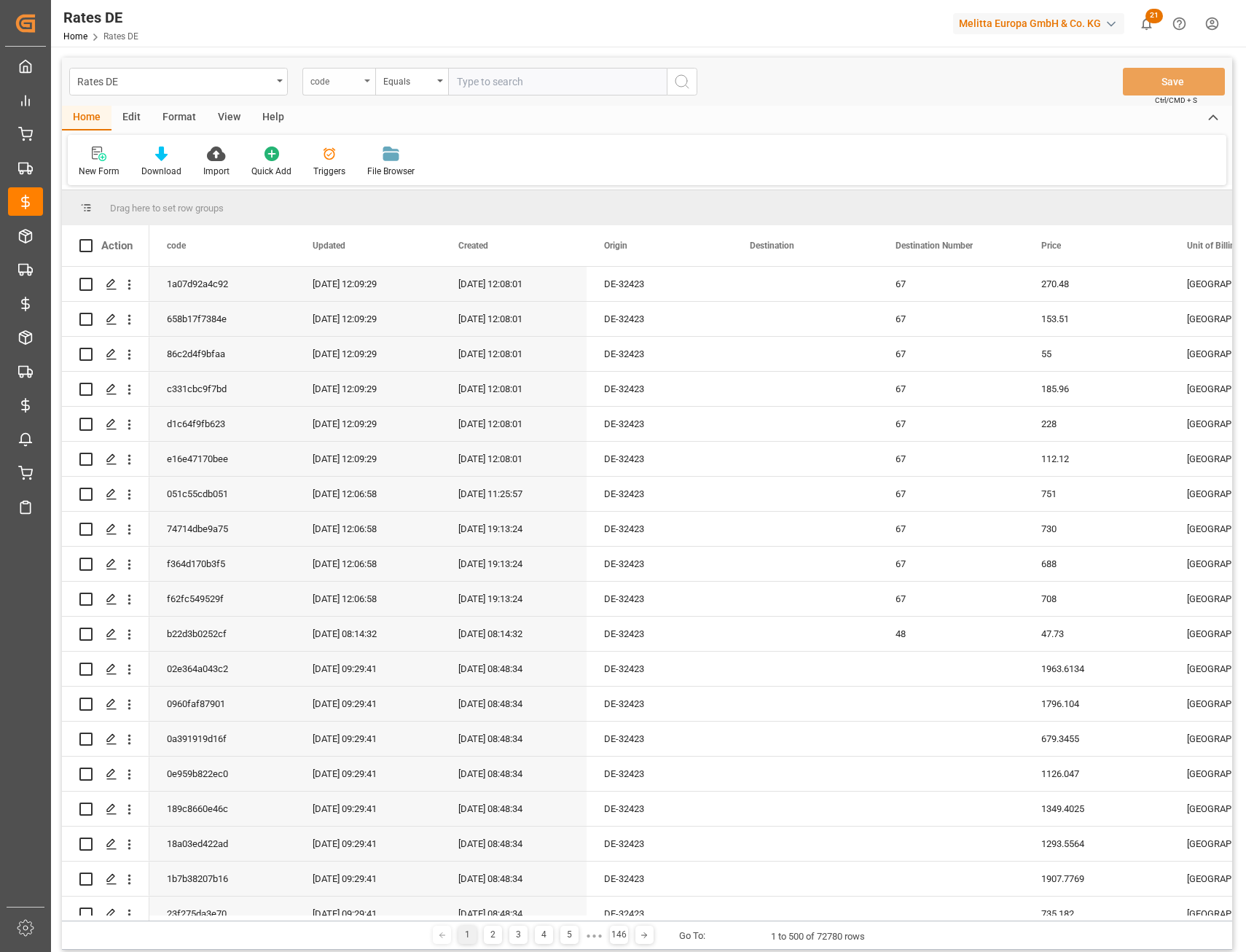
click at [346, 83] on div "code" at bounding box center [335, 80] width 50 height 17
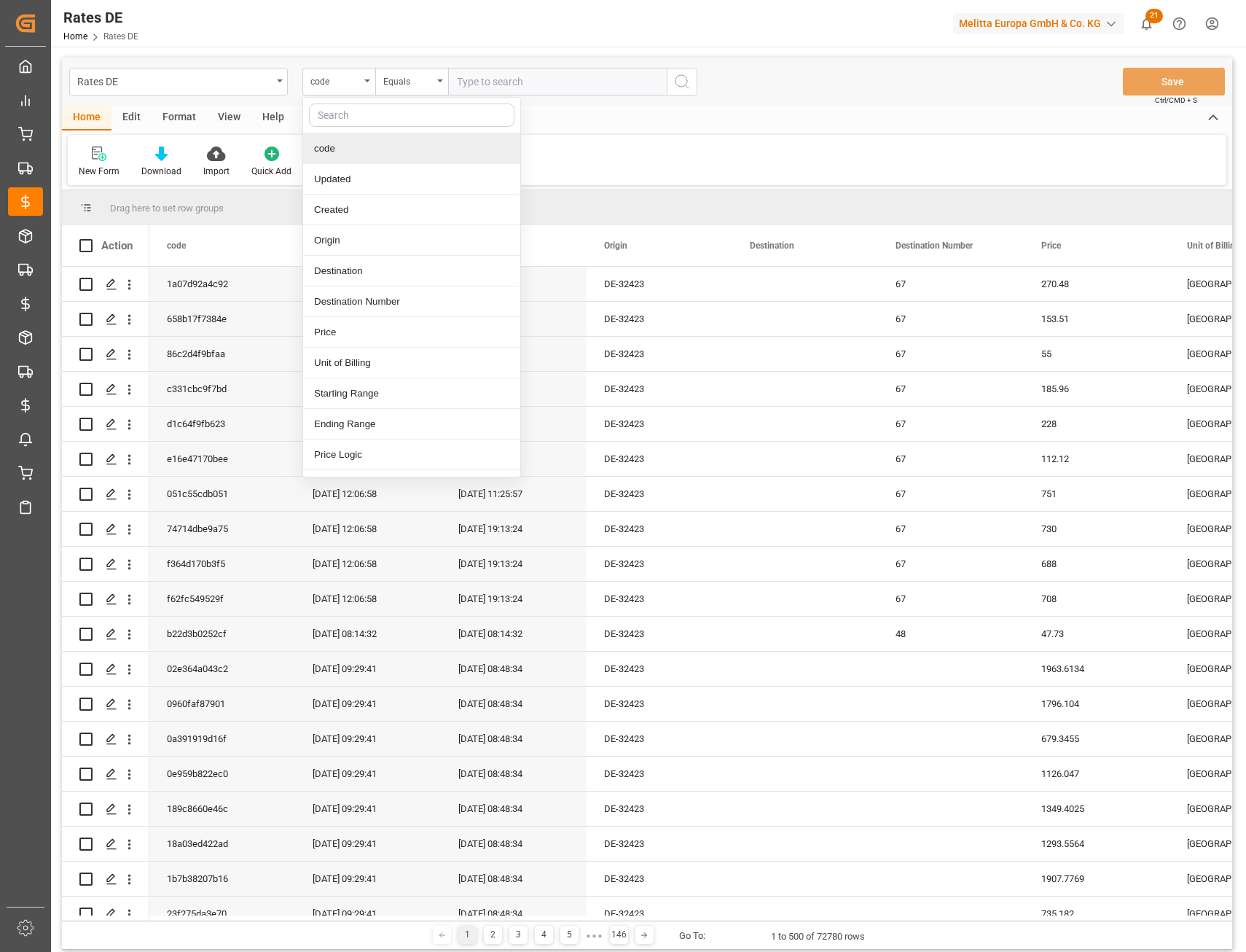
click at [354, 116] on input "text" at bounding box center [412, 116] width 206 height 23
type input "co"
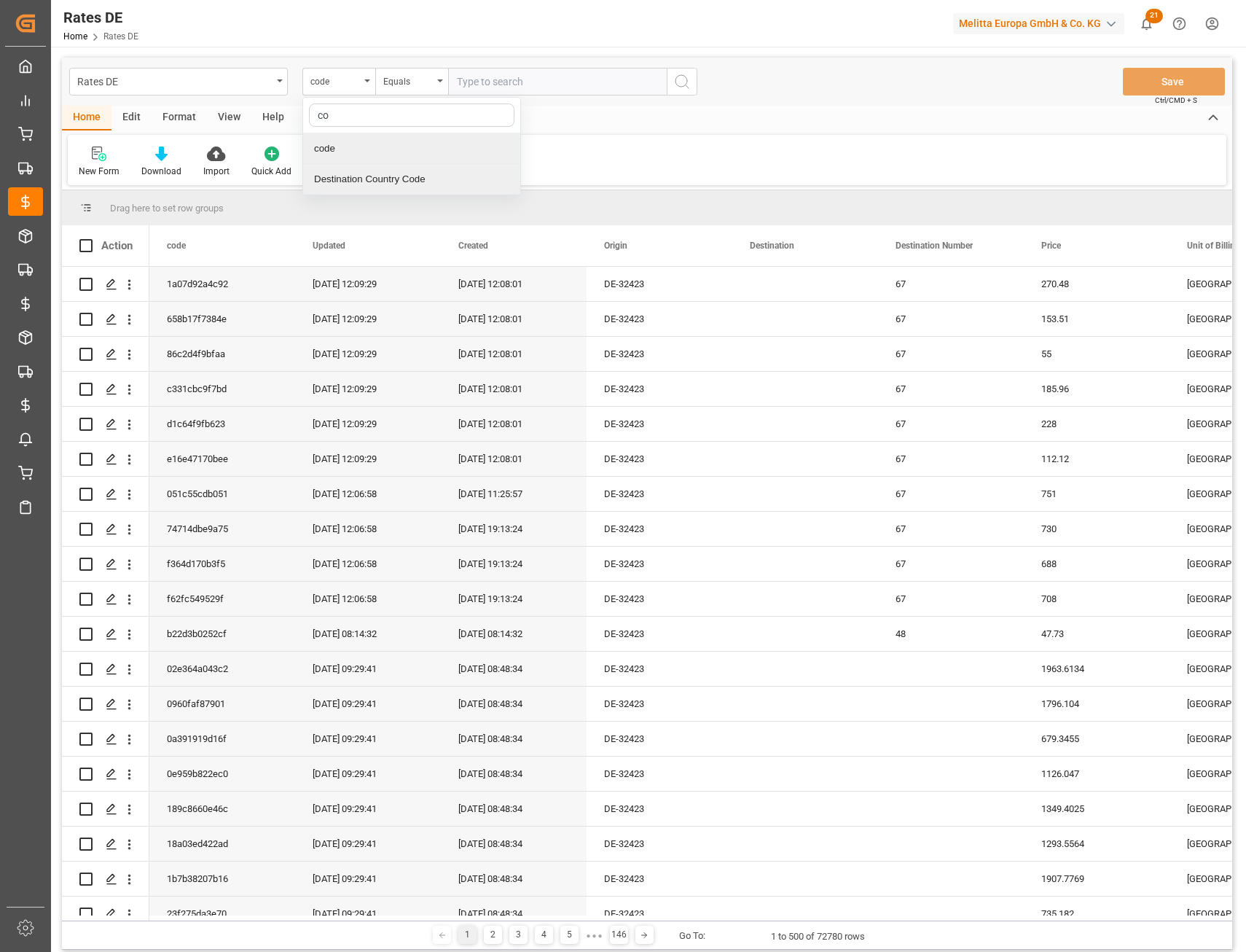
click at [358, 170] on div "Destination Country Code" at bounding box center [412, 180] width 218 height 31
click at [510, 72] on input "text" at bounding box center [557, 82] width 219 height 28
type input "DE"
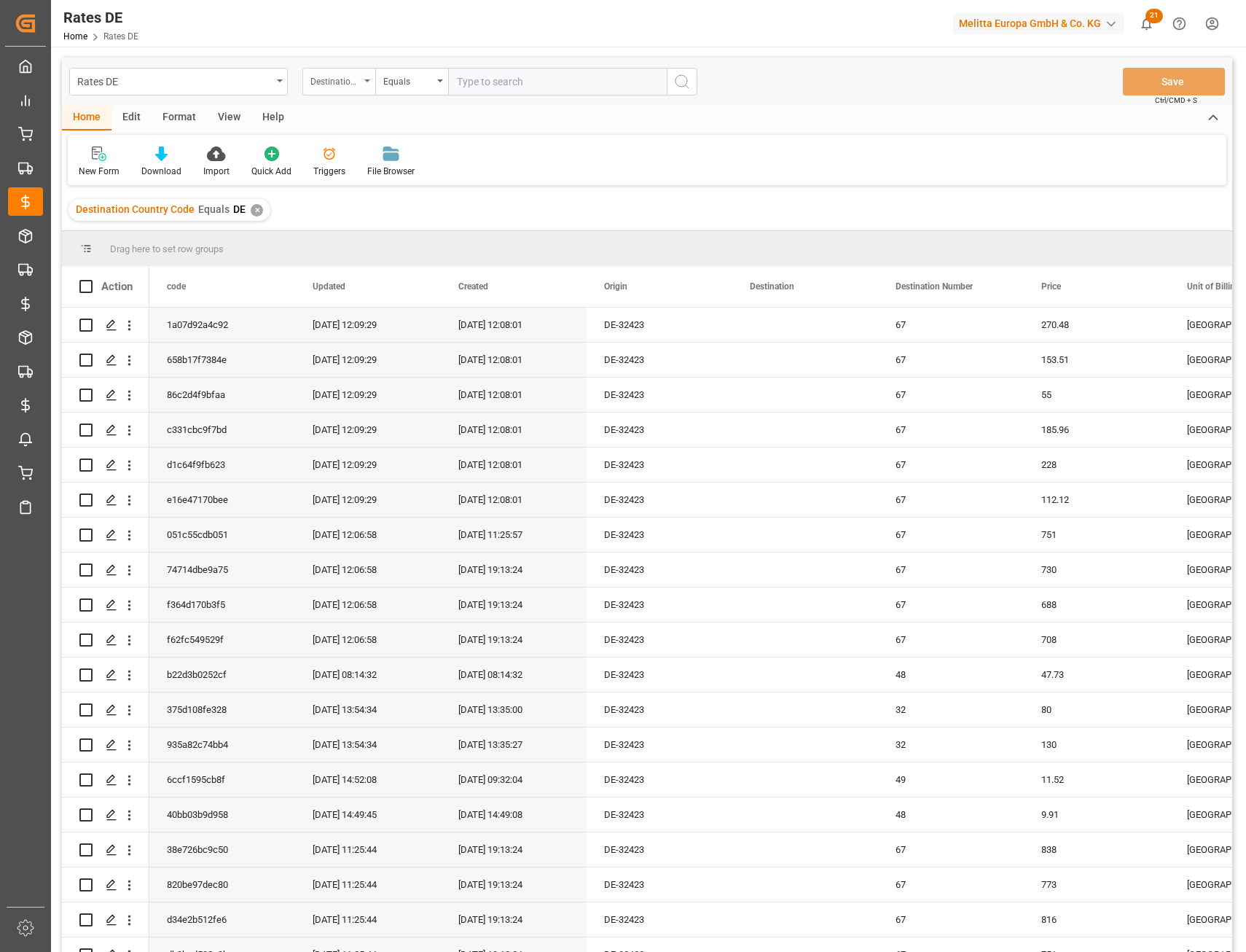
click at [360, 83] on div "Destination Country Code" at bounding box center [338, 82] width 73 height 28
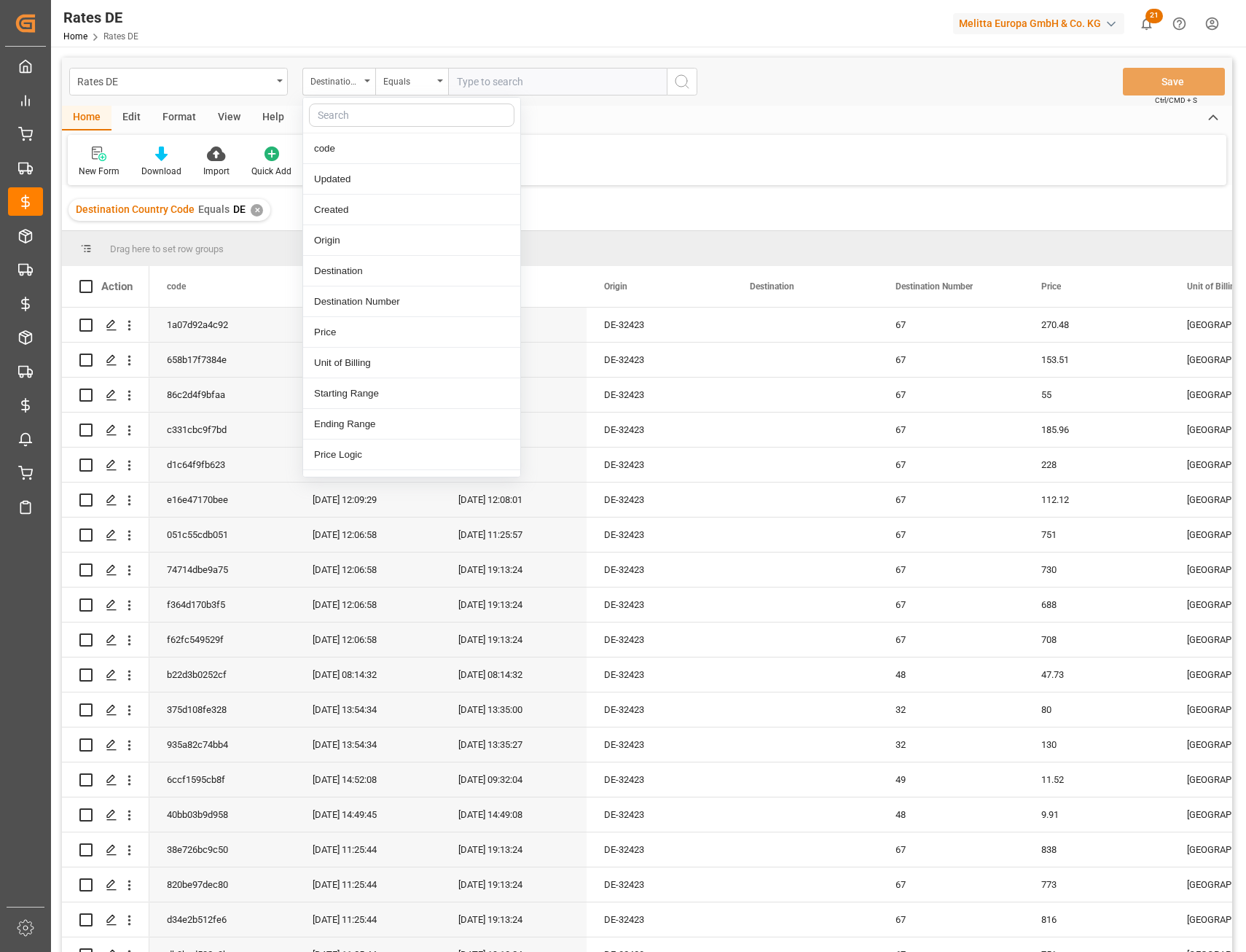
click at [369, 114] on input "text" at bounding box center [412, 116] width 206 height 23
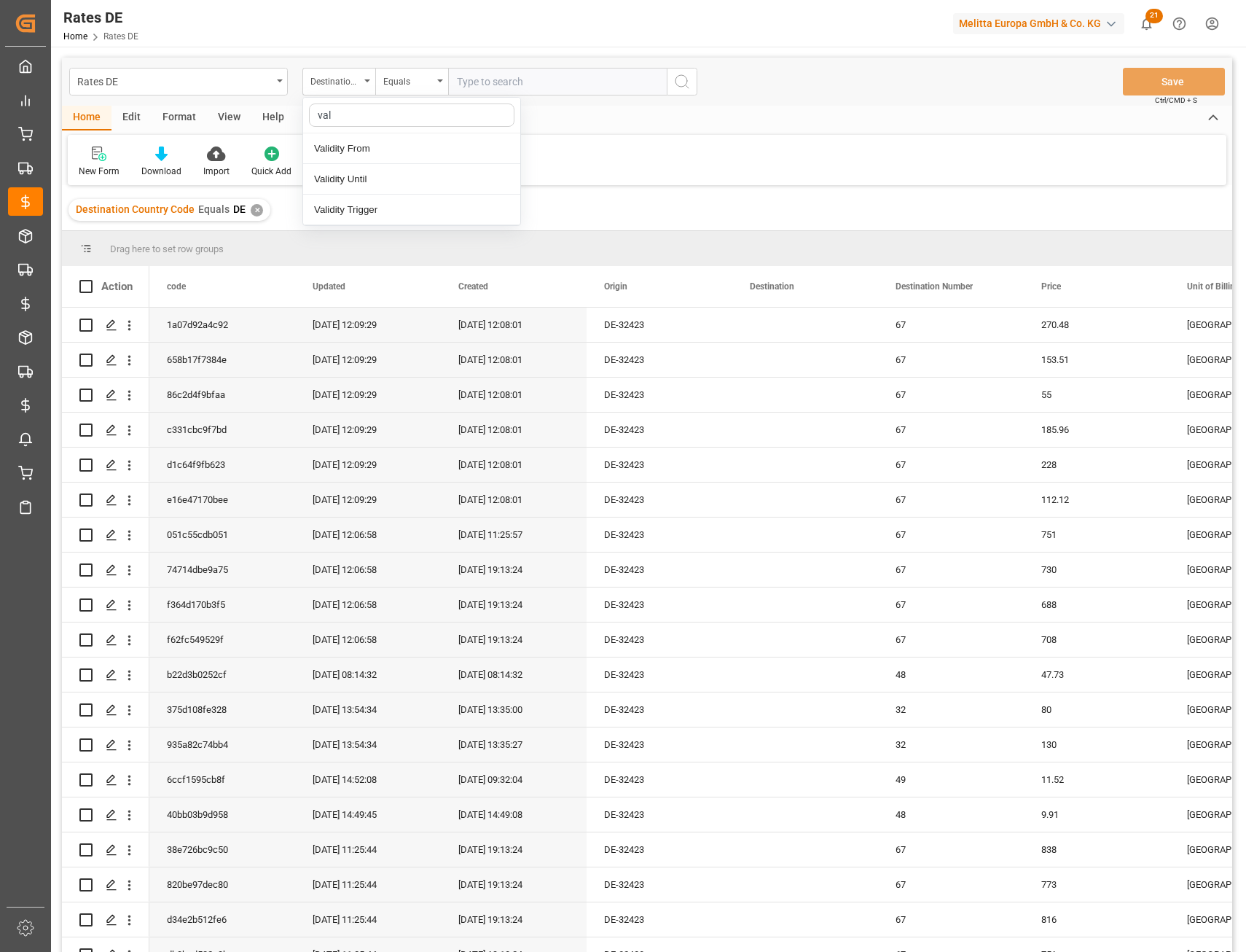
type input "vali"
click at [358, 175] on div "Validity Until" at bounding box center [412, 180] width 218 height 31
click at [412, 73] on div "Equals" at bounding box center [408, 80] width 50 height 17
click at [417, 241] on div "Greater than" at bounding box center [485, 241] width 218 height 31
click at [468, 81] on input "text" at bounding box center [557, 82] width 219 height 28
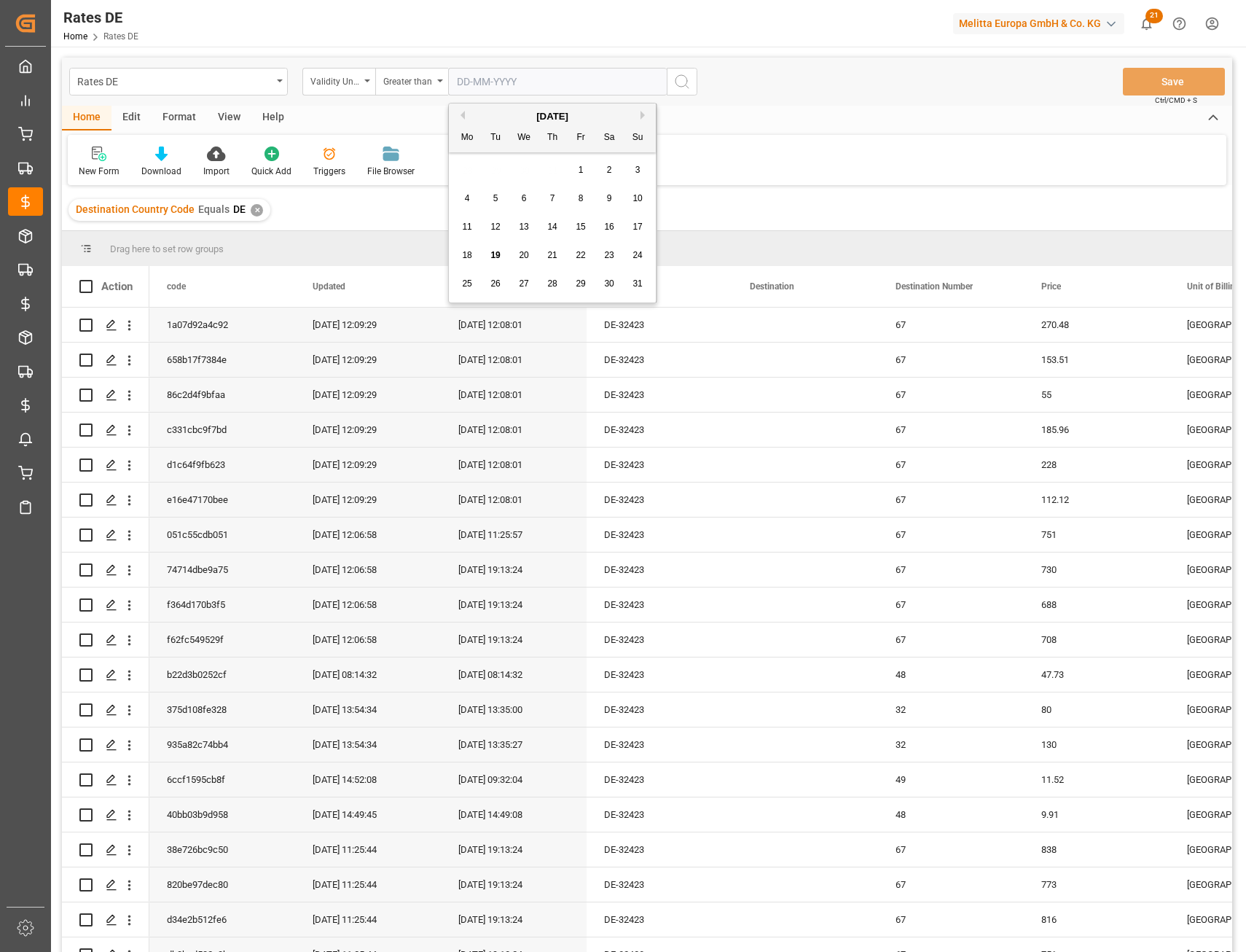
click at [461, 165] on div "28 29 30 31 1 2 3" at bounding box center [553, 170] width 199 height 28
click at [493, 255] on span "19" at bounding box center [495, 255] width 10 height 11
type input "[DATE]"
click at [684, 84] on icon "search button" at bounding box center [683, 82] width 17 height 17
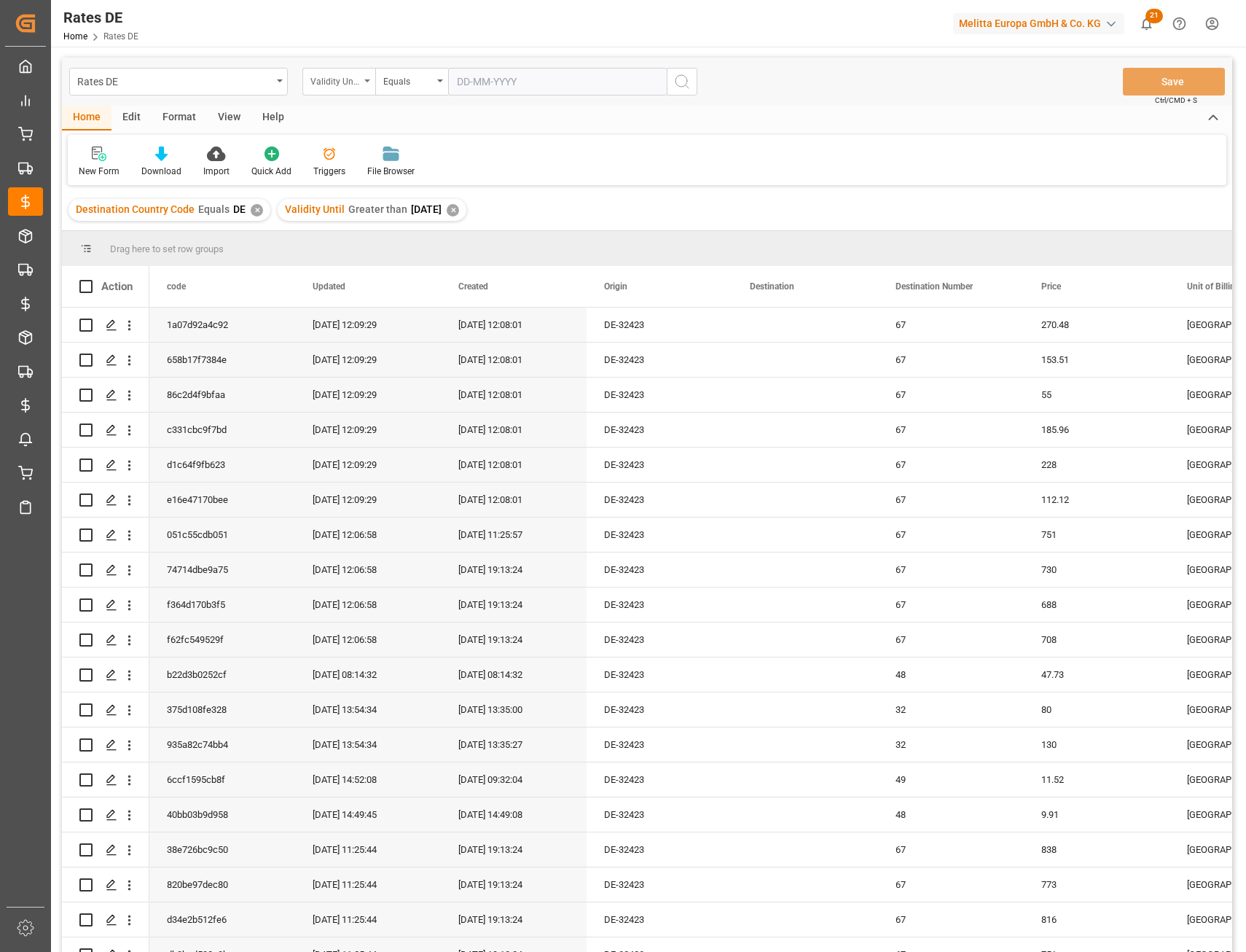
click at [321, 83] on div "Validity Until" at bounding box center [335, 80] width 50 height 17
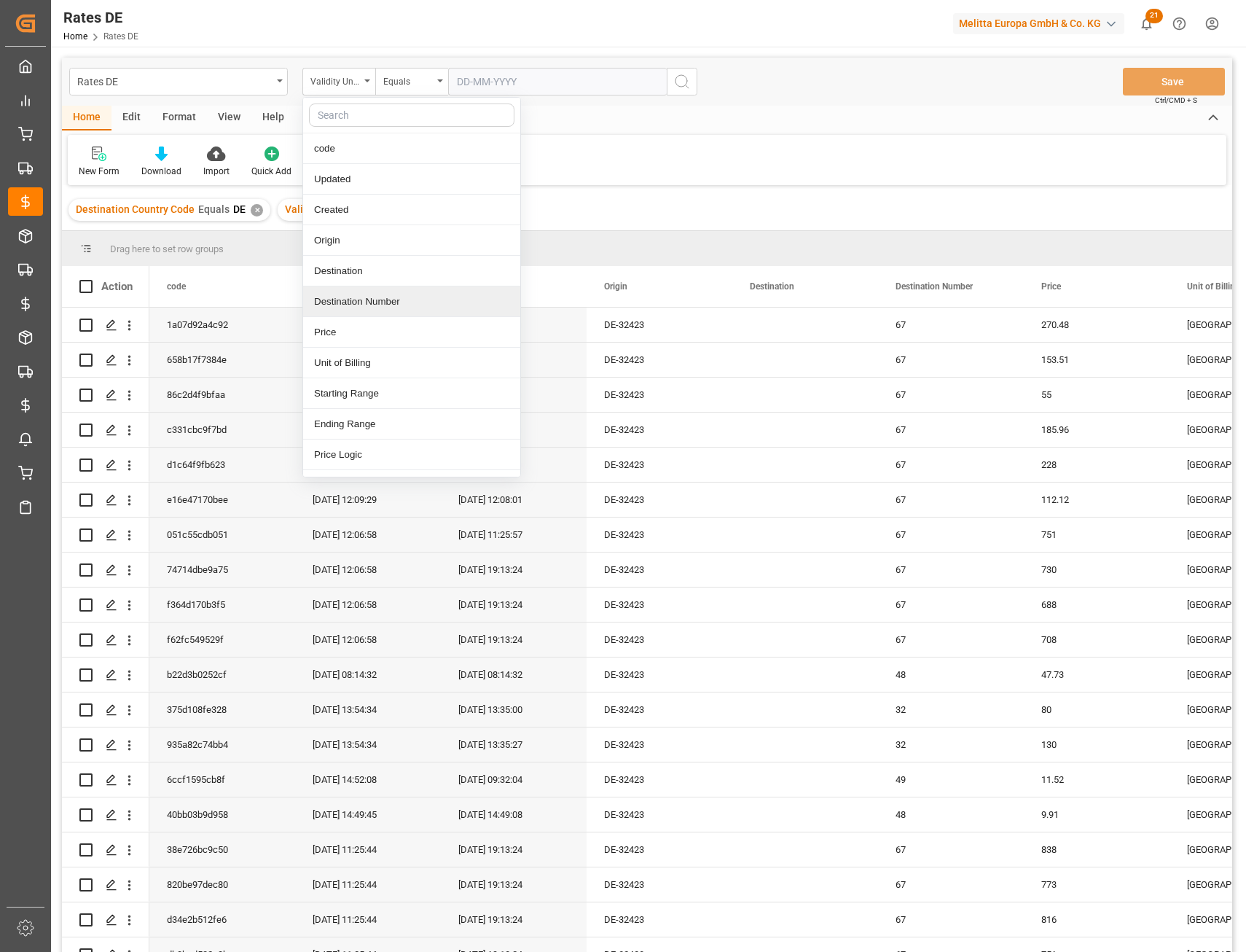
click at [381, 296] on div "Destination Number" at bounding box center [412, 302] width 218 height 31
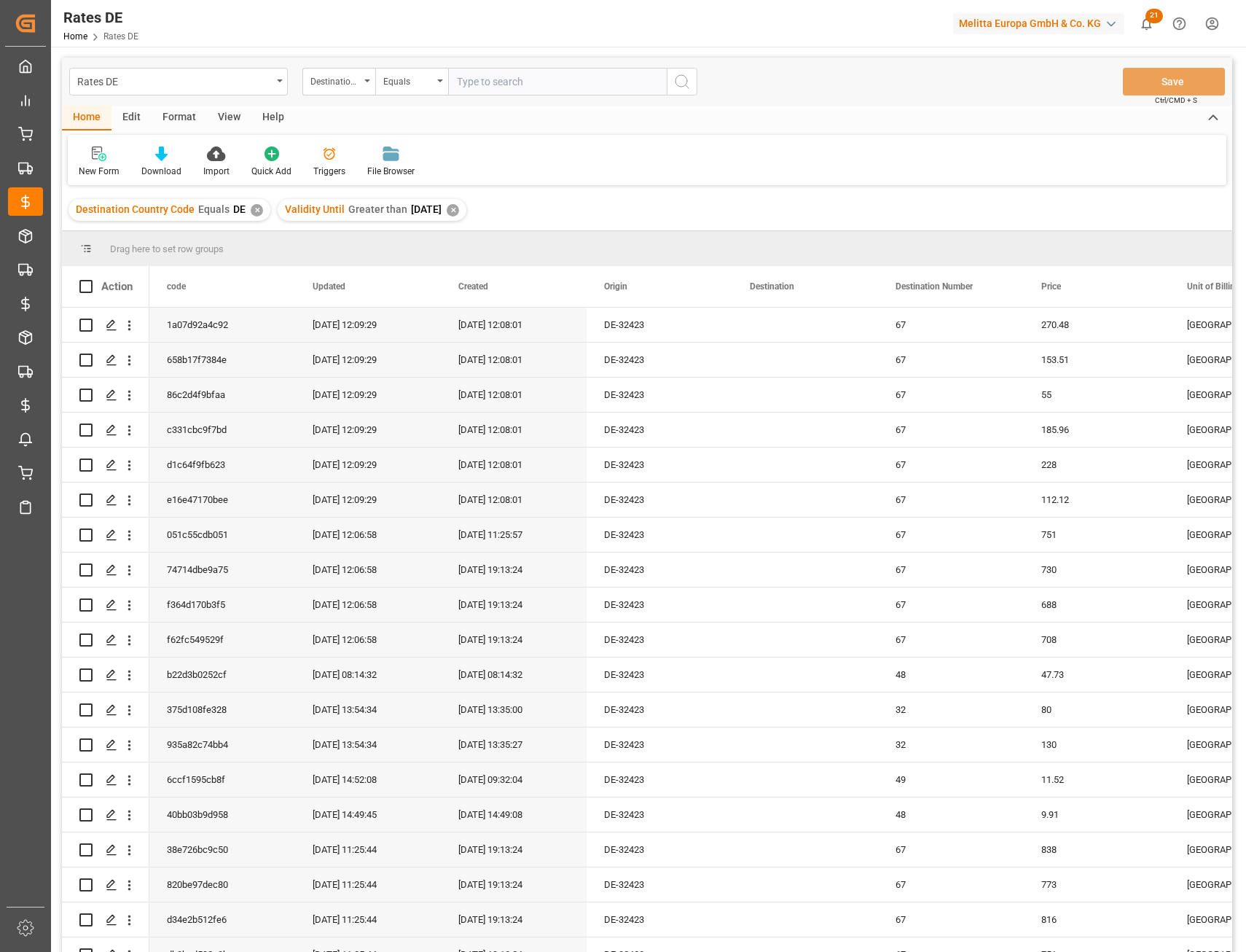
click at [505, 78] on input "number" at bounding box center [557, 82] width 219 height 28
type input "46"
click at [335, 77] on div "Destination Number" at bounding box center [335, 80] width 50 height 17
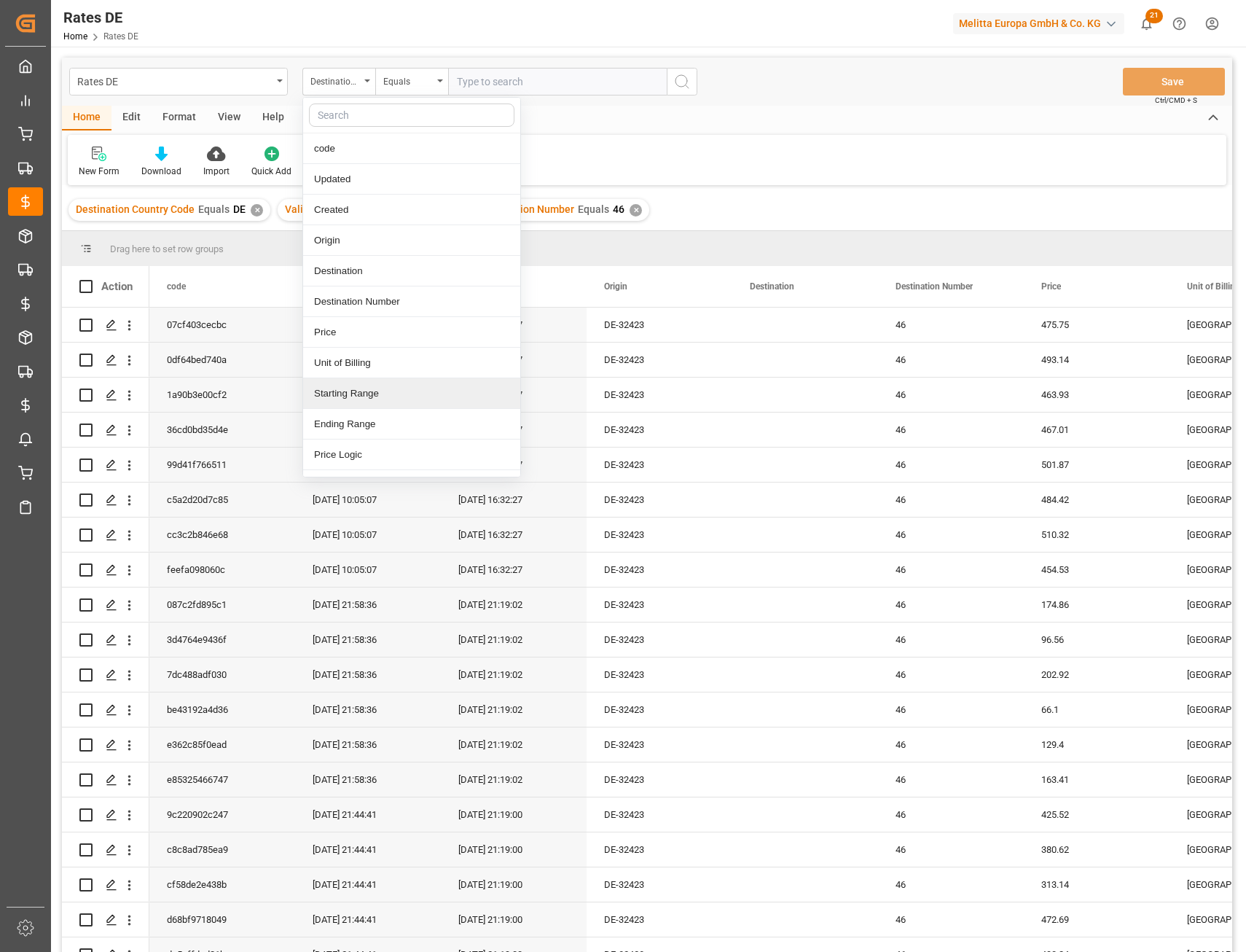
drag, startPoint x: 355, startPoint y: 393, endPoint x: 385, endPoint y: 308, distance: 90.1
click at [355, 393] on div "Starting Range" at bounding box center [412, 394] width 218 height 31
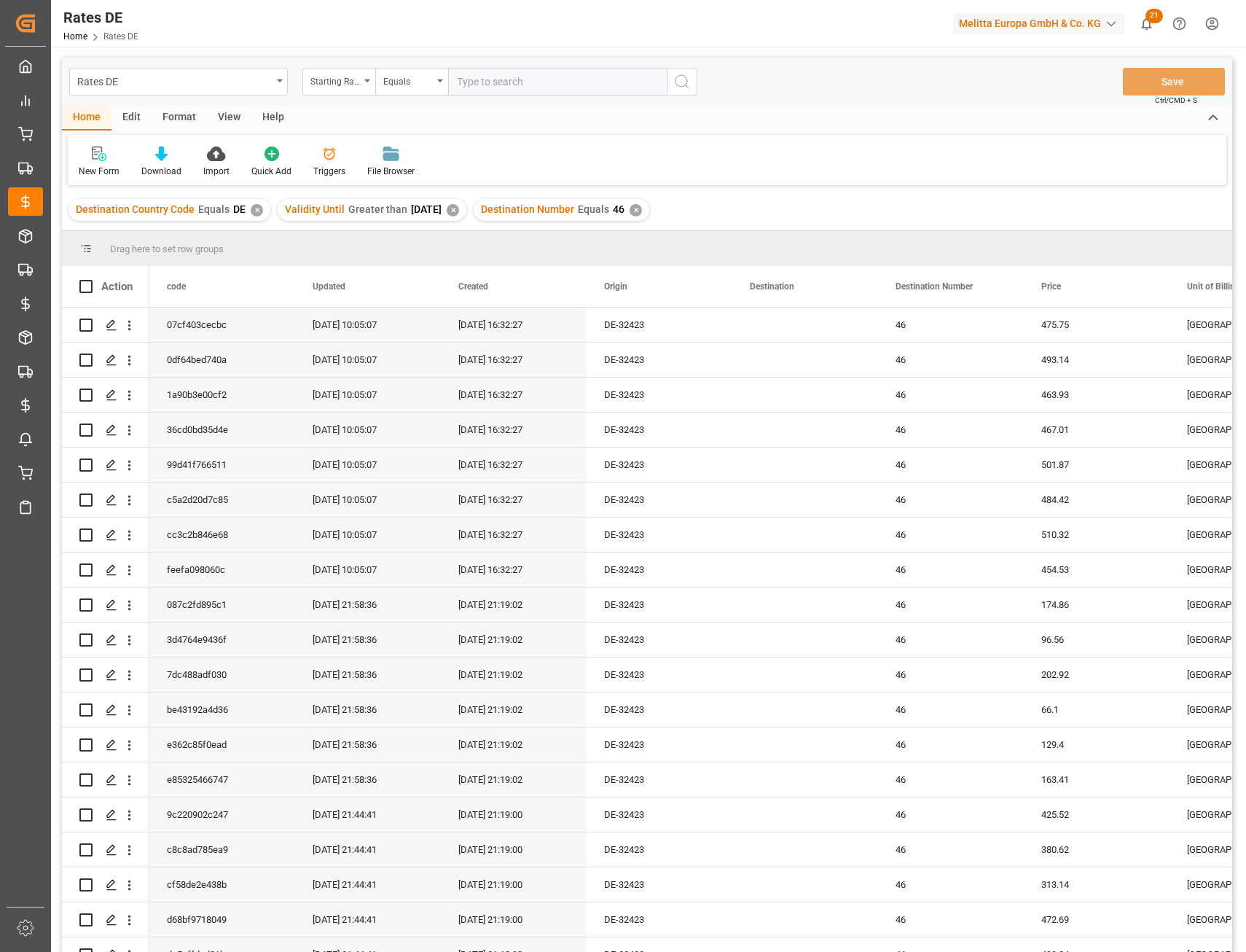
click at [463, 93] on input "number" at bounding box center [557, 82] width 219 height 28
type input "14"
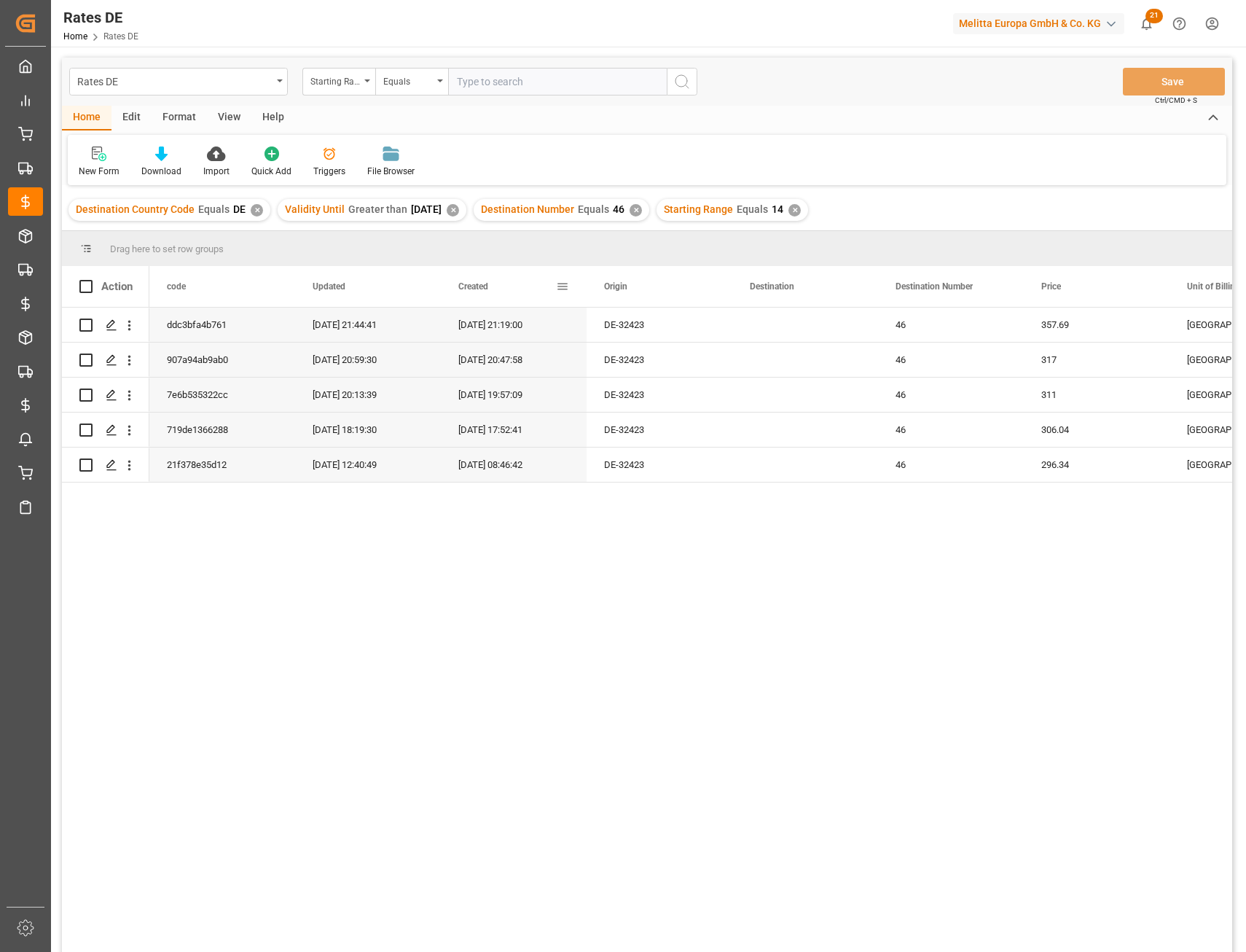
click at [562, 286] on span at bounding box center [563, 287] width 14 height 14
click at [677, 293] on span "columns" at bounding box center [686, 289] width 54 height 26
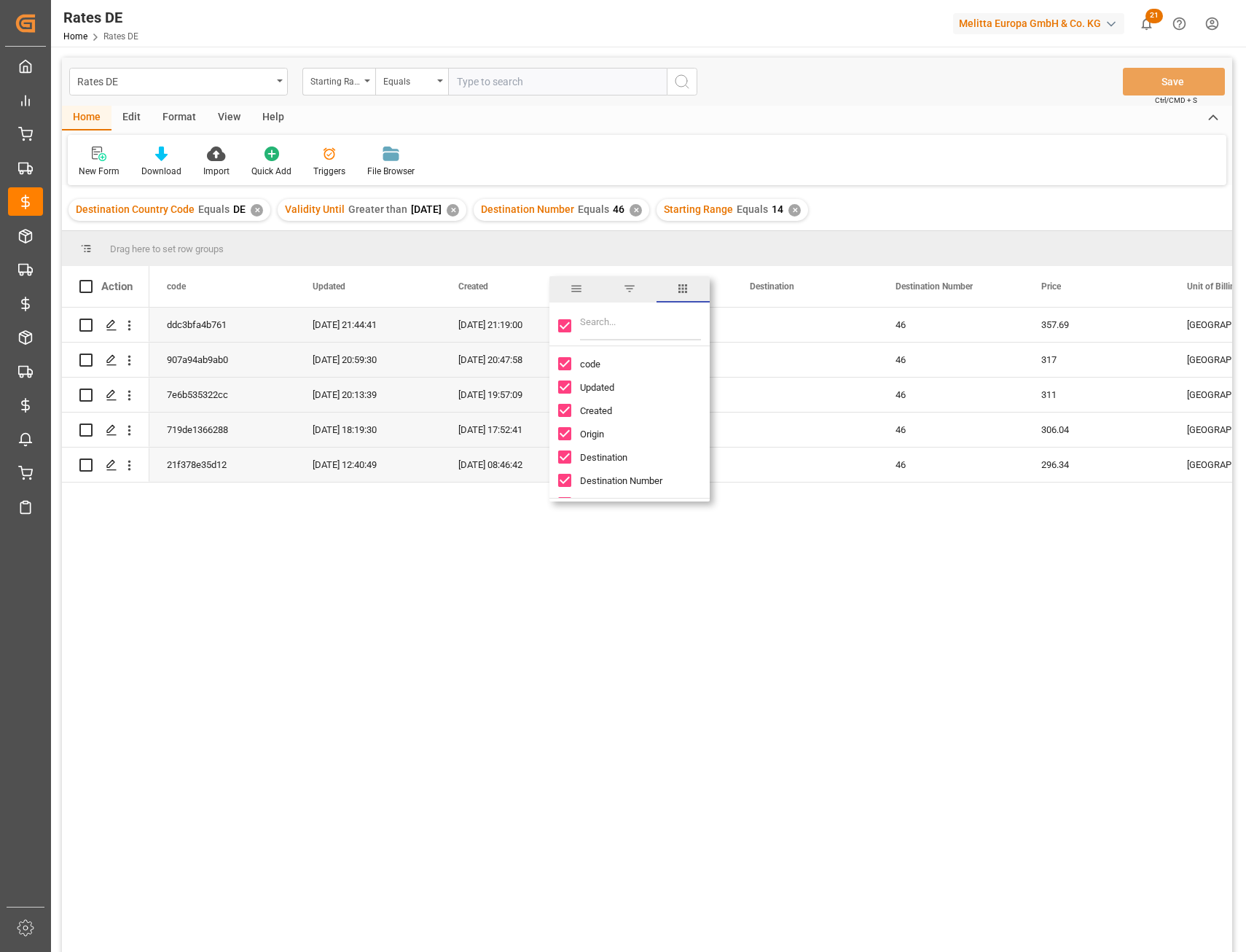
click at [568, 363] on input "code column toggle visibility (visible)" at bounding box center [565, 364] width 14 height 14
checkbox input "false"
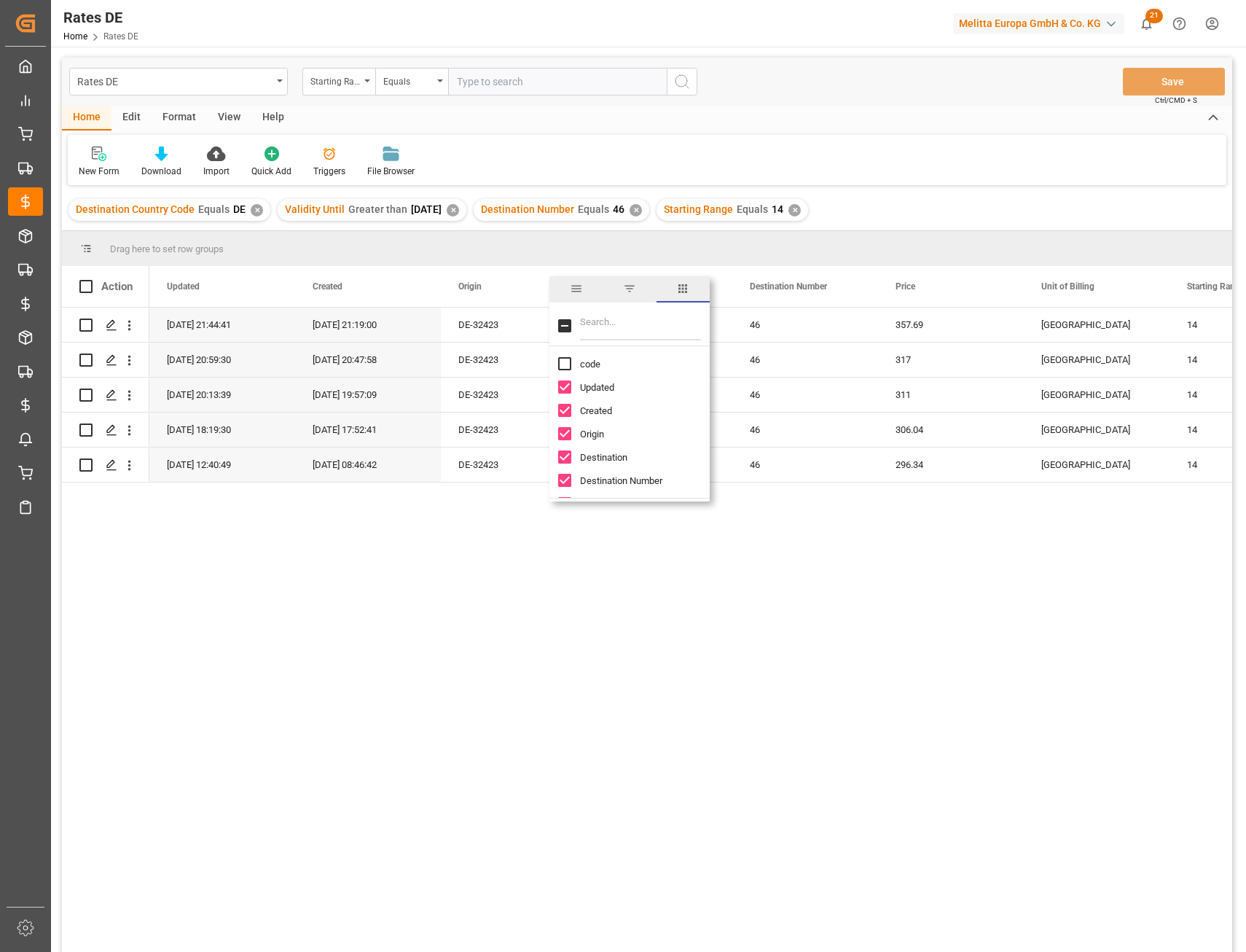
click at [560, 383] on input "Updated column toggle visibility (visible)" at bounding box center [565, 388] width 14 height 14
checkbox input "false"
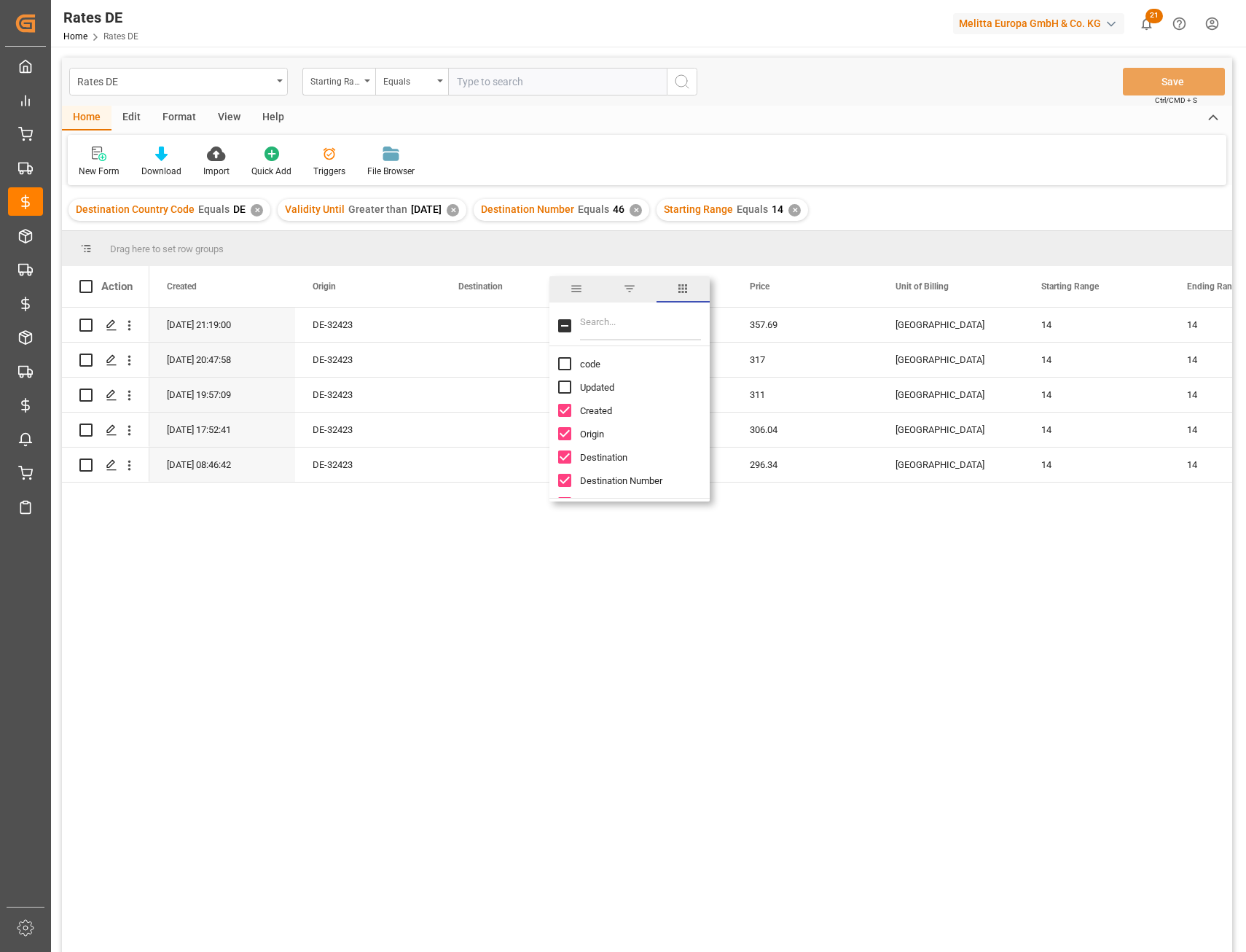
click at [563, 411] on input "Created column toggle visibility (visible)" at bounding box center [565, 411] width 14 height 14
checkbox input "false"
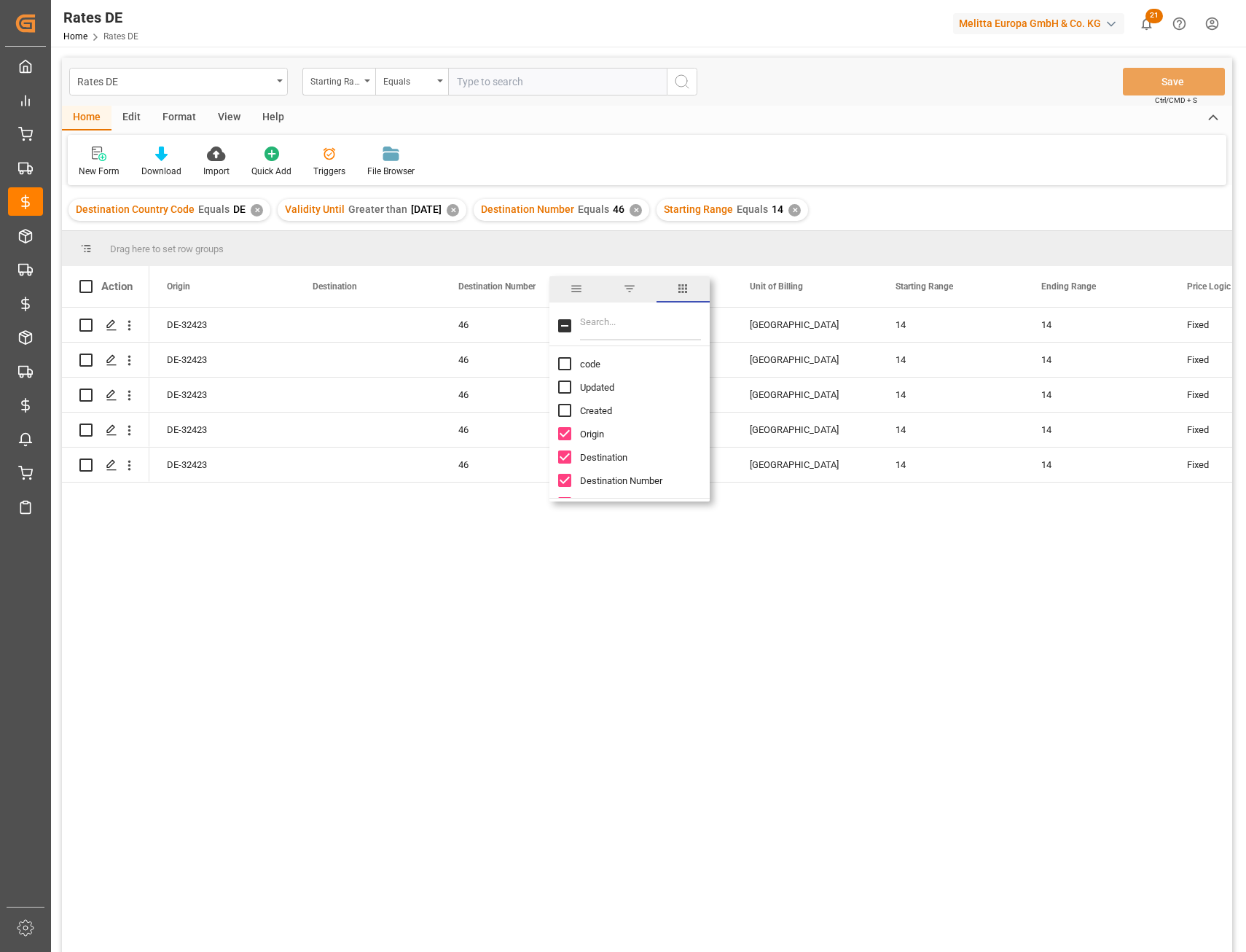
click at [562, 434] on input "Origin column toggle visibility (visible)" at bounding box center [565, 434] width 14 height 14
checkbox input "false"
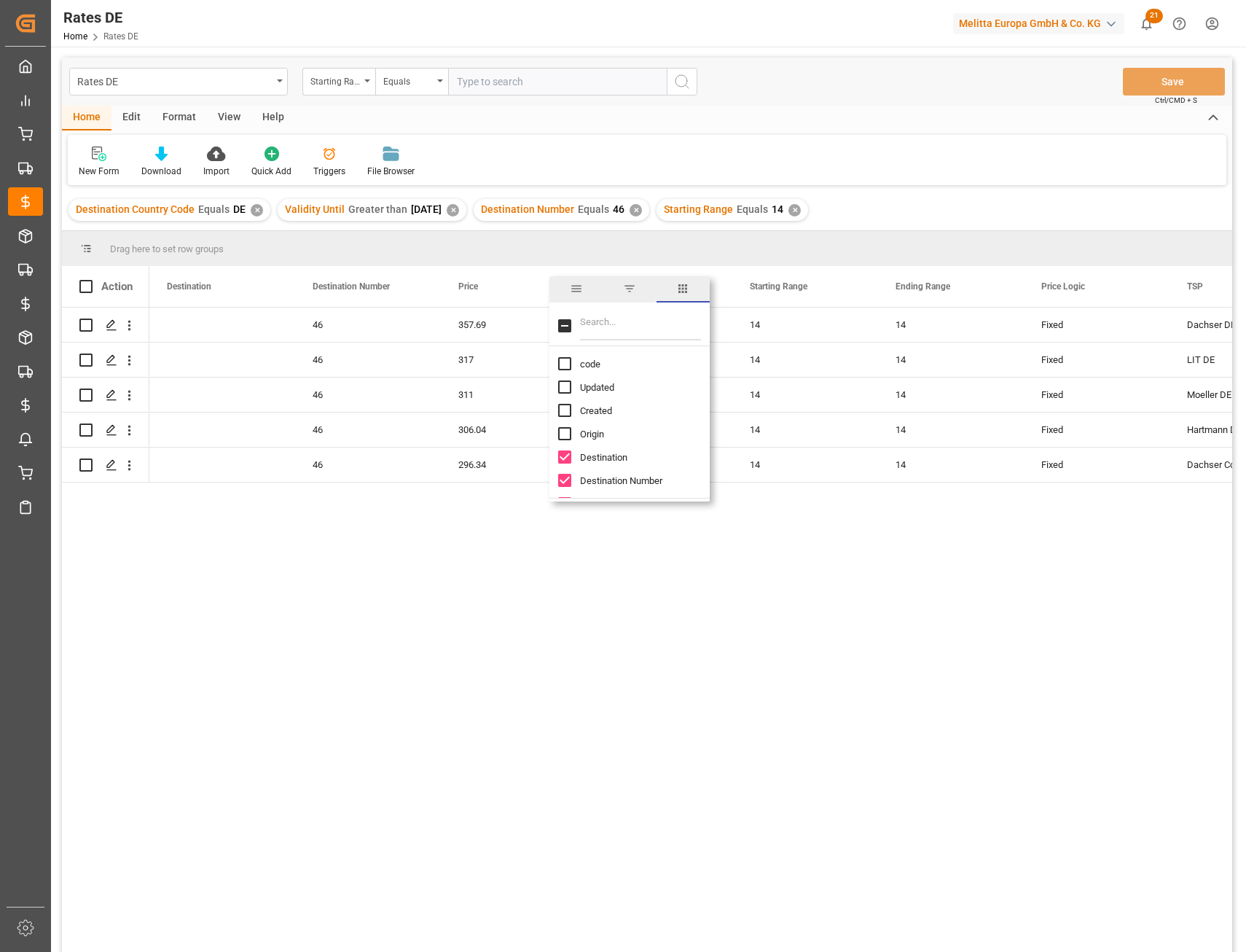
click at [561, 459] on input "Destination column toggle visibility (visible)" at bounding box center [565, 458] width 14 height 14
checkbox input "false"
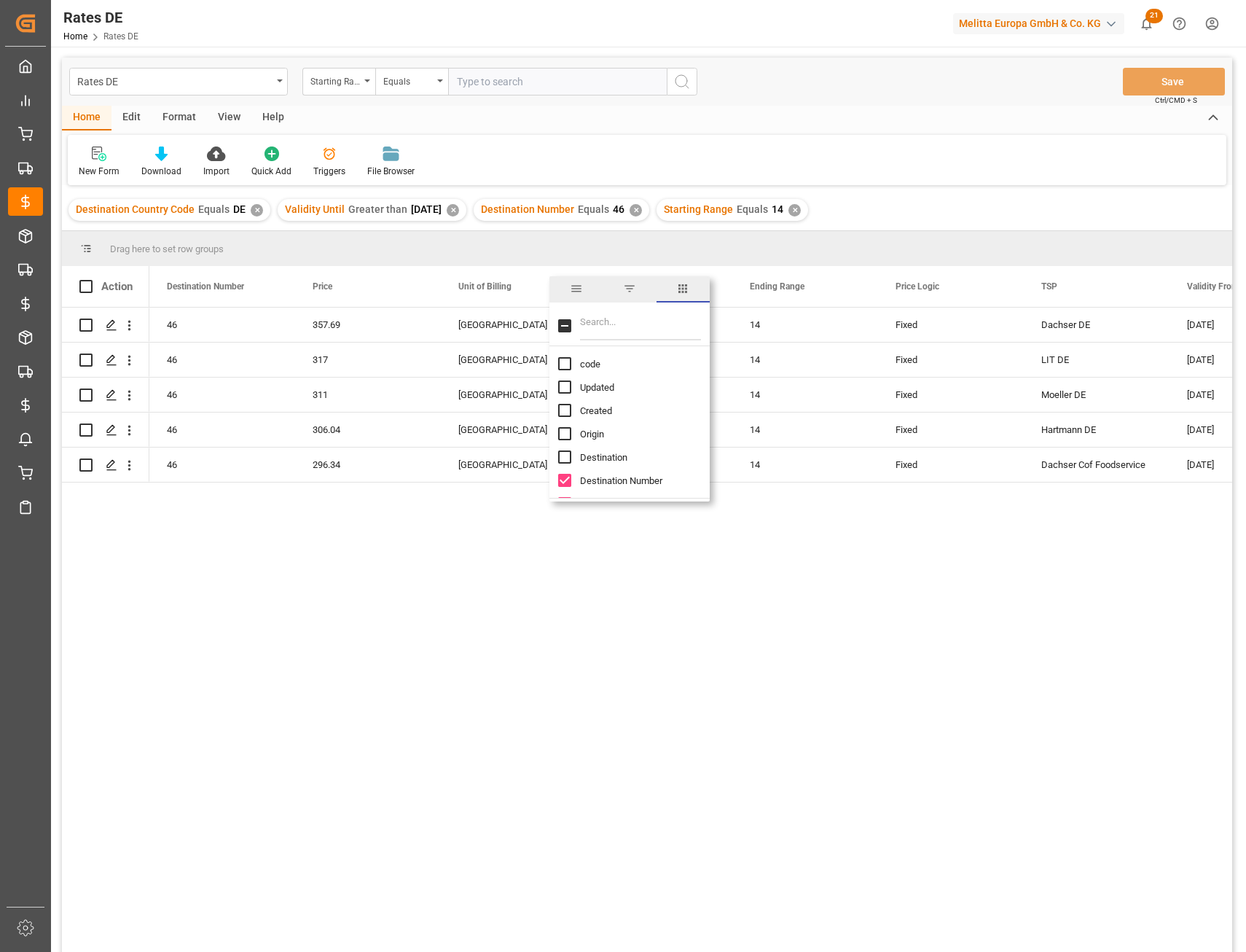
click at [598, 580] on div "46 357.69 Pallet Place 14 14 Fixed Dachser DE 01-07-2025 30-06-2026 46 317 Pall…" at bounding box center [690, 634] width 1083 height 654
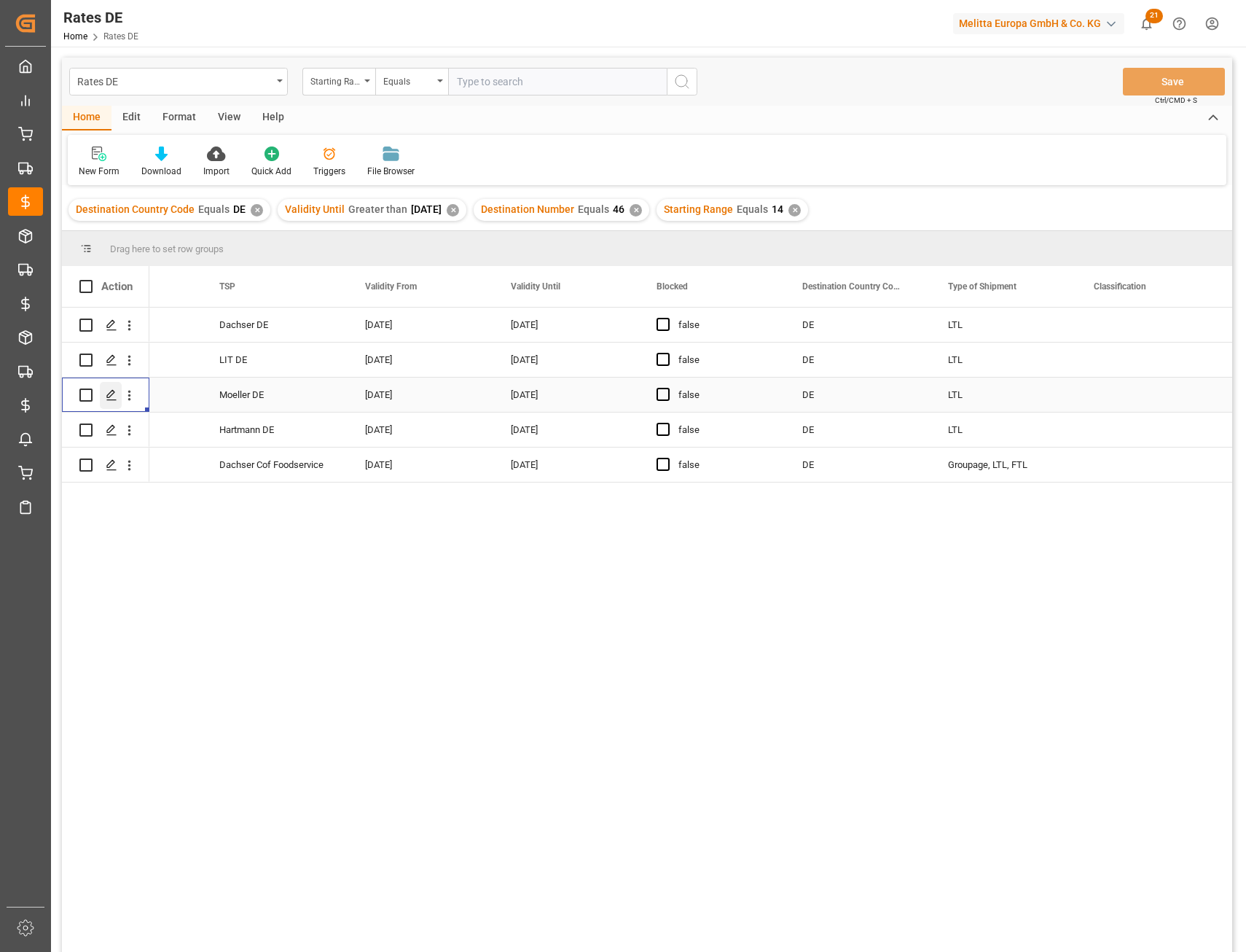
click at [115, 391] on icon "Press SPACE to select this row." at bounding box center [112, 395] width 12 height 12
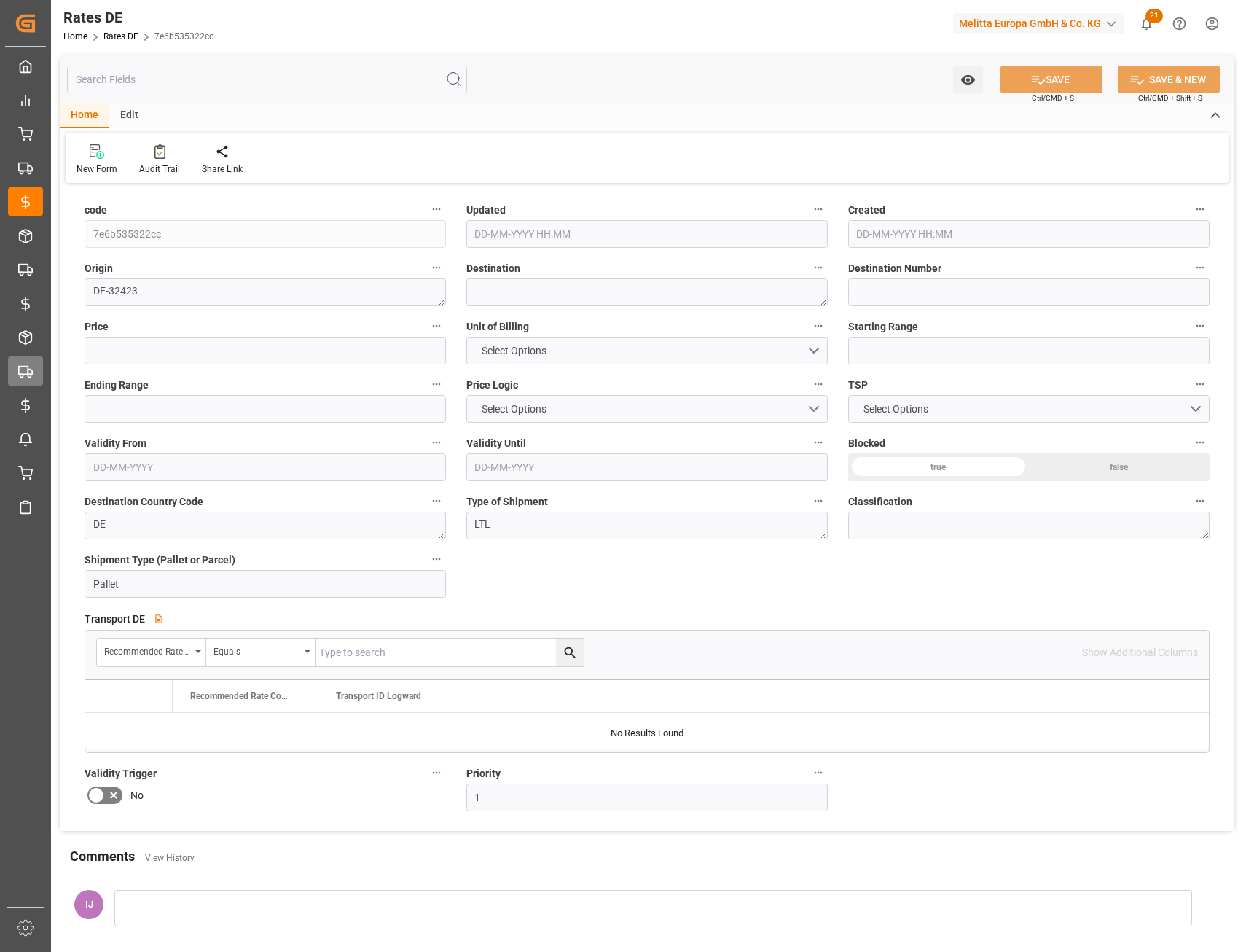
type input "46"
type input "311"
type input "14"
type input "26-06-2025 20:13"
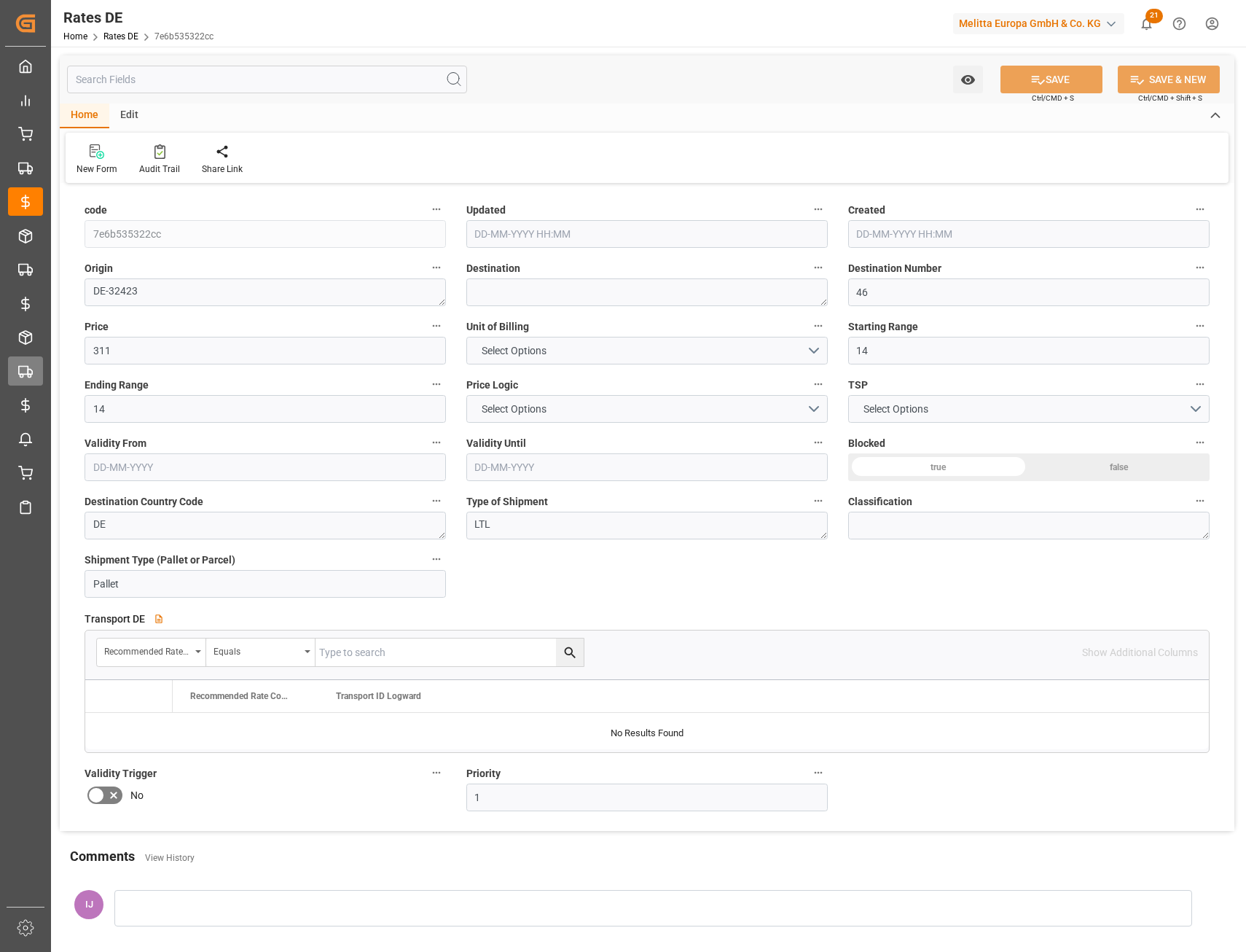
type input "26-06-2025 19:57"
type input "01-07-2025"
type input "30-06-2026"
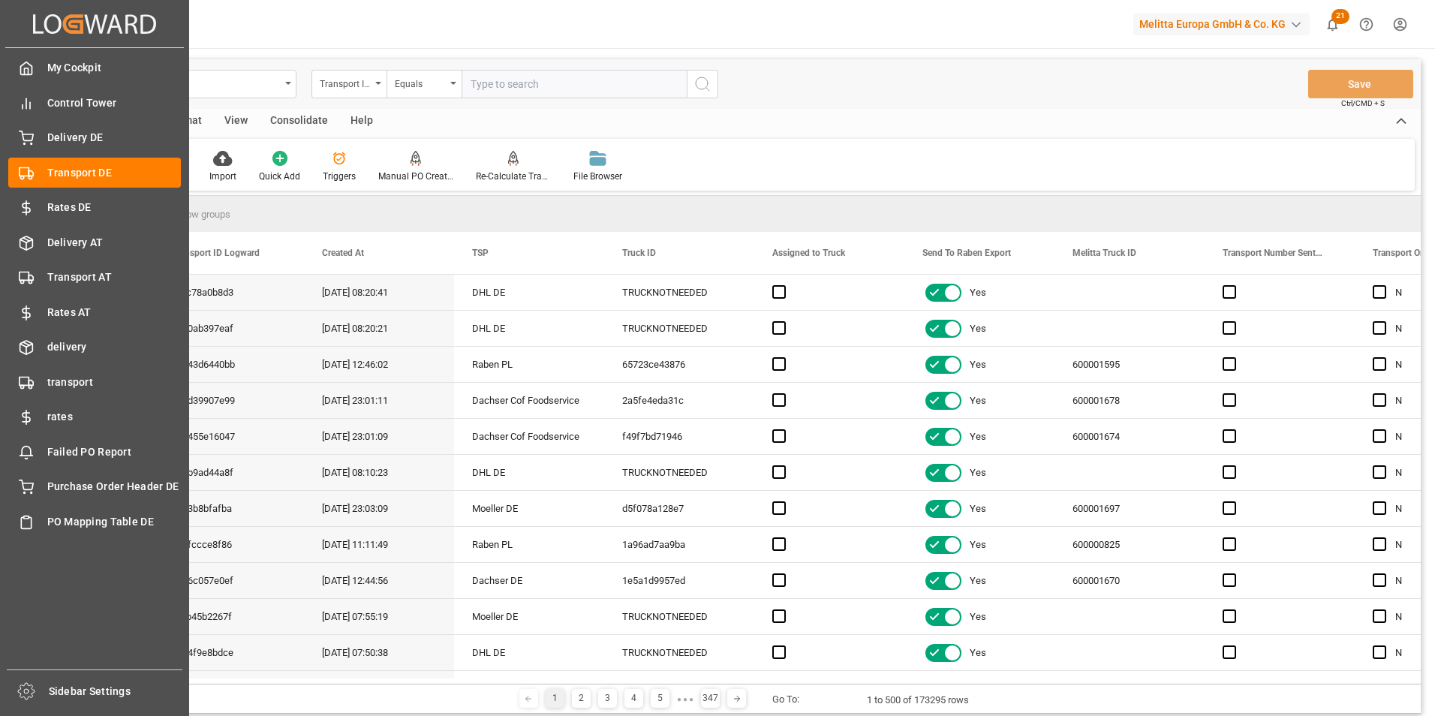
drag, startPoint x: 90, startPoint y: 490, endPoint x: 387, endPoint y: 6, distance: 568.1
click at [90, 489] on span "Purchase Order Header DE" at bounding box center [114, 487] width 134 height 16
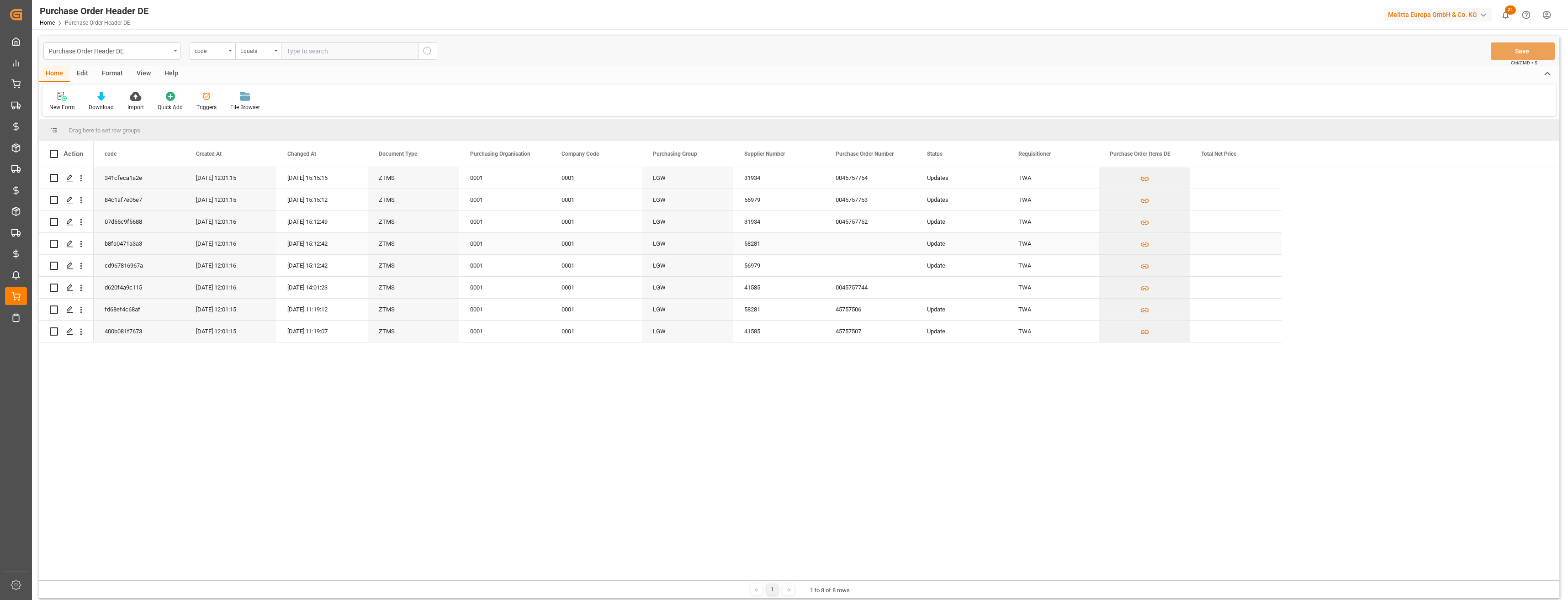
click at [873, 244] on div "Update" at bounding box center [962, 243] width 91 height 21
click at [873, 248] on input "Update" at bounding box center [962, 249] width 77 height 18
type input "Updates"
click at [873, 269] on div "Update" at bounding box center [962, 265] width 91 height 21
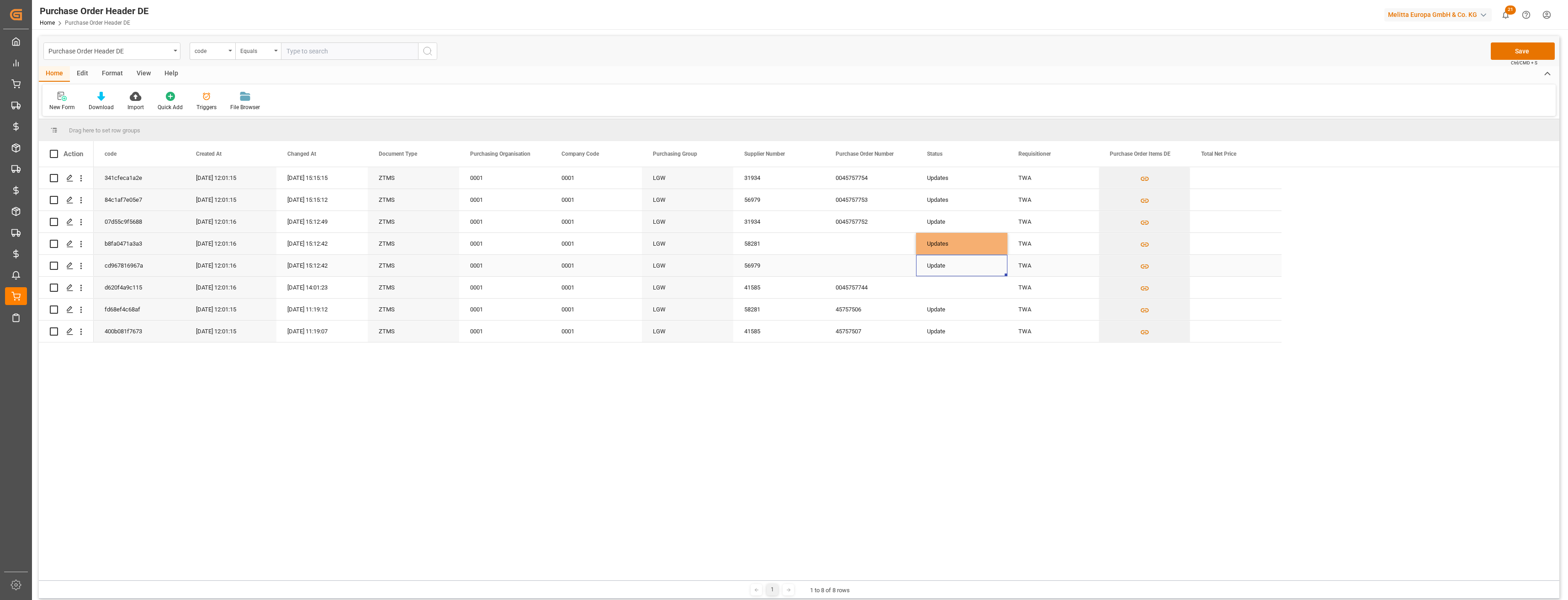
click at [873, 269] on div "Update" at bounding box center [962, 265] width 91 height 21
click at [873, 269] on input "Update" at bounding box center [962, 271] width 77 height 18
type input "Updates"
click at [873, 241] on div "Updates" at bounding box center [962, 243] width 91 height 21
click at [873, 50] on button "Save" at bounding box center [1522, 51] width 64 height 18
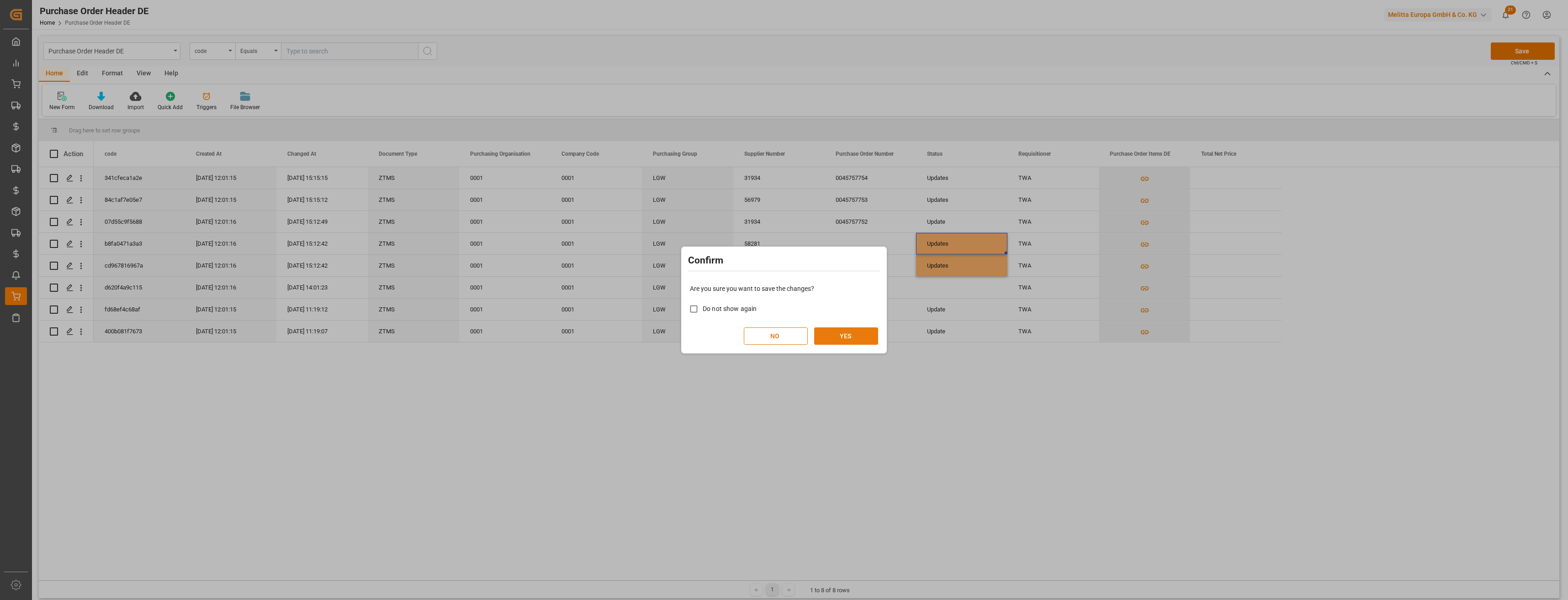
click at [840, 340] on button "YES" at bounding box center [846, 336] width 64 height 18
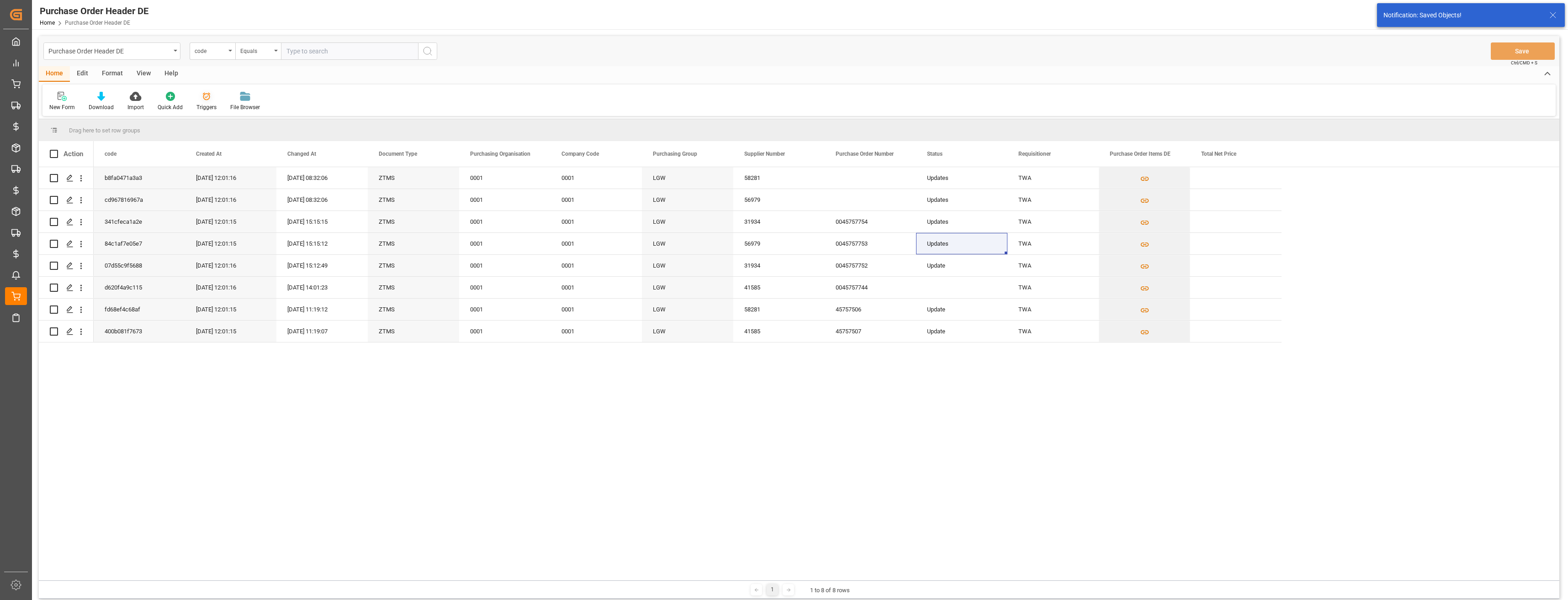
click at [203, 94] on icon at bounding box center [206, 96] width 9 height 9
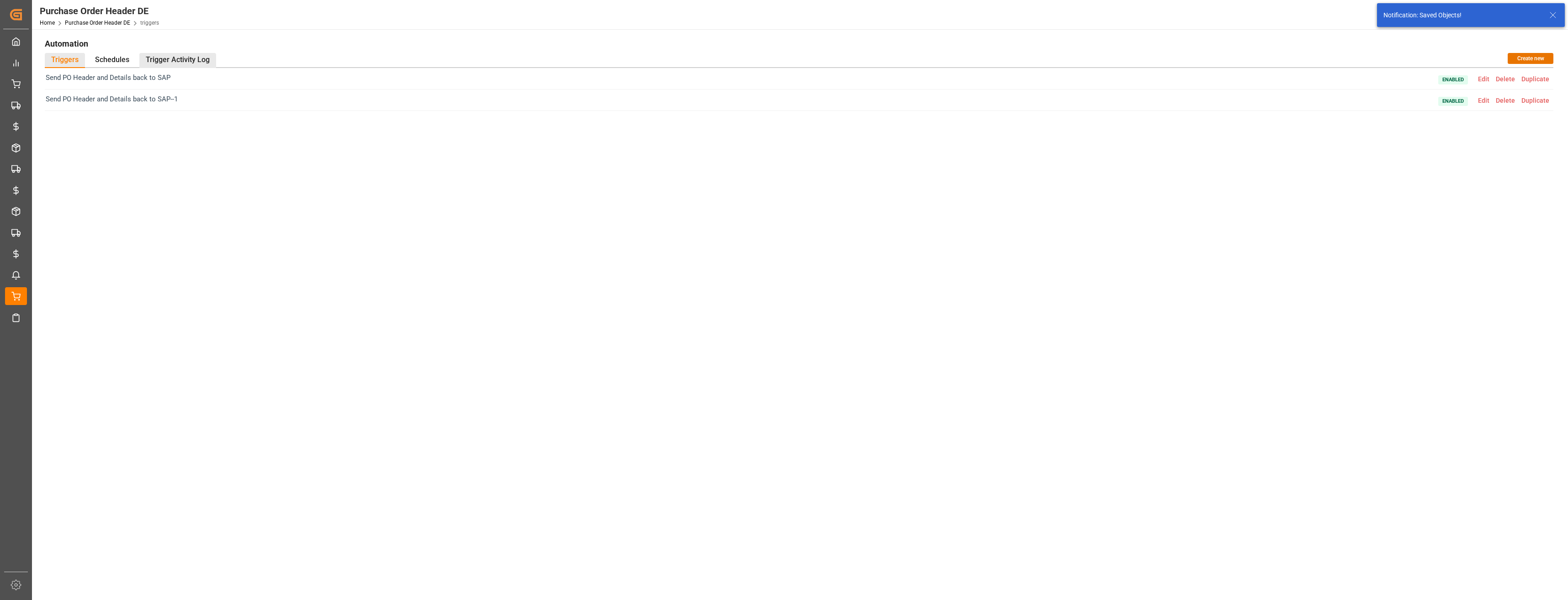
click at [191, 58] on div "Trigger Activity Log" at bounding box center [178, 60] width 77 height 15
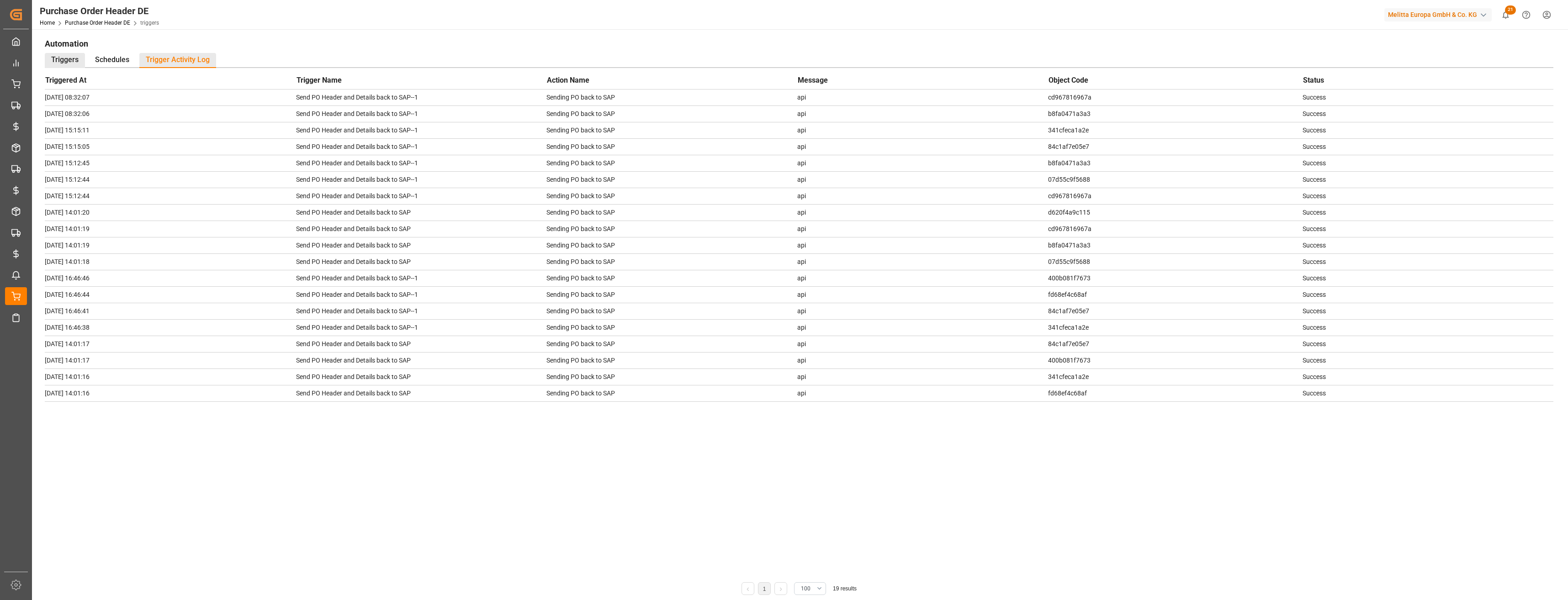
click at [63, 57] on div "Triggers" at bounding box center [65, 60] width 40 height 15
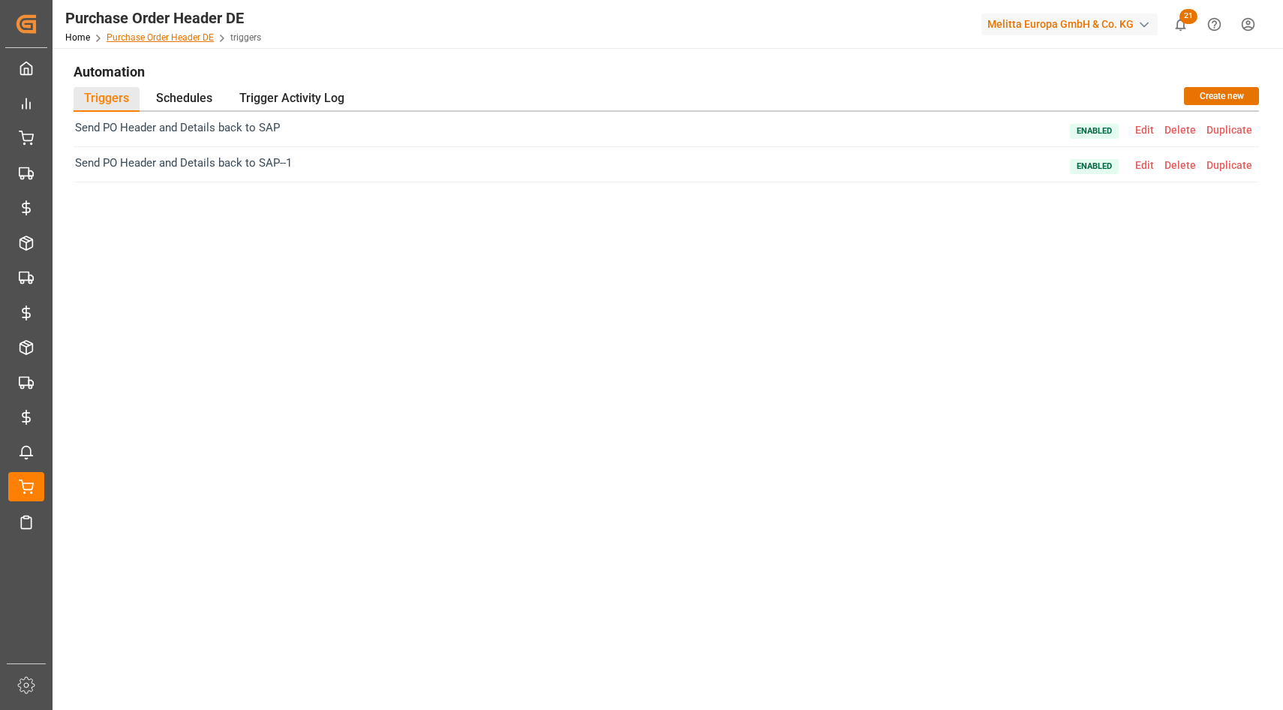
click at [194, 40] on link "Purchase Order Header DE" at bounding box center [160, 37] width 107 height 11
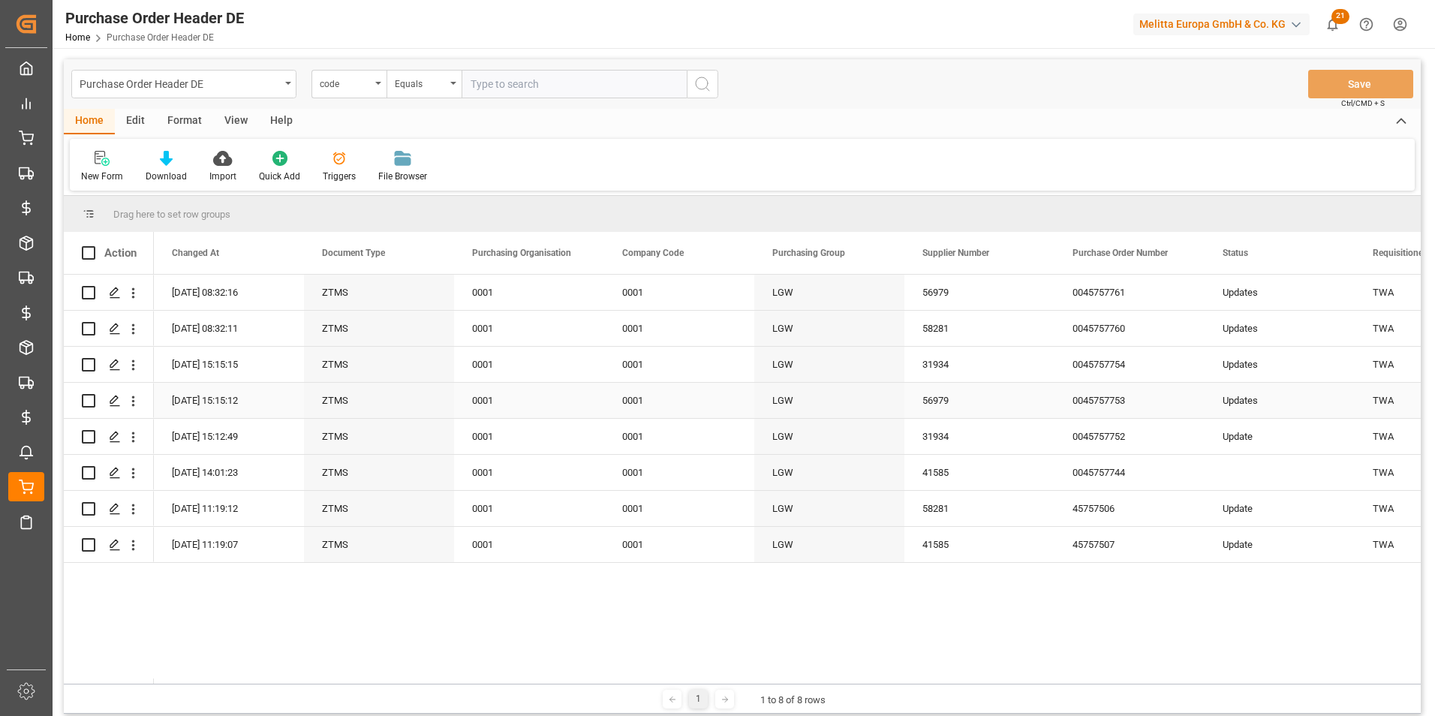
scroll to position [0, 375]
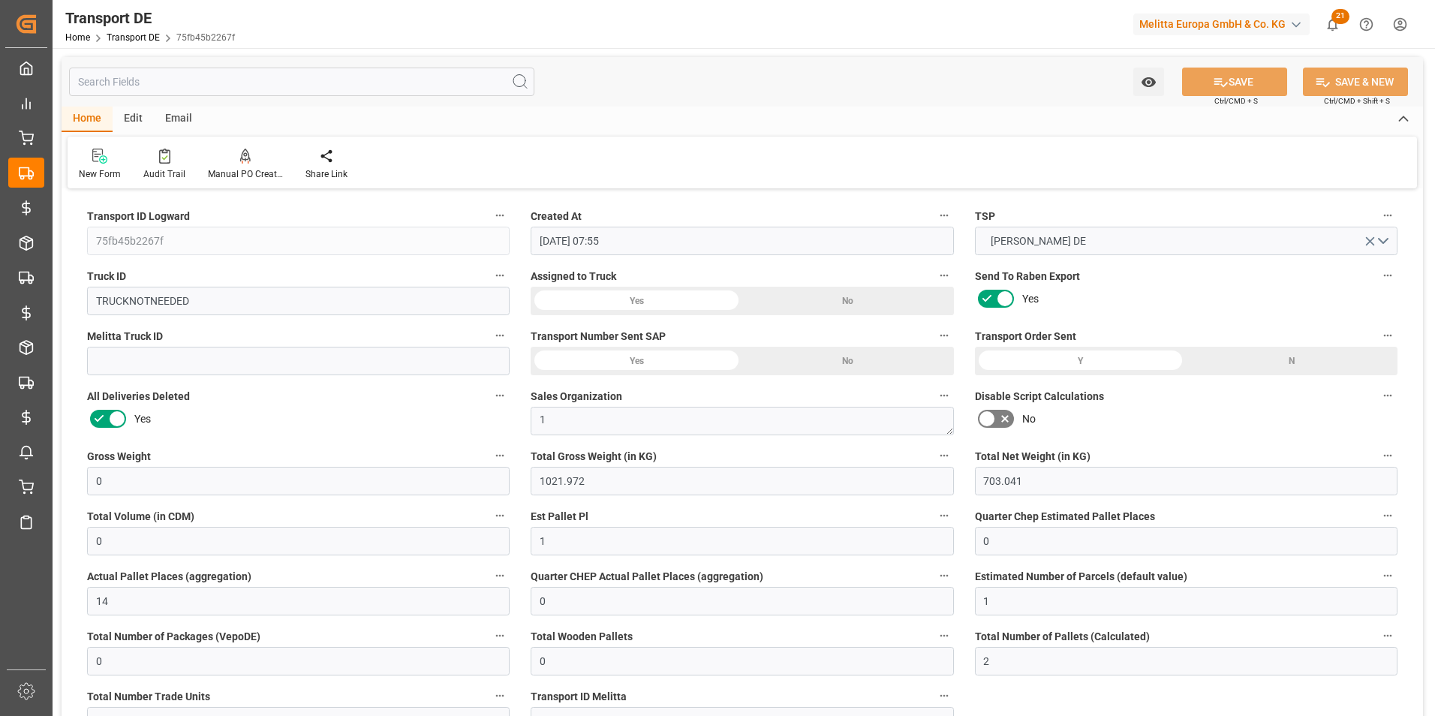
click at [224, 77] on input "text" at bounding box center [301, 82] width 465 height 29
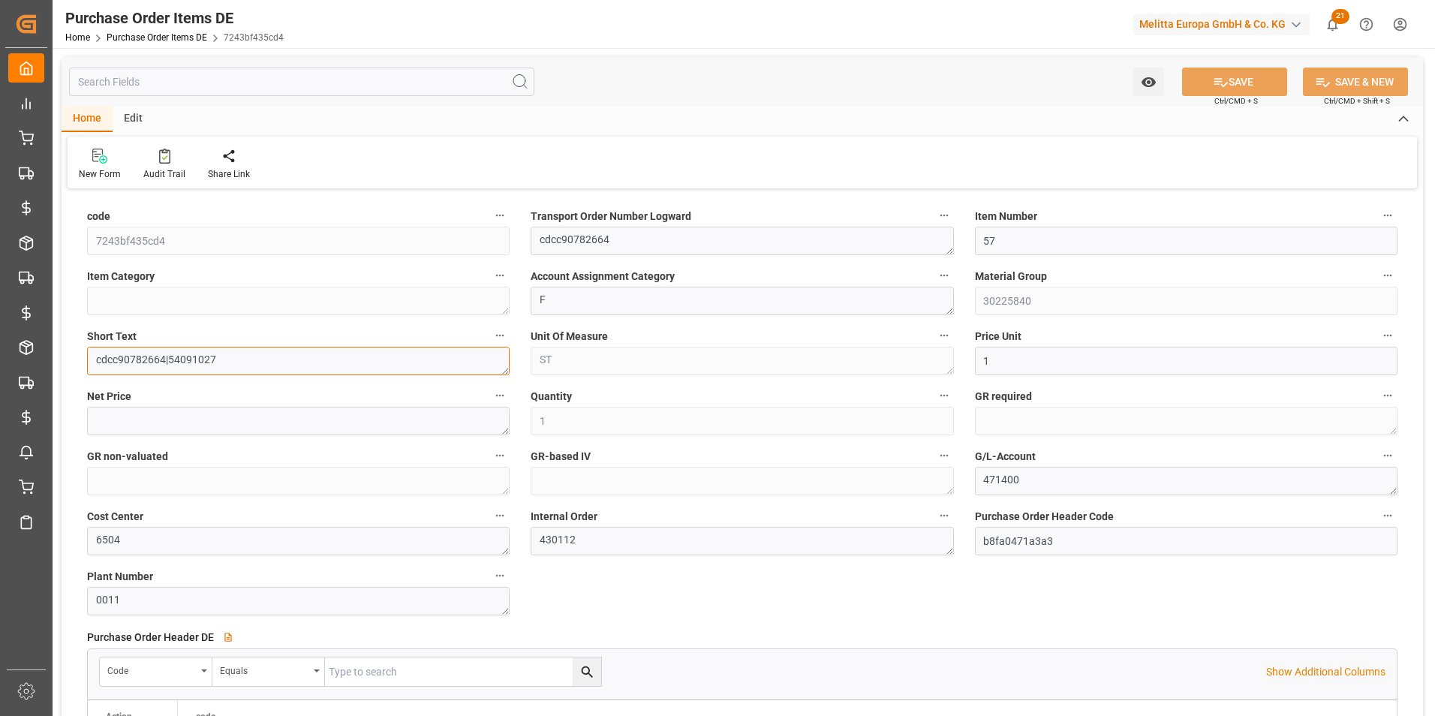
drag, startPoint x: 227, startPoint y: 365, endPoint x: 168, endPoint y: 368, distance: 59.4
click at [168, 368] on textarea "cdcc90782664|54091027" at bounding box center [298, 361] width 423 height 29
drag, startPoint x: 230, startPoint y: 360, endPoint x: 166, endPoint y: 368, distance: 64.2
click at [166, 368] on textarea "ff5caa40d1be|54091550" at bounding box center [298, 361] width 423 height 29
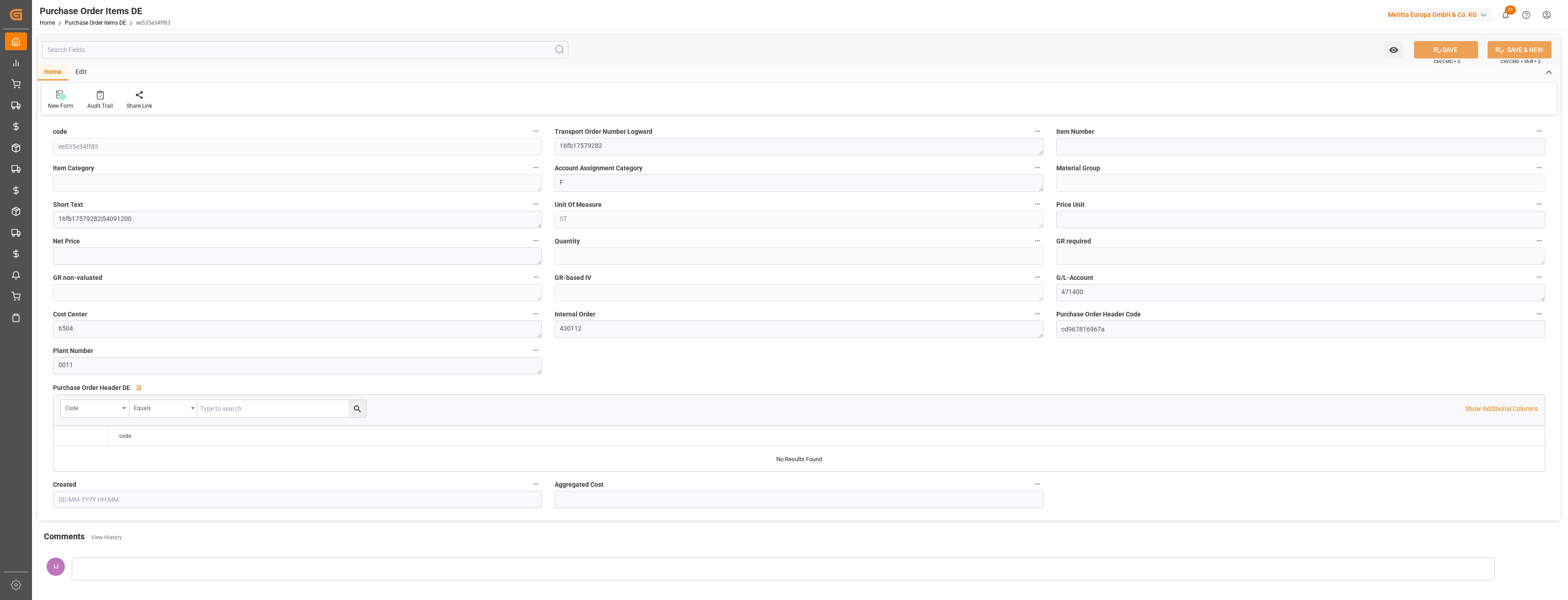
type input "44"
type input "30225840"
type input "1"
type input "[DATE] 14:01"
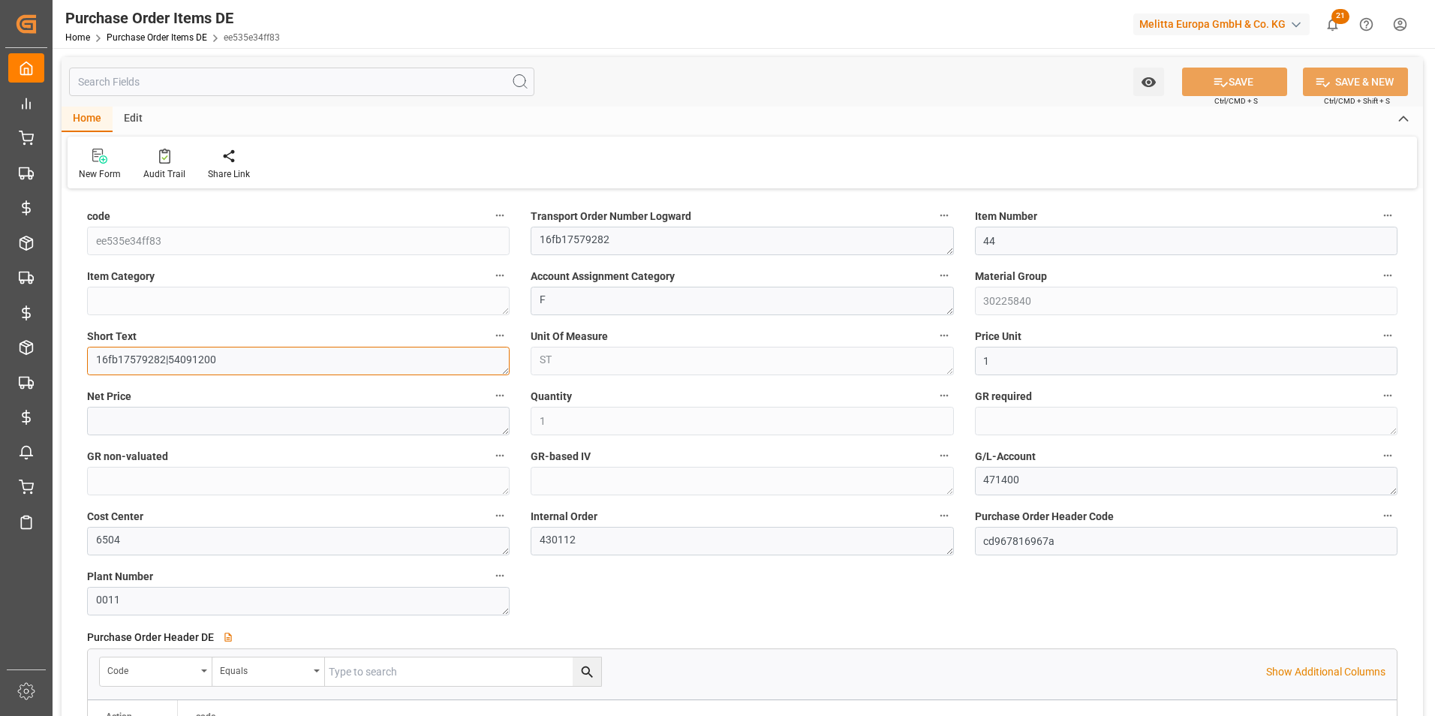
drag, startPoint x: 236, startPoint y: 360, endPoint x: 169, endPoint y: 366, distance: 67.0
click at [169, 366] on textarea "16fb17579282|54091200" at bounding box center [298, 361] width 423 height 29
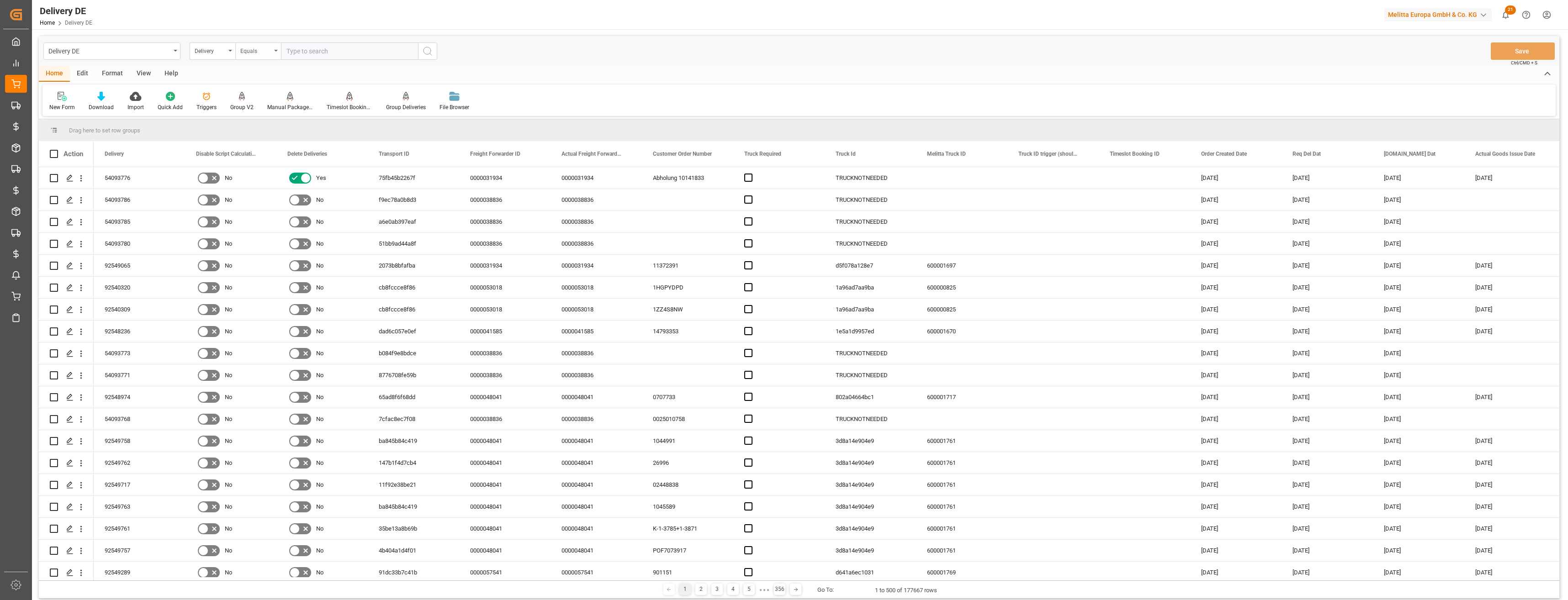
click at [273, 53] on div "Equals" at bounding box center [258, 51] width 46 height 18
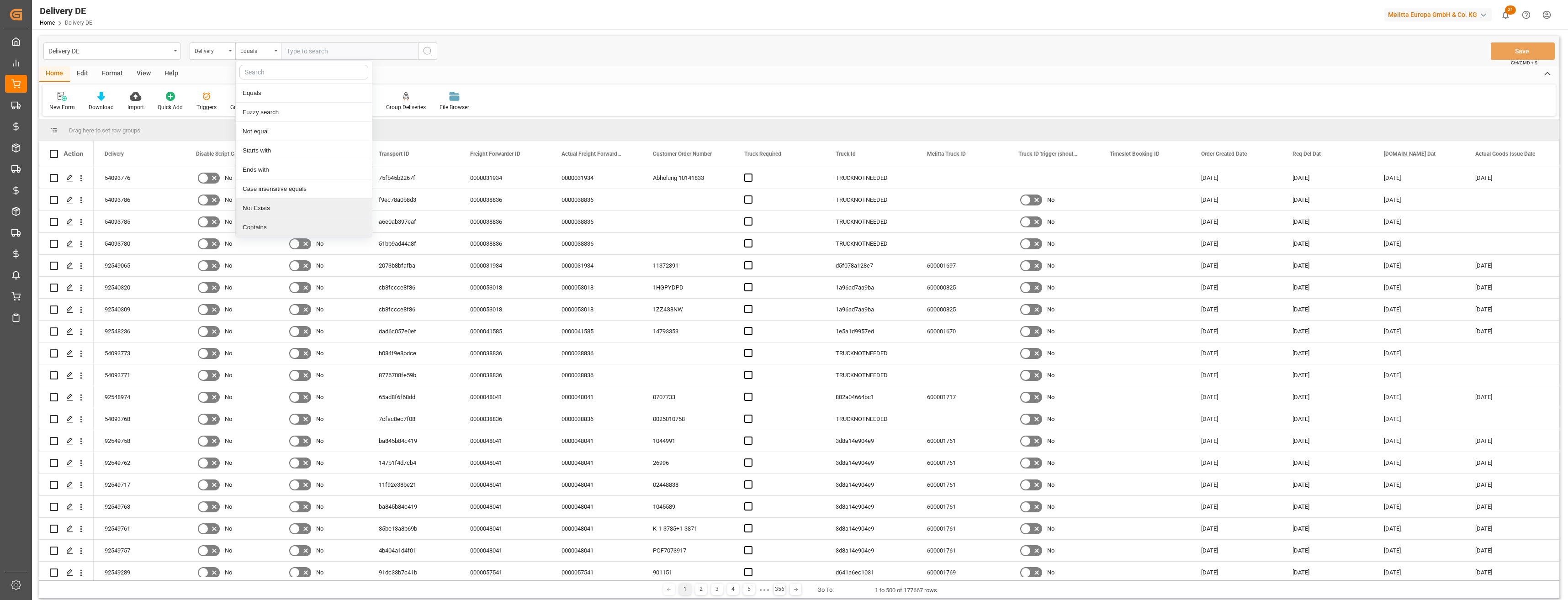
click at [256, 228] on div "Contains" at bounding box center [304, 228] width 136 height 19
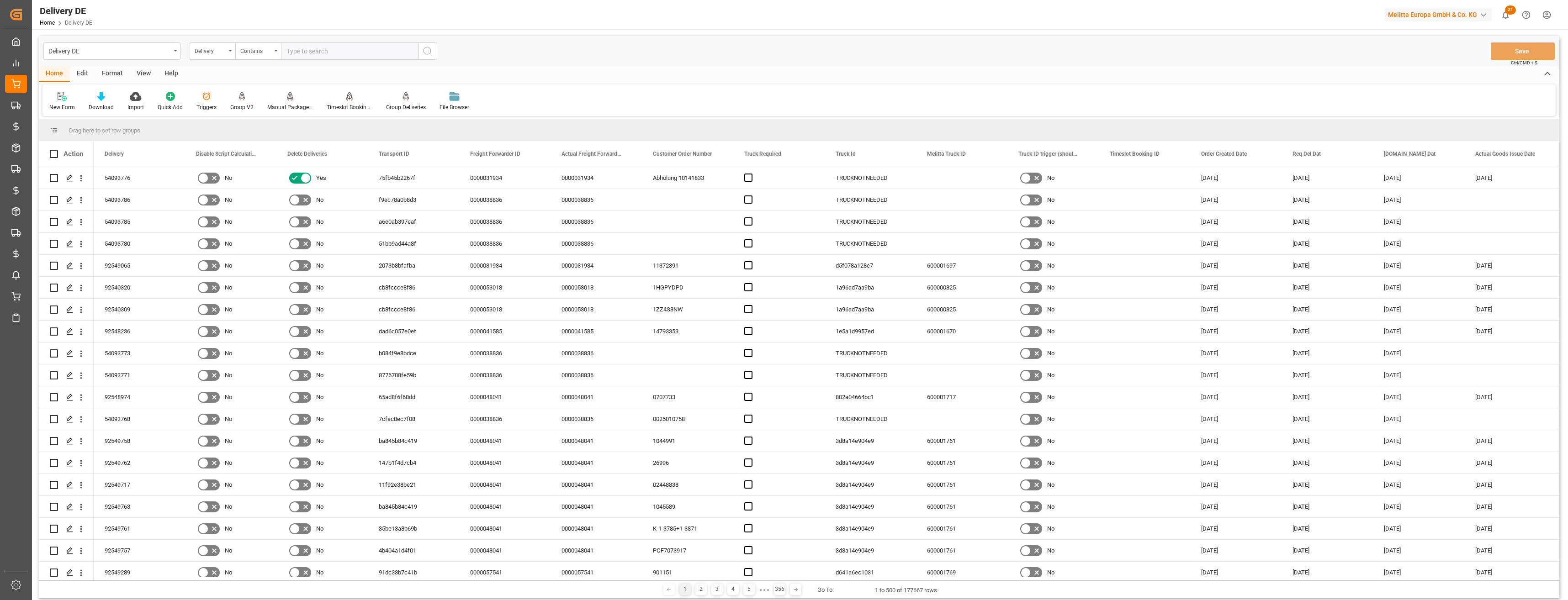
click at [310, 49] on input "text" at bounding box center [349, 51] width 137 height 18
paste input "54091200"
click at [332, 52] on input "54091200," at bounding box center [349, 51] width 137 height 18
paste input "54091550"
click at [354, 49] on input "54091200,54091550," at bounding box center [349, 51] width 137 height 18
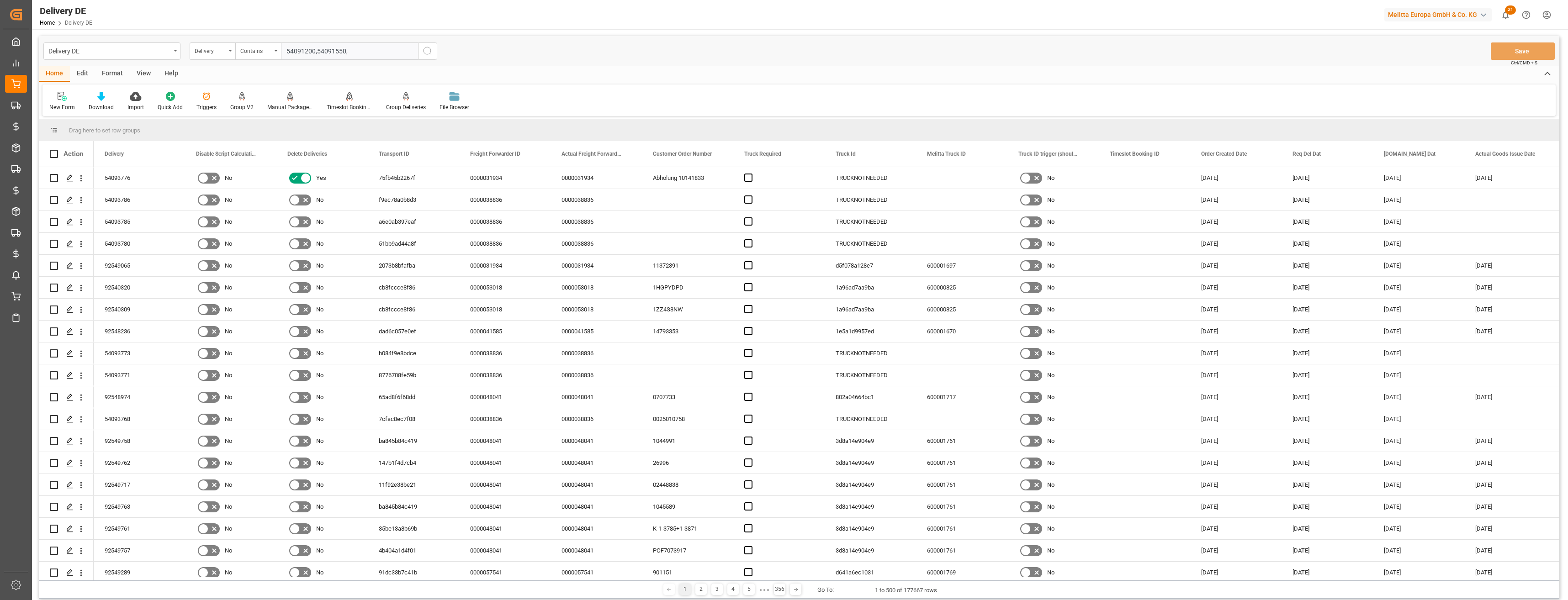
paste input "54091027"
type input "54091200,54091550,54091027"
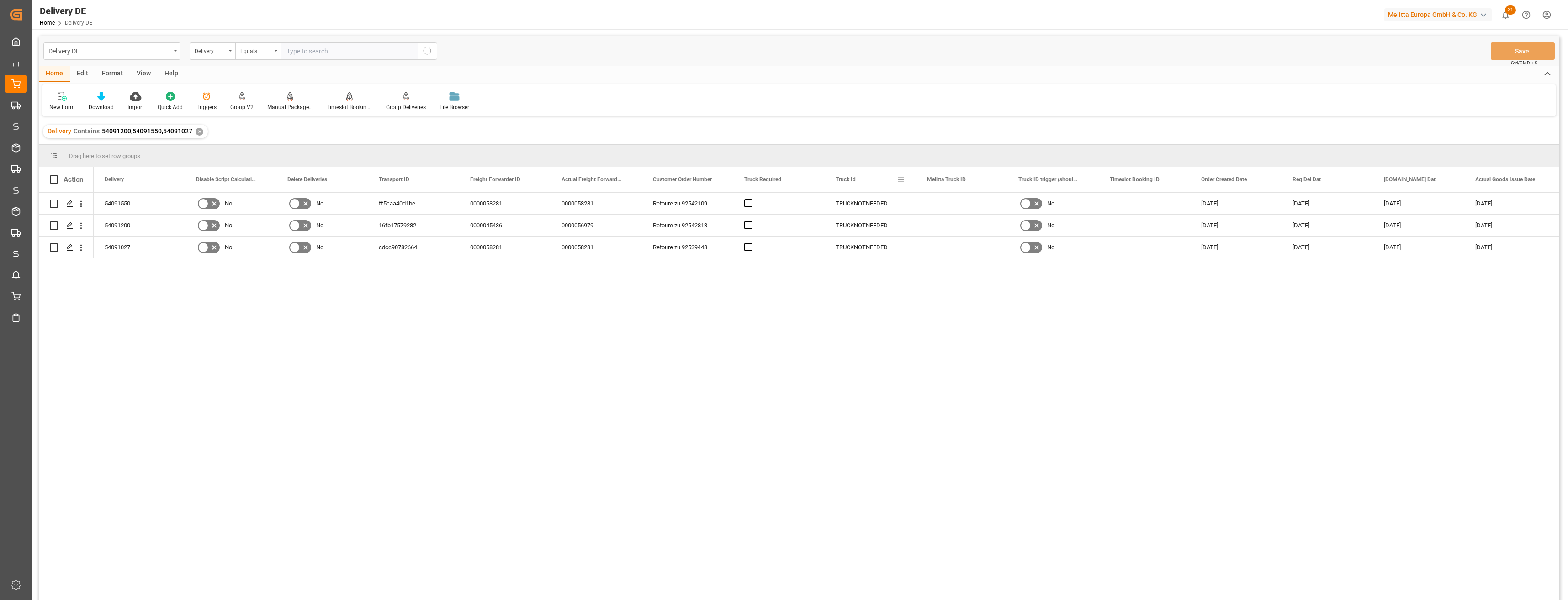
click at [873, 181] on span at bounding box center [901, 180] width 9 height 9
click at [873, 186] on span "columns" at bounding box center [978, 181] width 34 height 16
click at [873, 204] on input "Toggle Select All Columns" at bounding box center [903, 204] width 9 height 9
checkbox input "false"
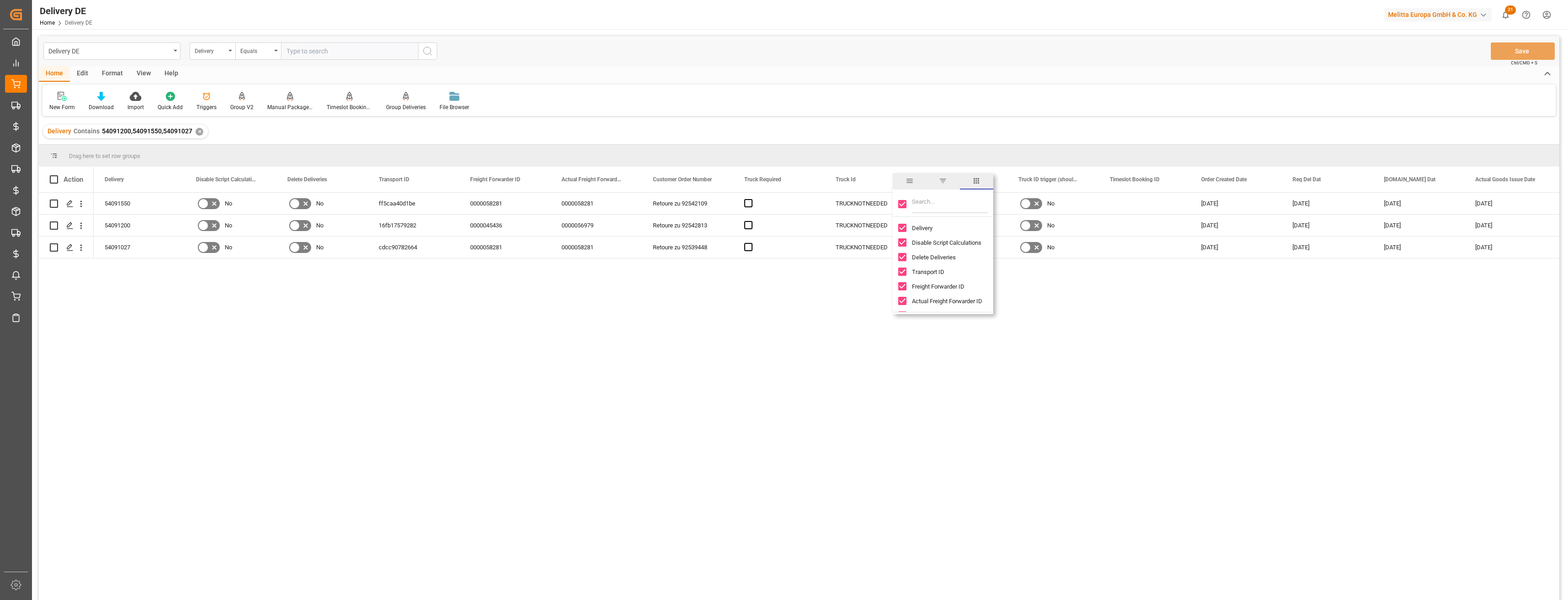
checkbox input "false"
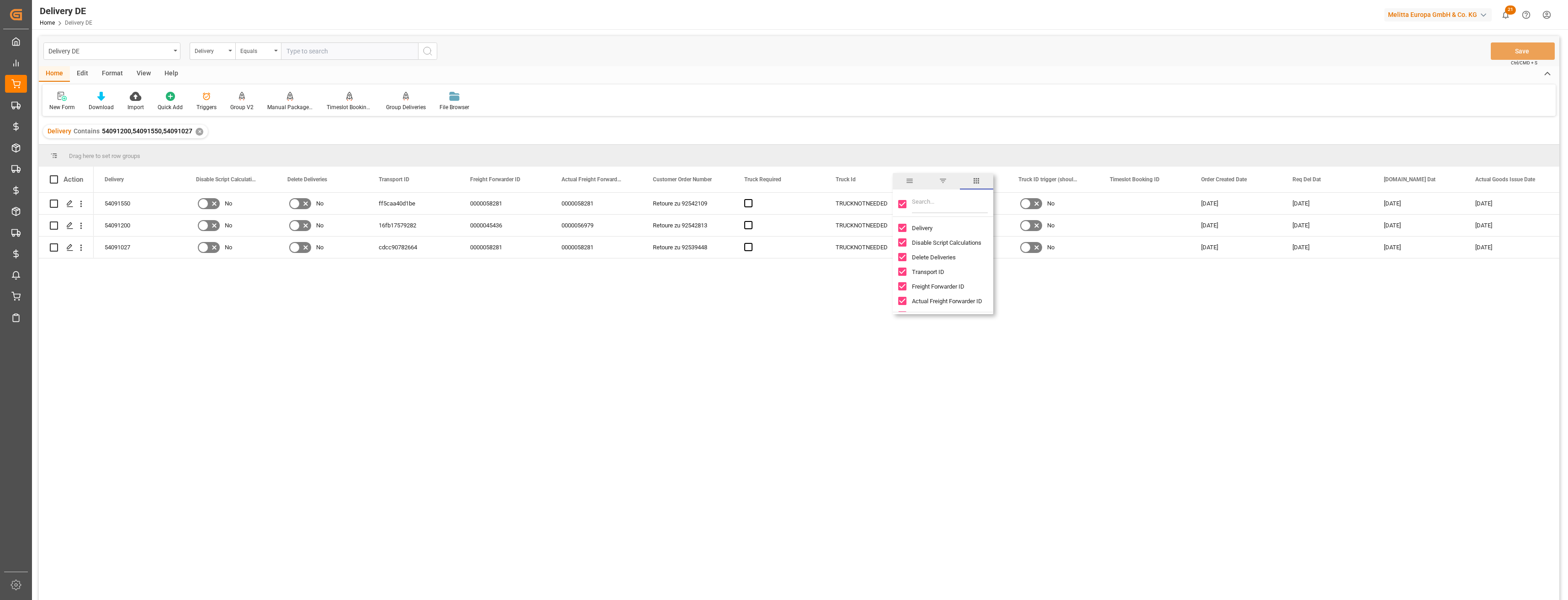
checkbox input "false"
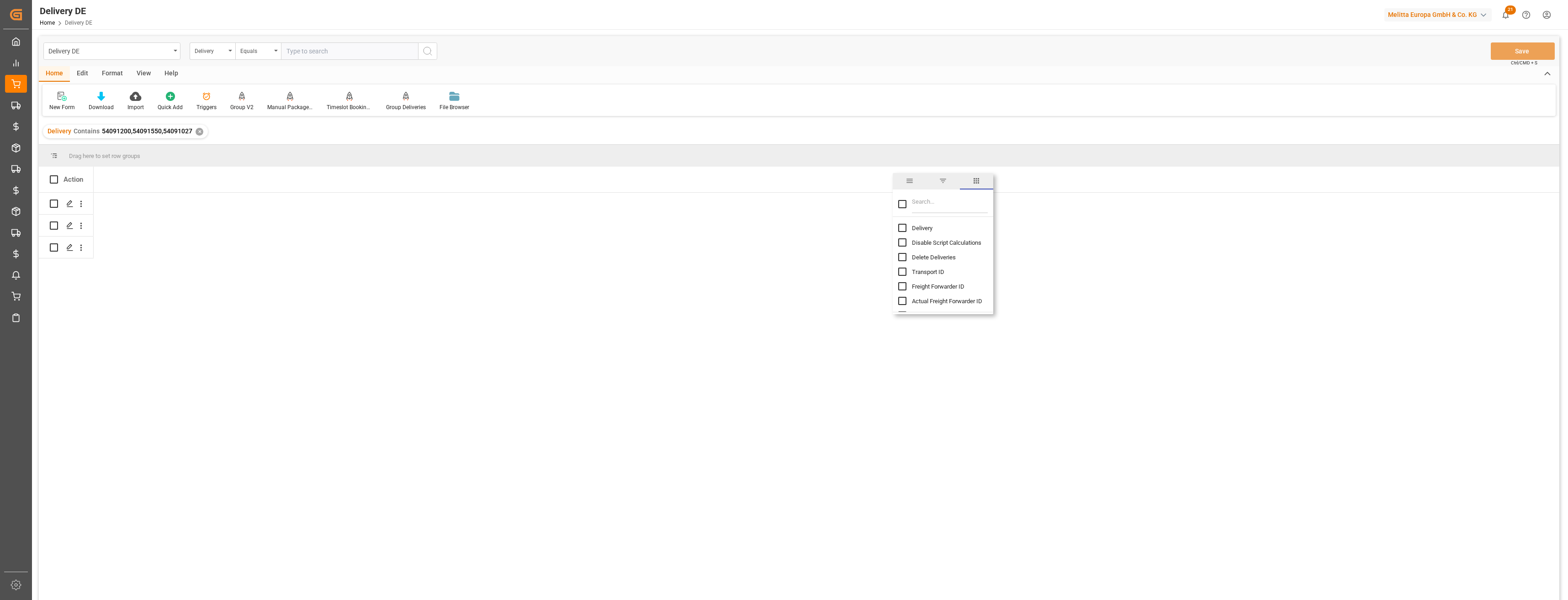
click at [873, 229] on input "Delivery column toggle visibility (hidden)" at bounding box center [903, 228] width 9 height 9
checkbox input "true"
checkbox input "false"
click at [873, 207] on div at bounding box center [943, 204] width 100 height 26
click at [873, 203] on input "Filter Columns Input" at bounding box center [950, 204] width 76 height 18
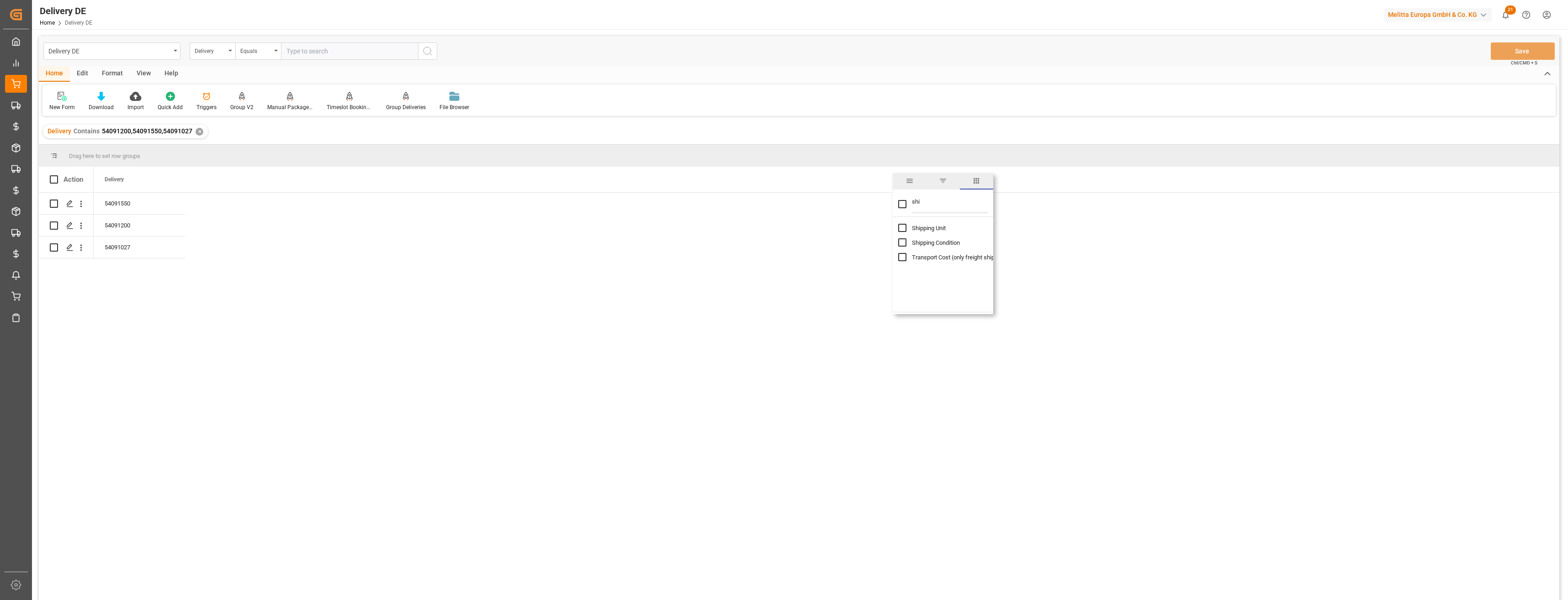
type input "shi"
click at [873, 243] on input "Shipping Condition column toggle visibility (hidden)" at bounding box center [903, 243] width 9 height 9
checkbox input "true"
checkbox input "false"
